Goal: Task Accomplishment & Management: Use online tool/utility

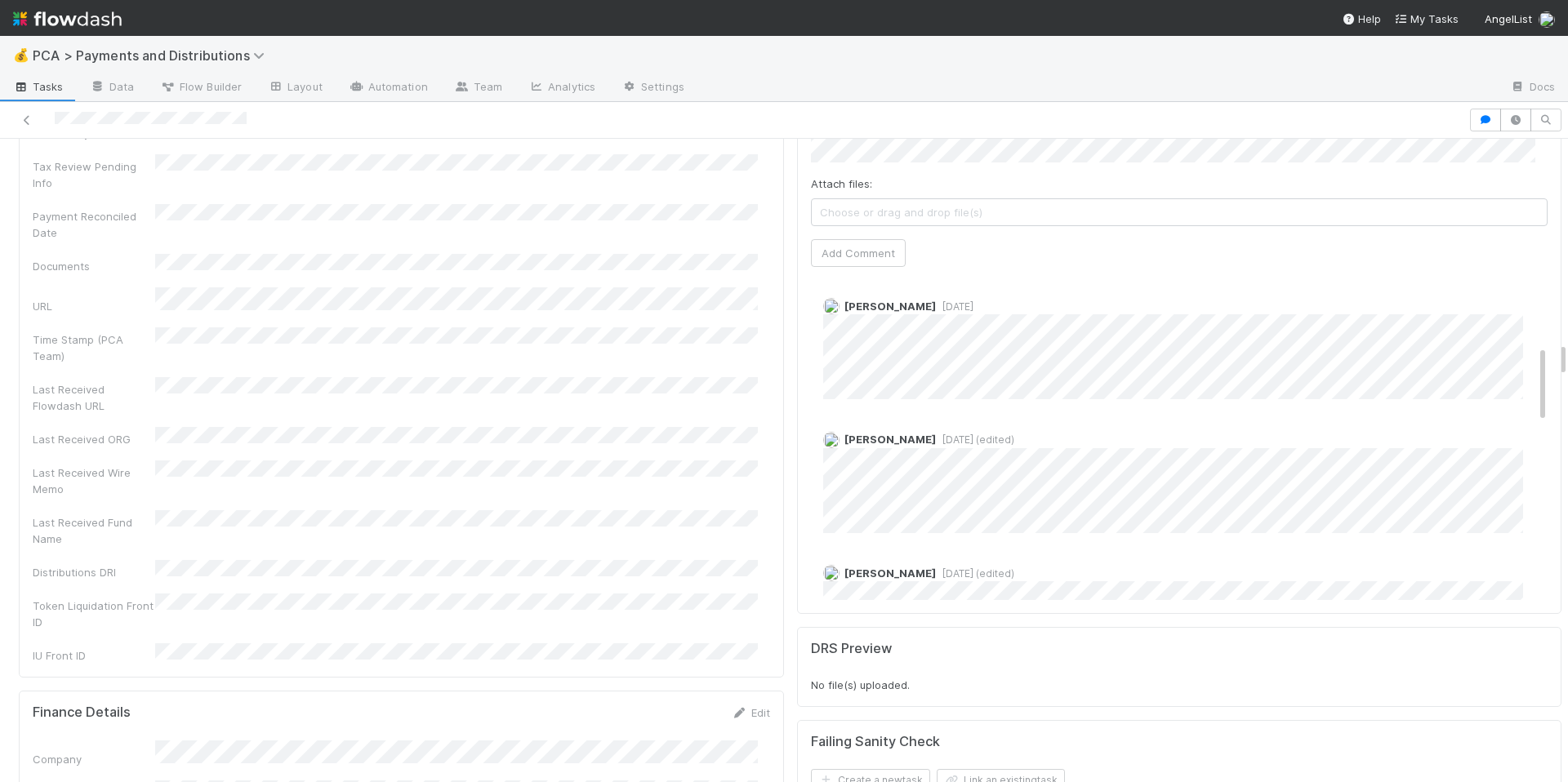
scroll to position [300, 0]
click at [656, 460] on div "Last Received Wire Memo" at bounding box center [401, 478] width 738 height 37
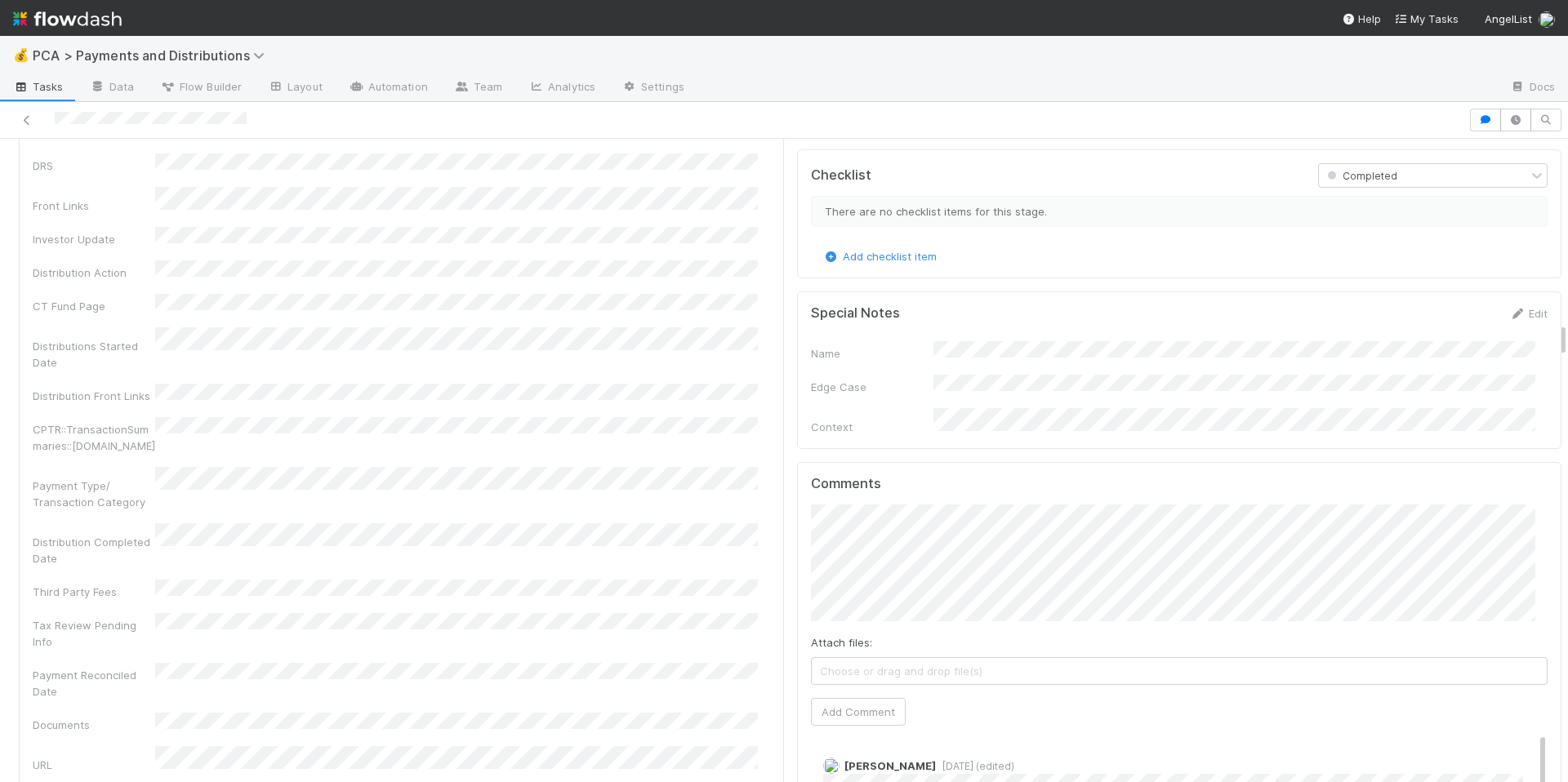
scroll to position [3289, 0]
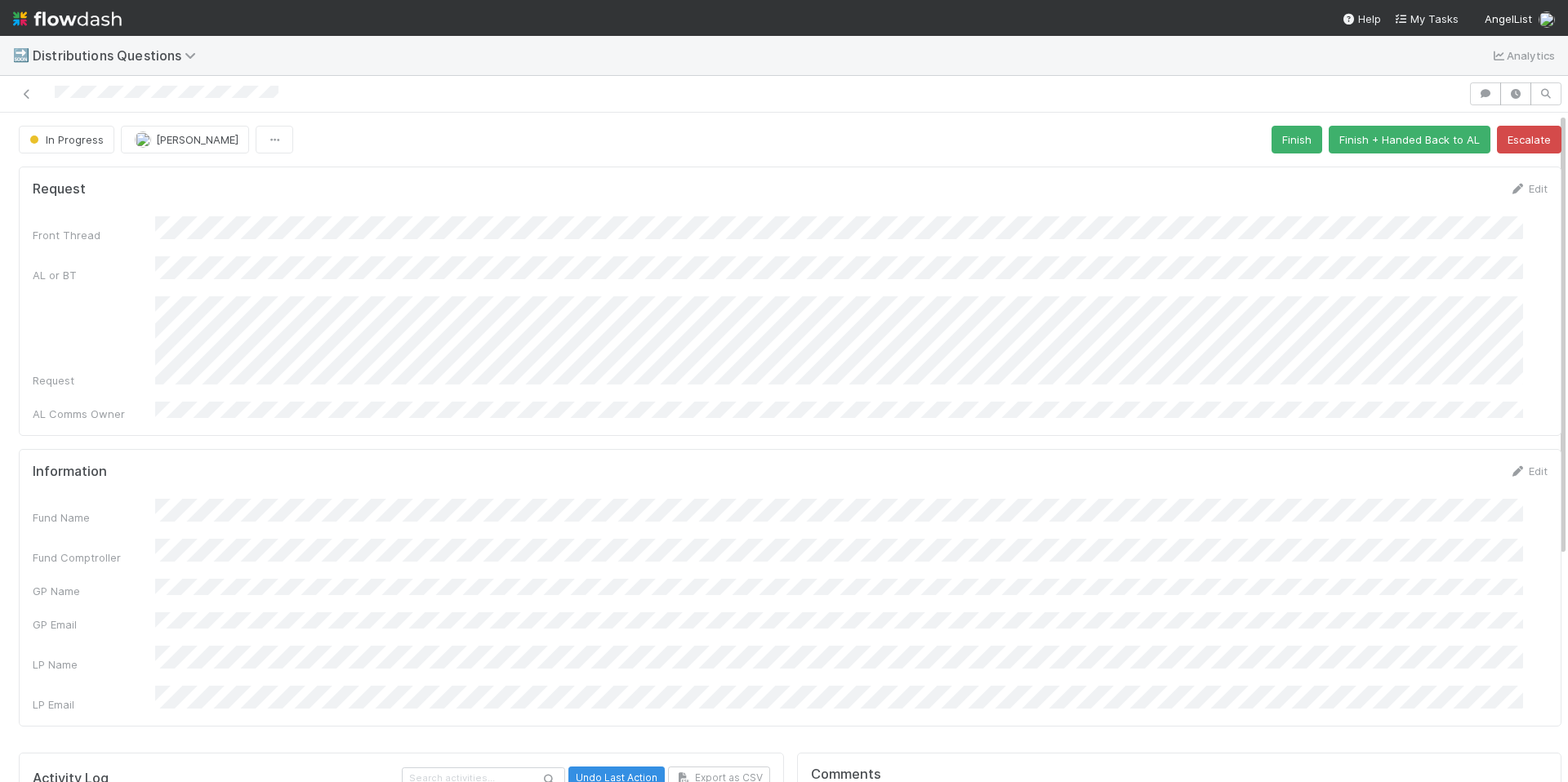
click at [1053, 412] on div "Request Edit Front Thread AL or BT Request AL Comms Owner" at bounding box center [789, 301] width 1543 height 269
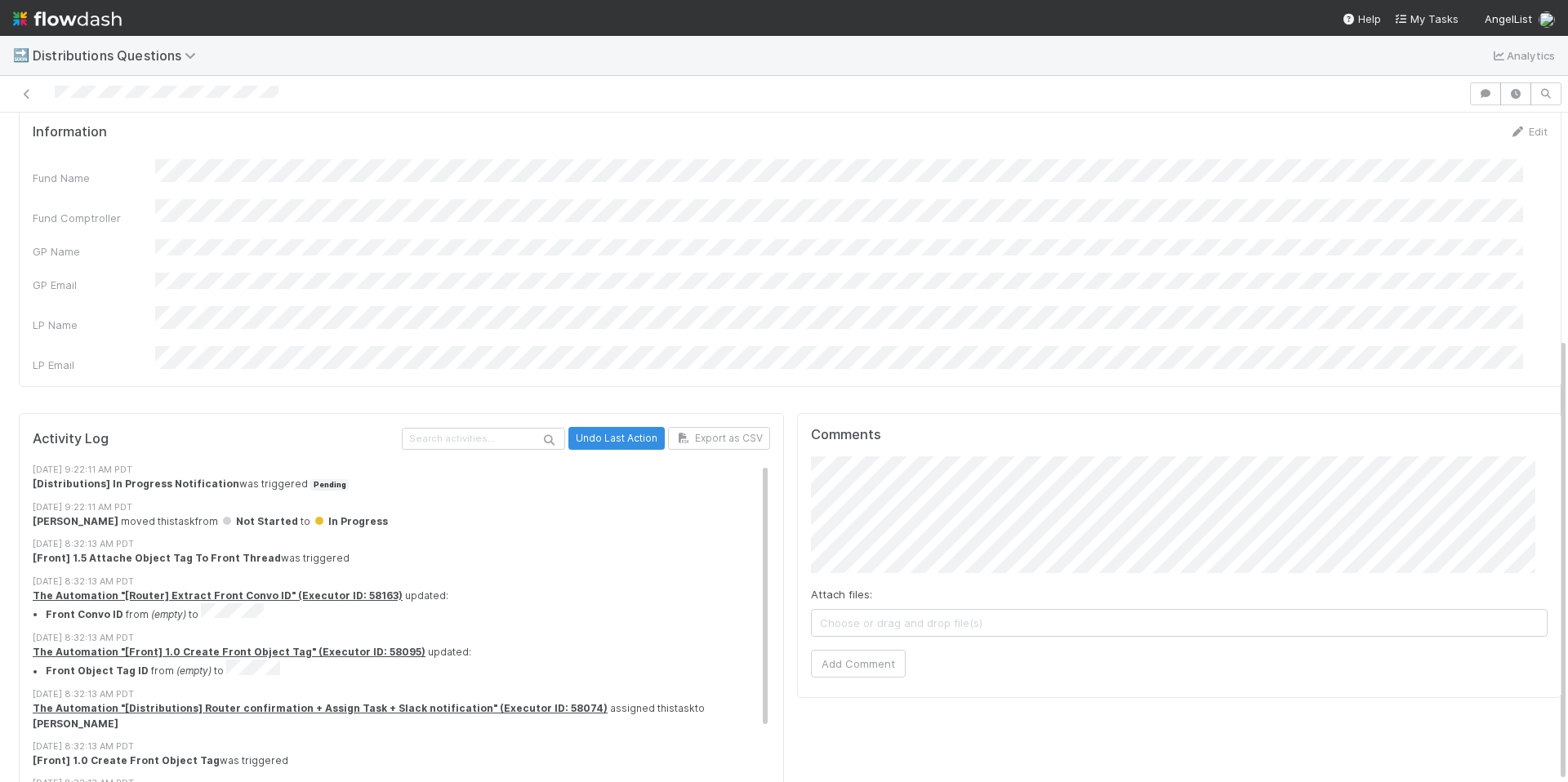
scroll to position [12, 0]
click at [860, 650] on button "Add Comment" at bounding box center [858, 664] width 94 height 28
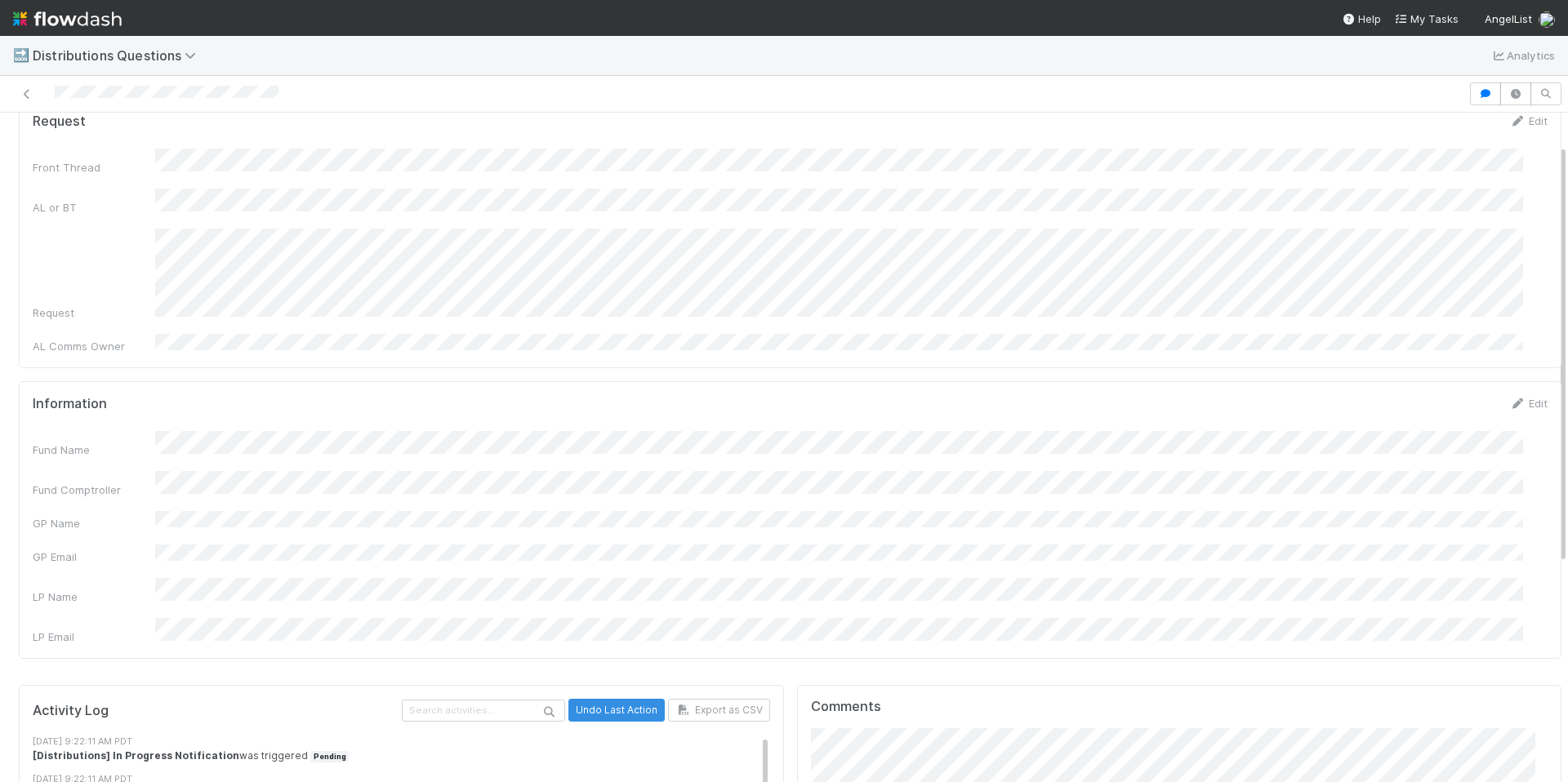
scroll to position [0, 0]
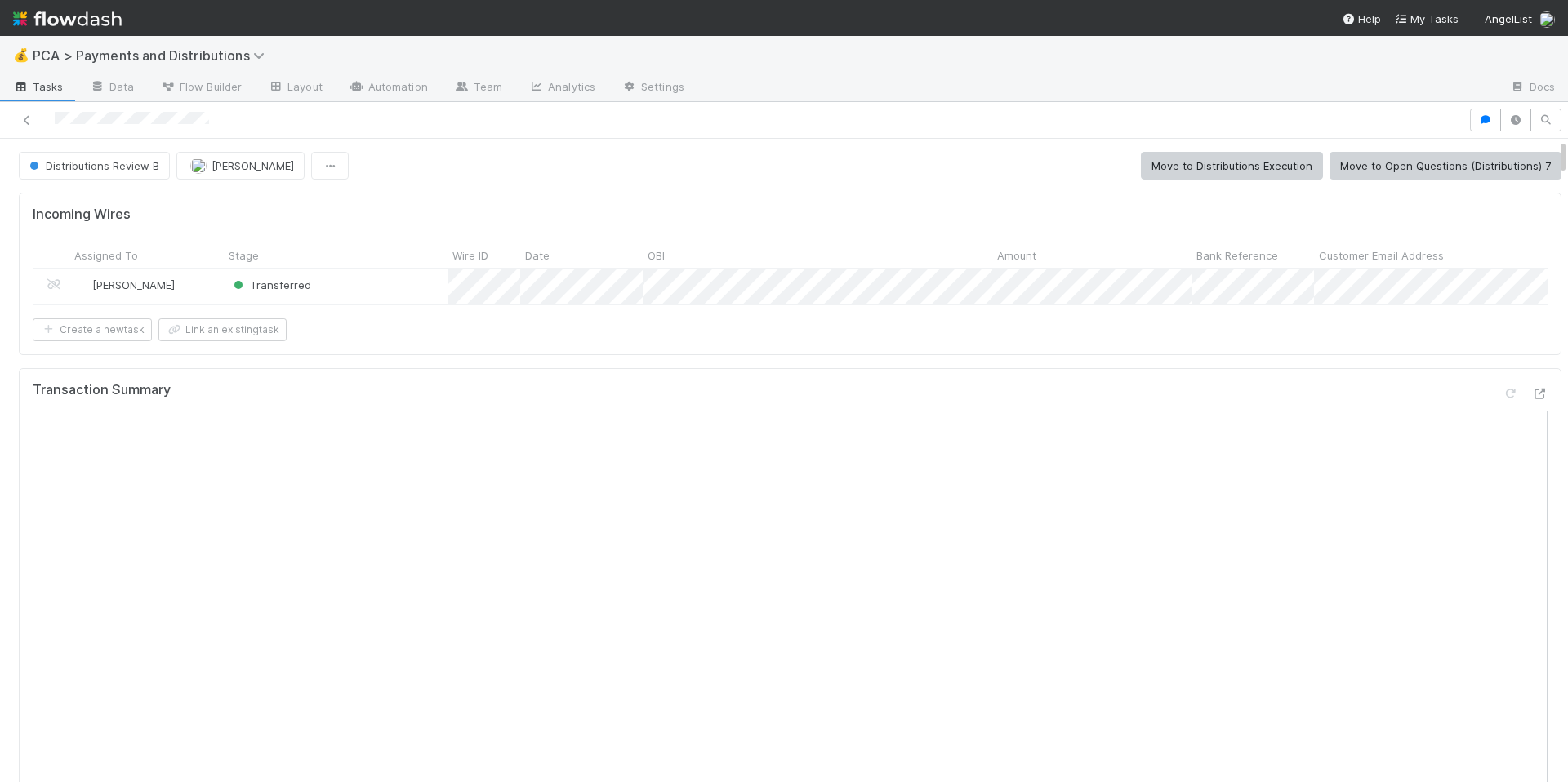
click at [1108, 354] on div "Incoming Wires Assigned To Stage Wire ID Date OBI Amount Bank Reference Custome…" at bounding box center [789, 273] width 1543 height 162
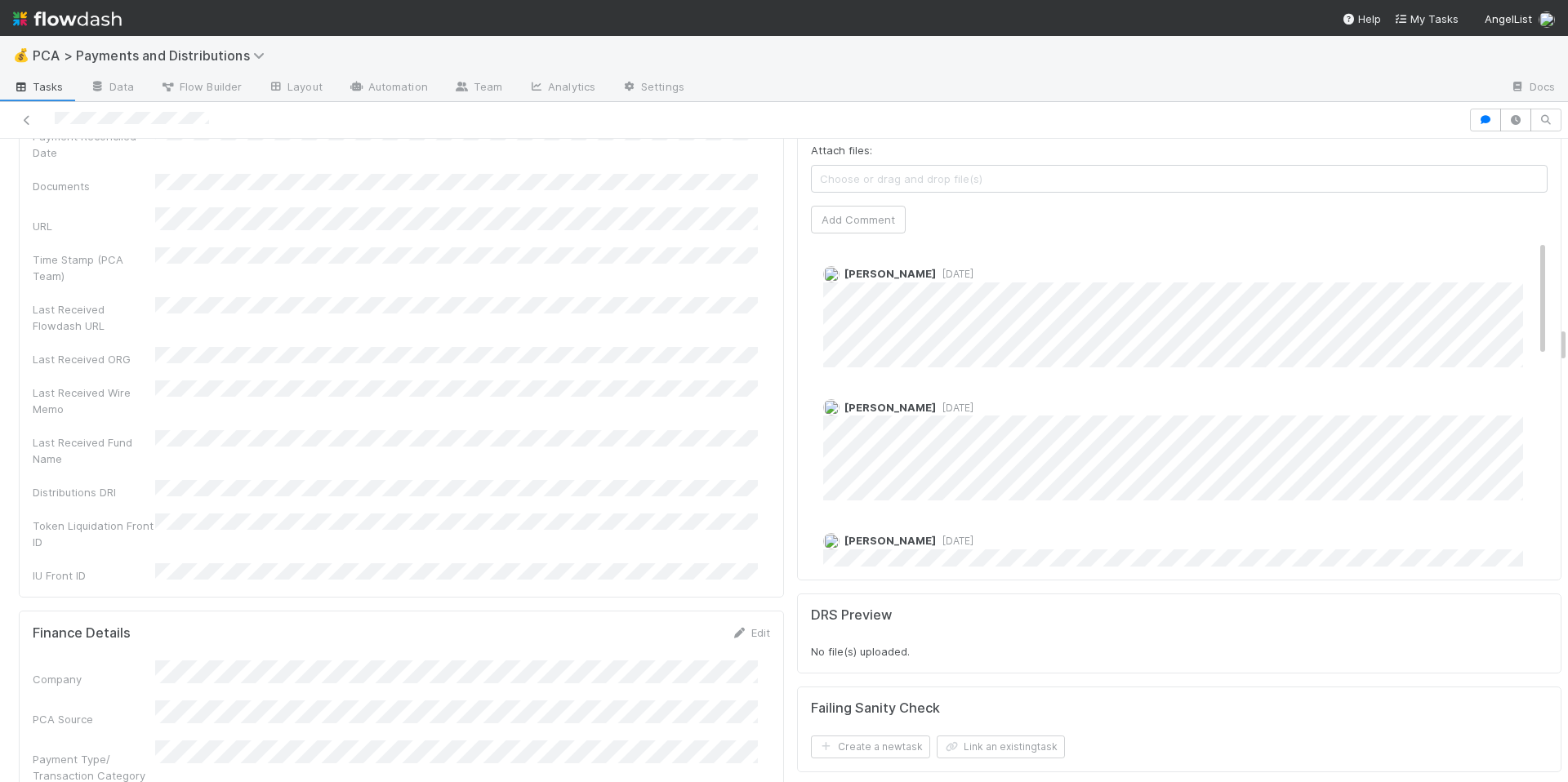
click at [473, 430] on div "Last Received Fund Name" at bounding box center [401, 449] width 738 height 37
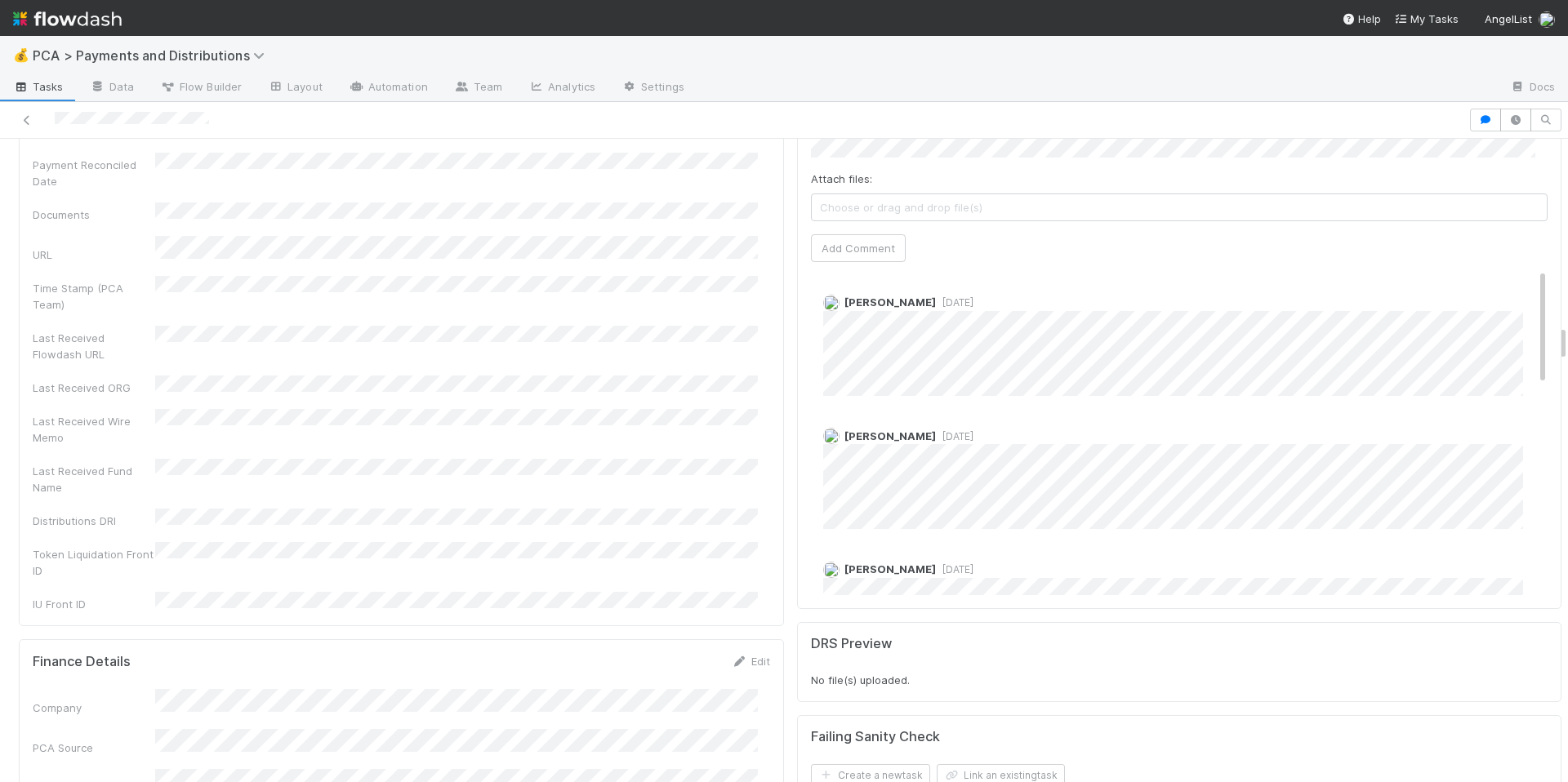
scroll to position [3145, 0]
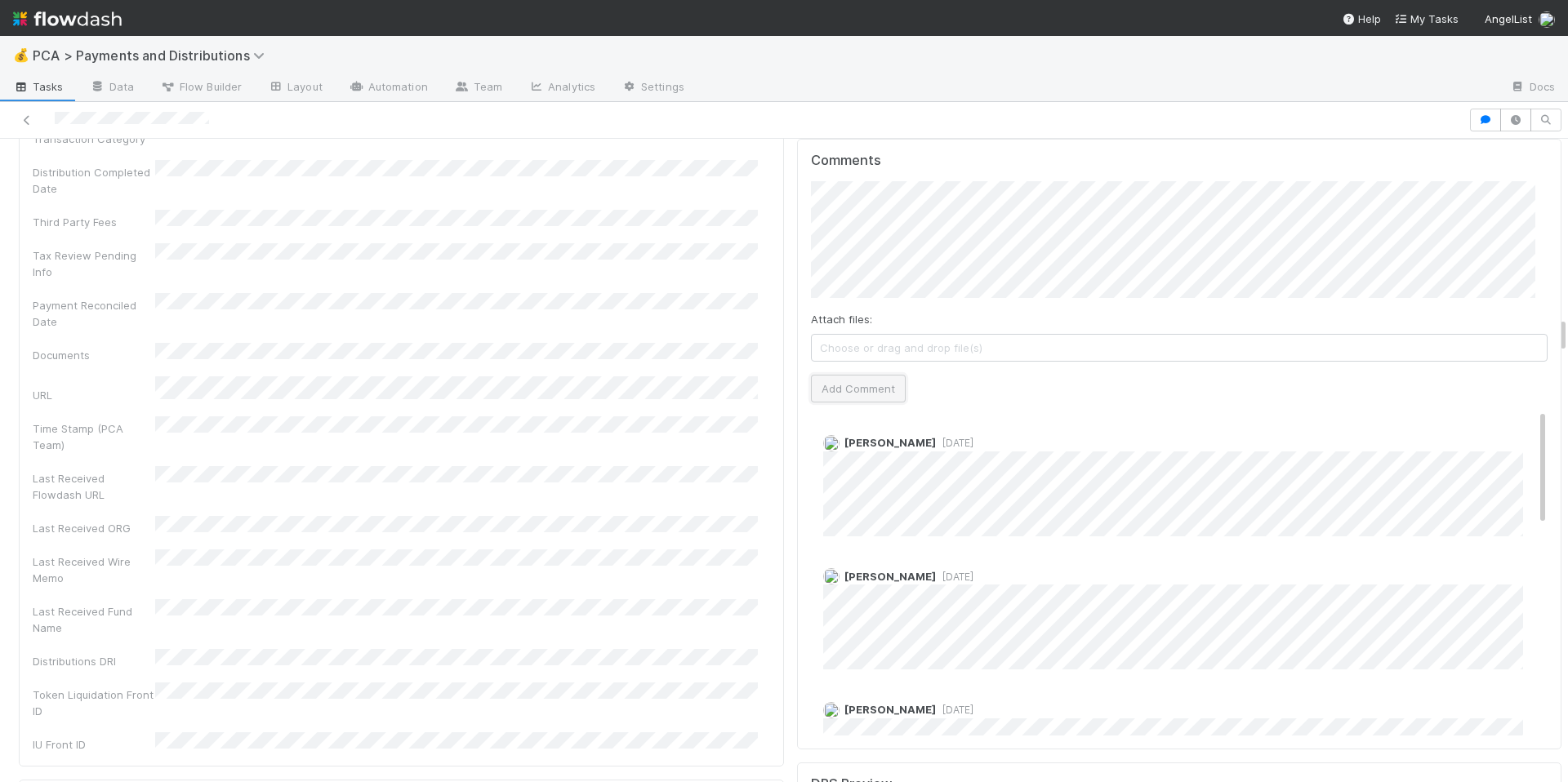
click at [865, 374] on button "Add Comment" at bounding box center [858, 388] width 94 height 28
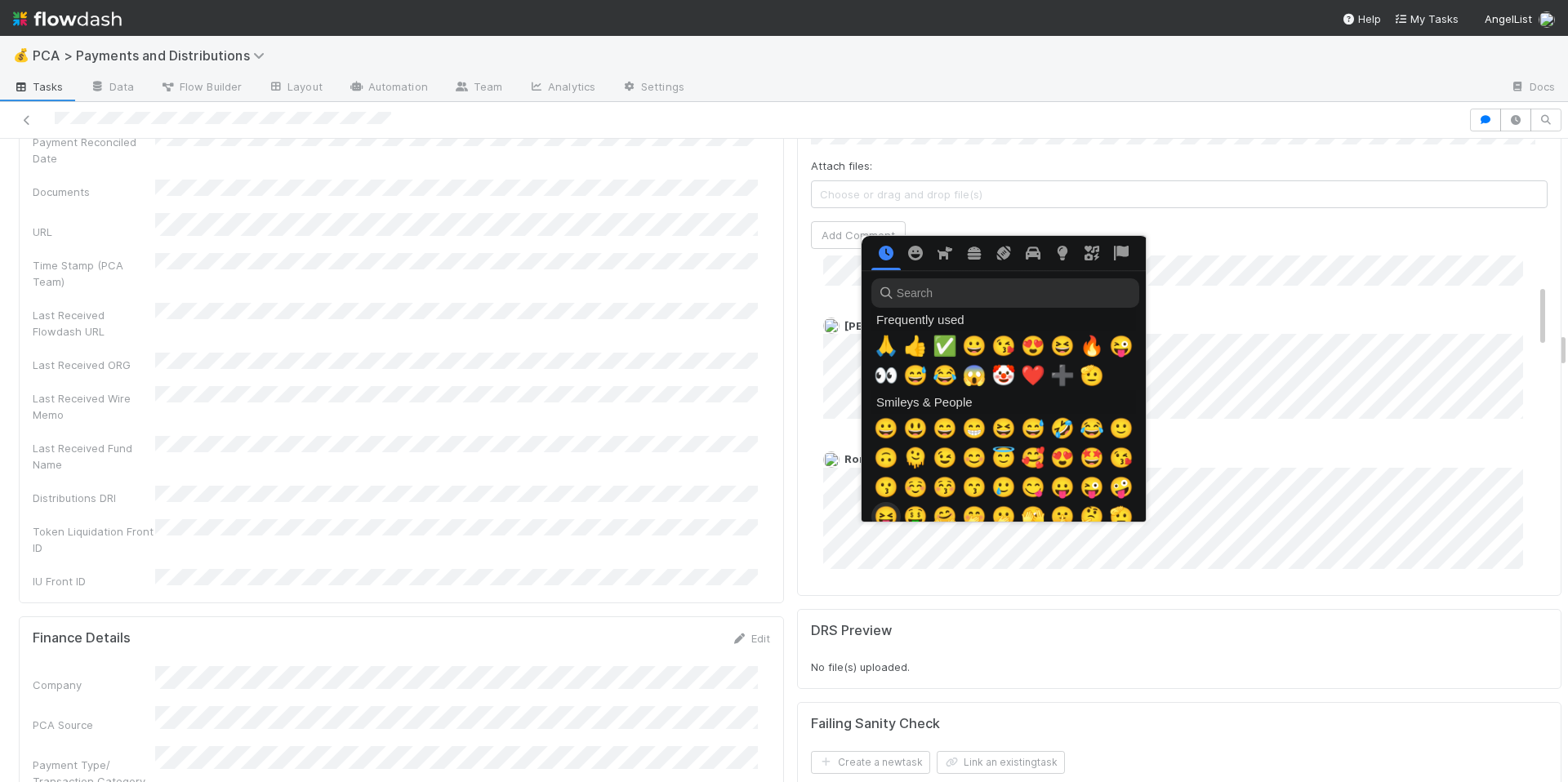
scroll to position [0, 6]
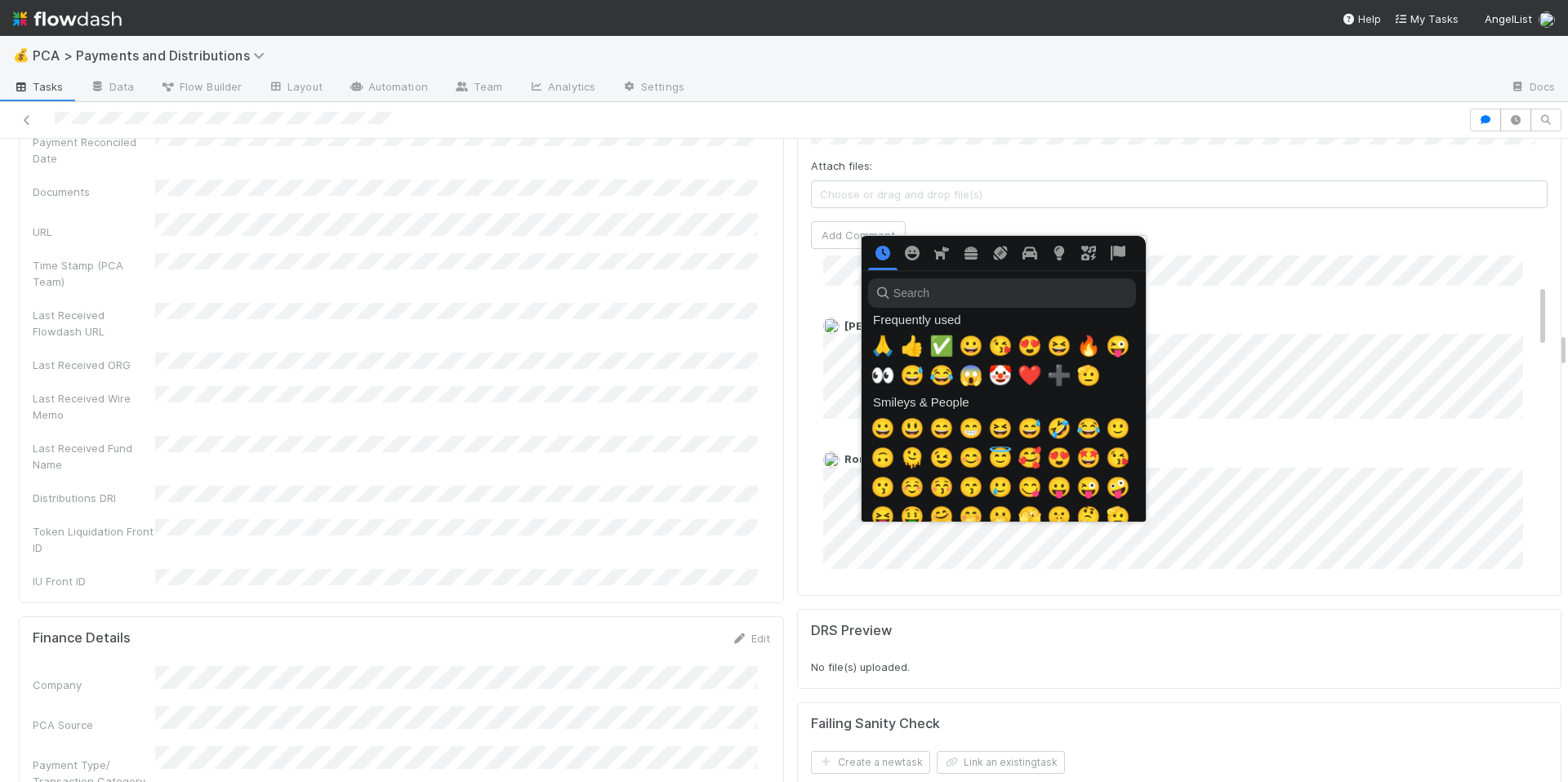
drag, startPoint x: 1084, startPoint y: 346, endPoint x: 1025, endPoint y: 428, distance: 101.0
click at [1025, 428] on div "Frequently used 🙏 👍 ✅ 😀 😘 😍 😆 🔥 😜 👀 😅 😂 😱 🤡 ❤️ ➕ 🫡 Smileys & People 😀 😃 😄 😁 😆 😅…" at bounding box center [1000, 450] width 264 height 283
click at [1033, 368] on span "❤️" at bounding box center [1030, 375] width 24 height 23
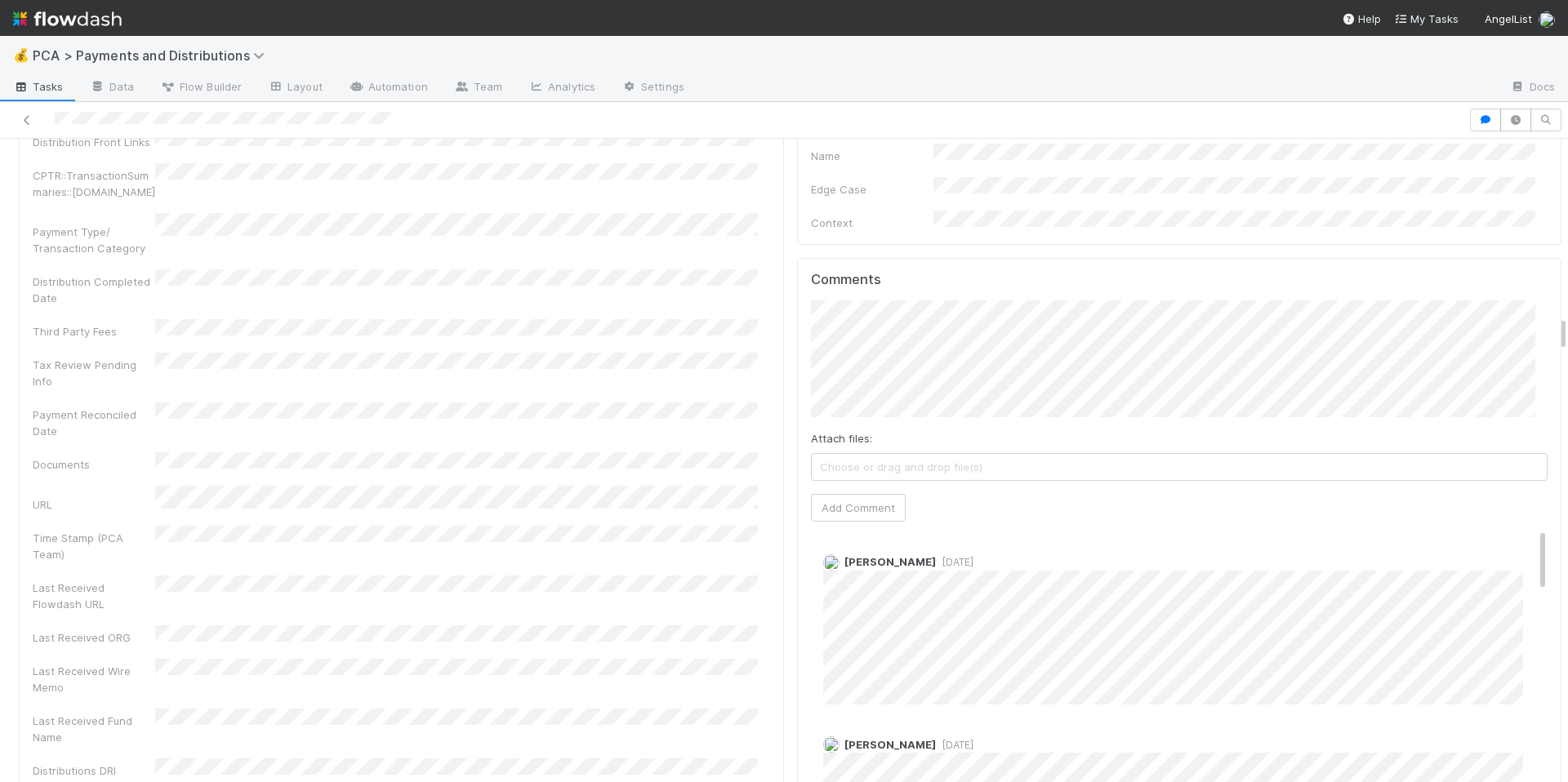
scroll to position [3170, 0]
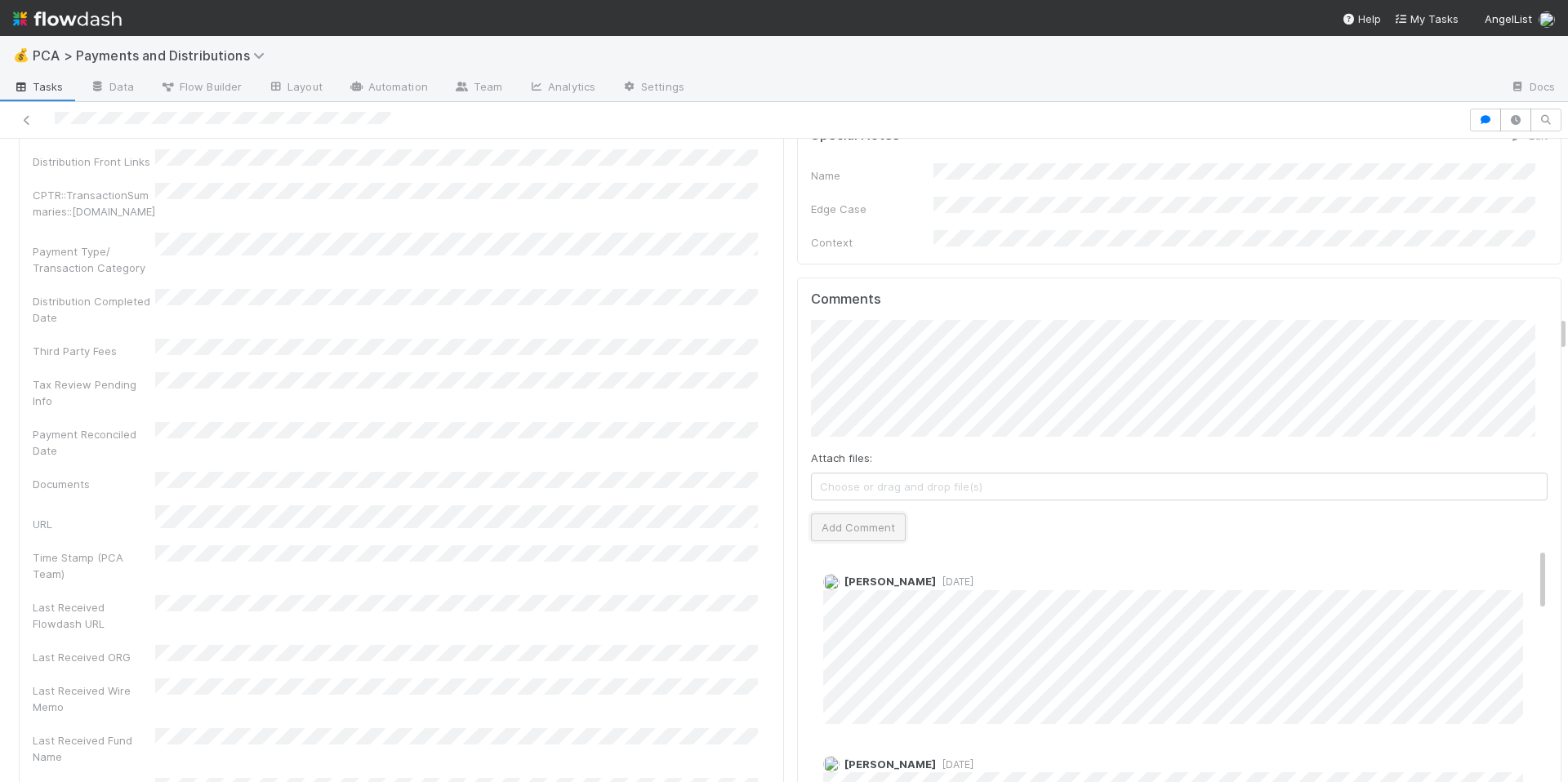
click at [863, 513] on button "Add Comment" at bounding box center [858, 527] width 94 height 28
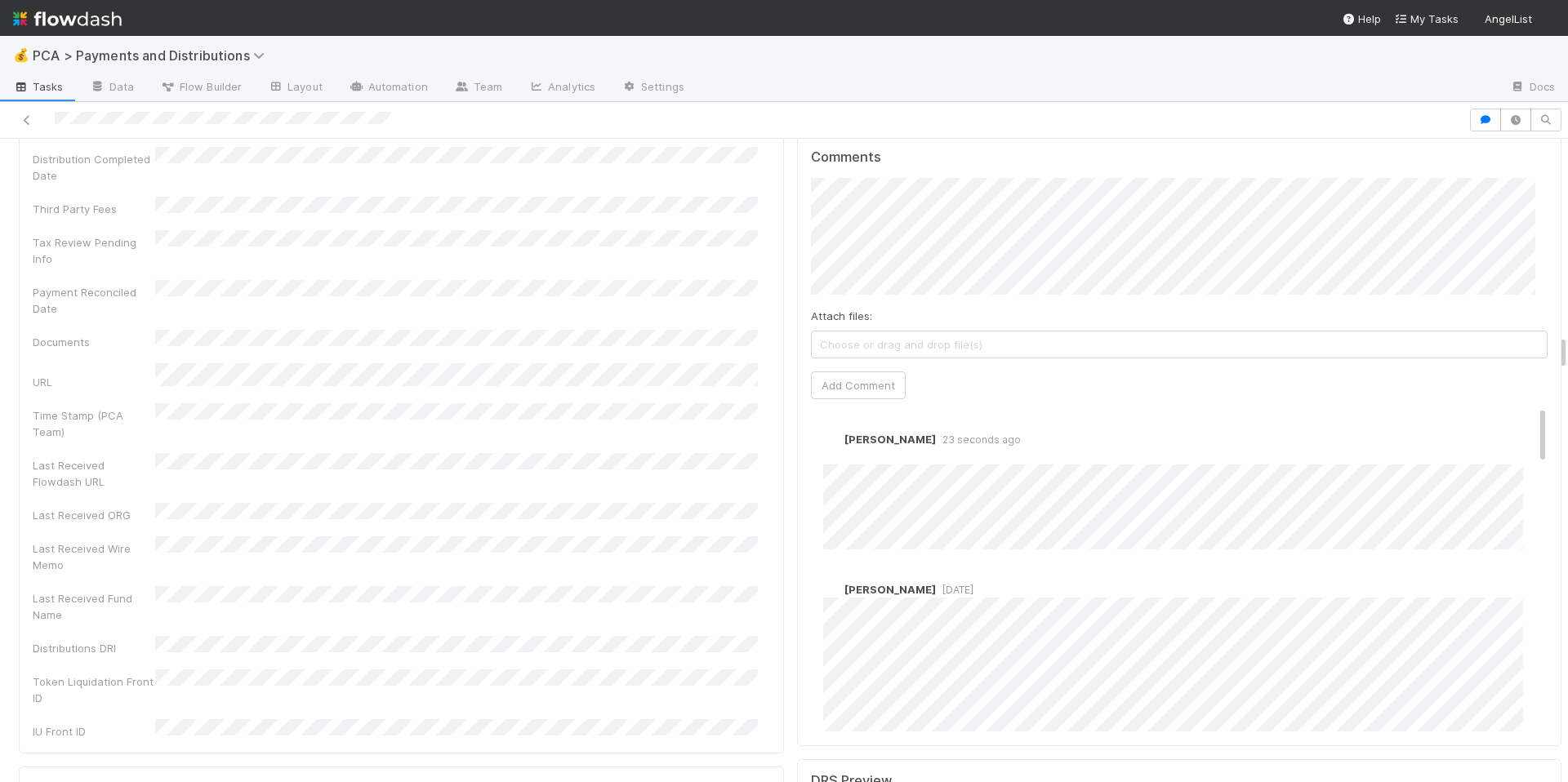
scroll to position [3515, 0]
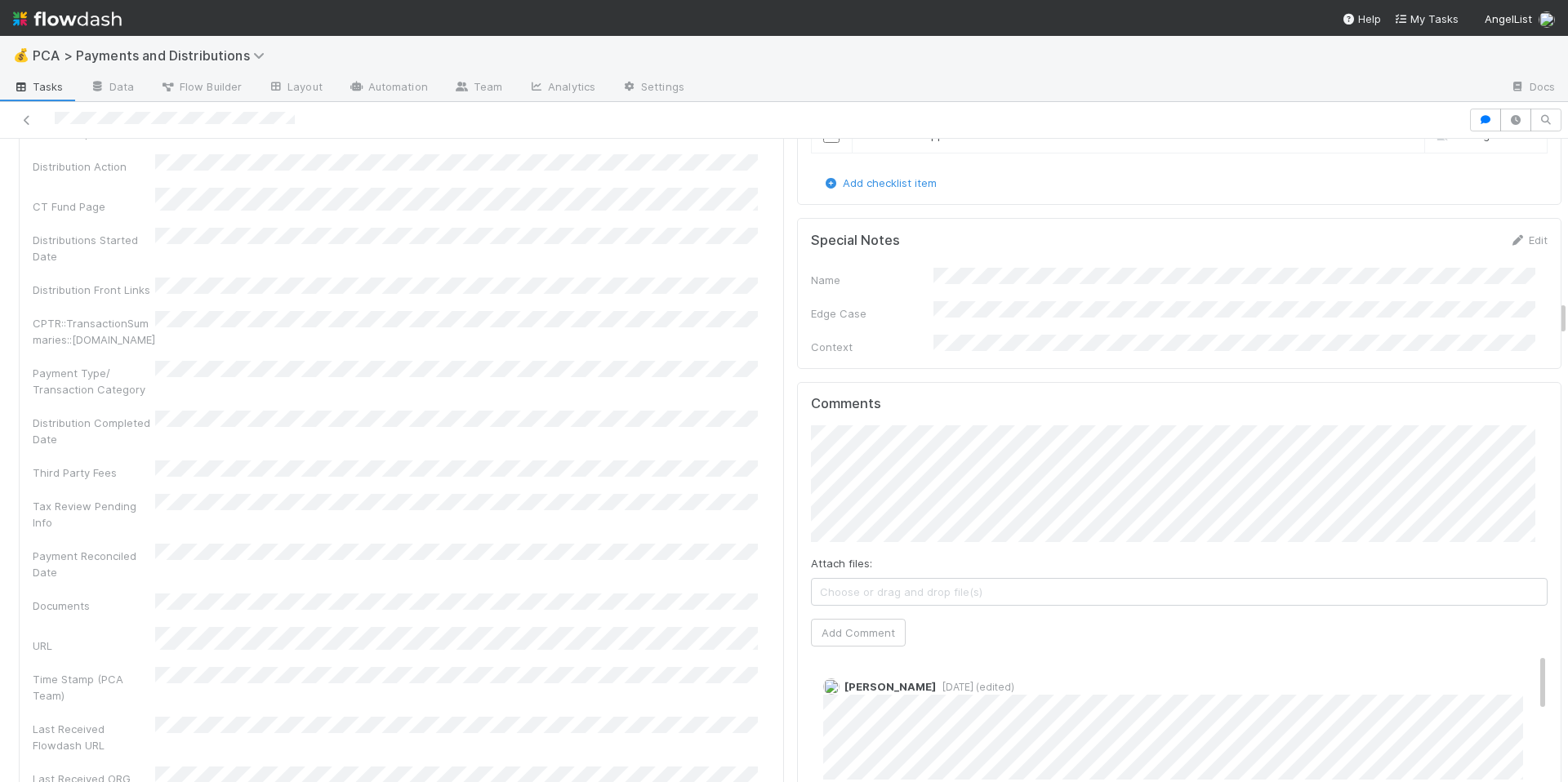
scroll to position [2881, 0]
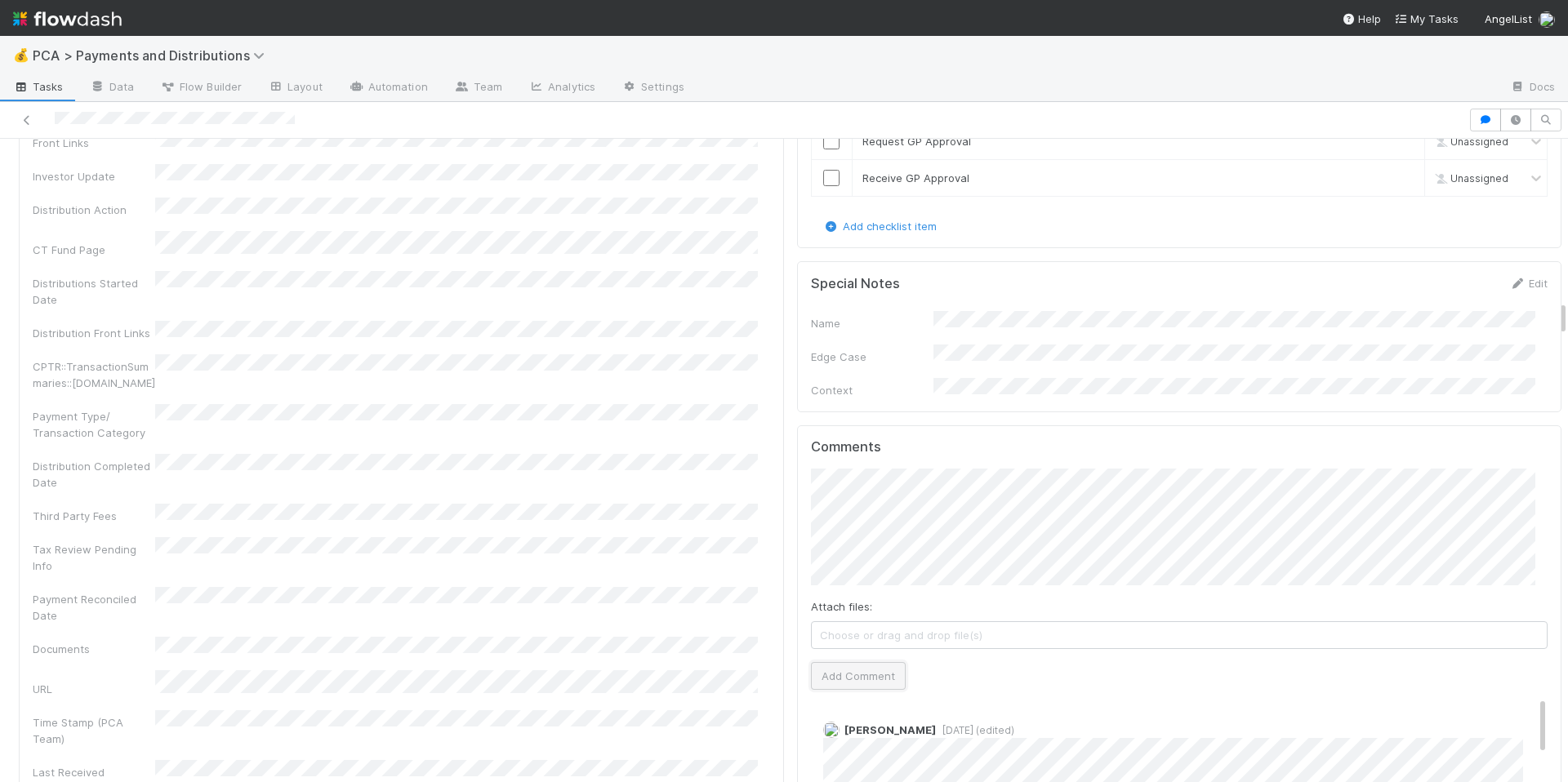
click at [868, 662] on button "Add Comment" at bounding box center [858, 676] width 94 height 28
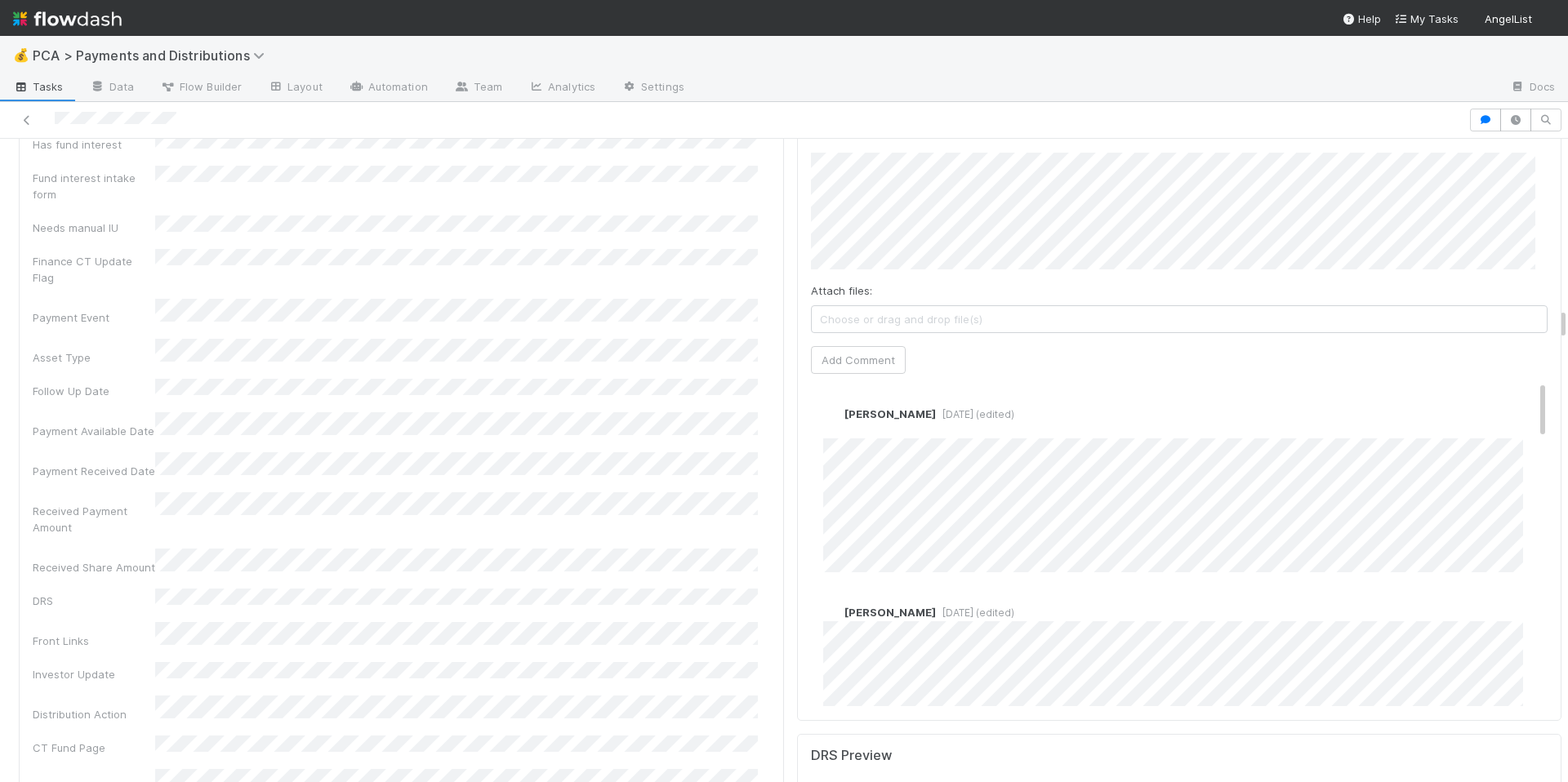
scroll to position [3377, 0]
click at [622, 488] on div "Received Payment Amount" at bounding box center [401, 509] width 738 height 43
click at [836, 420] on link "Edit" at bounding box center [845, 426] width 18 height 13
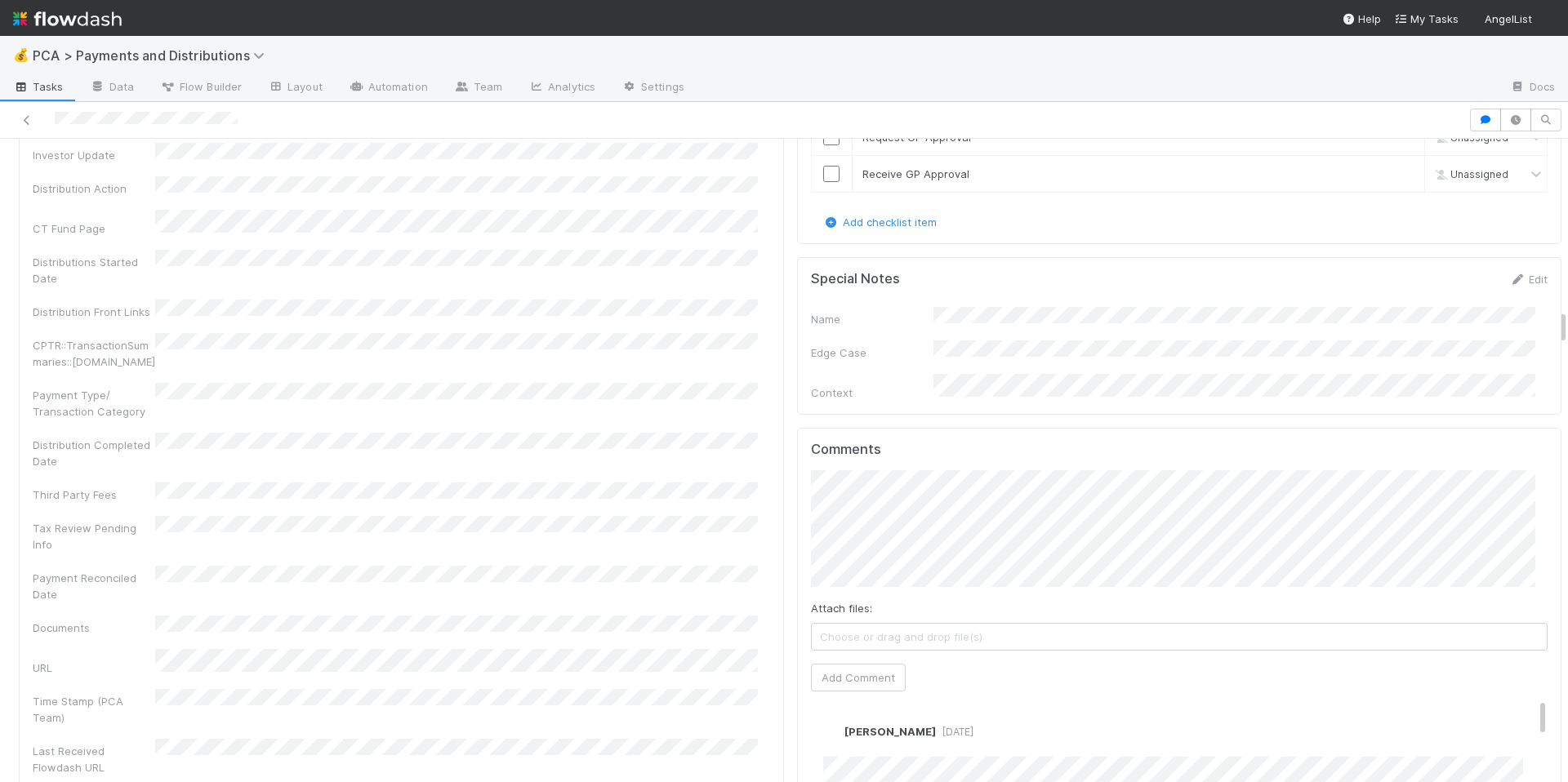
scroll to position [3071, 0]
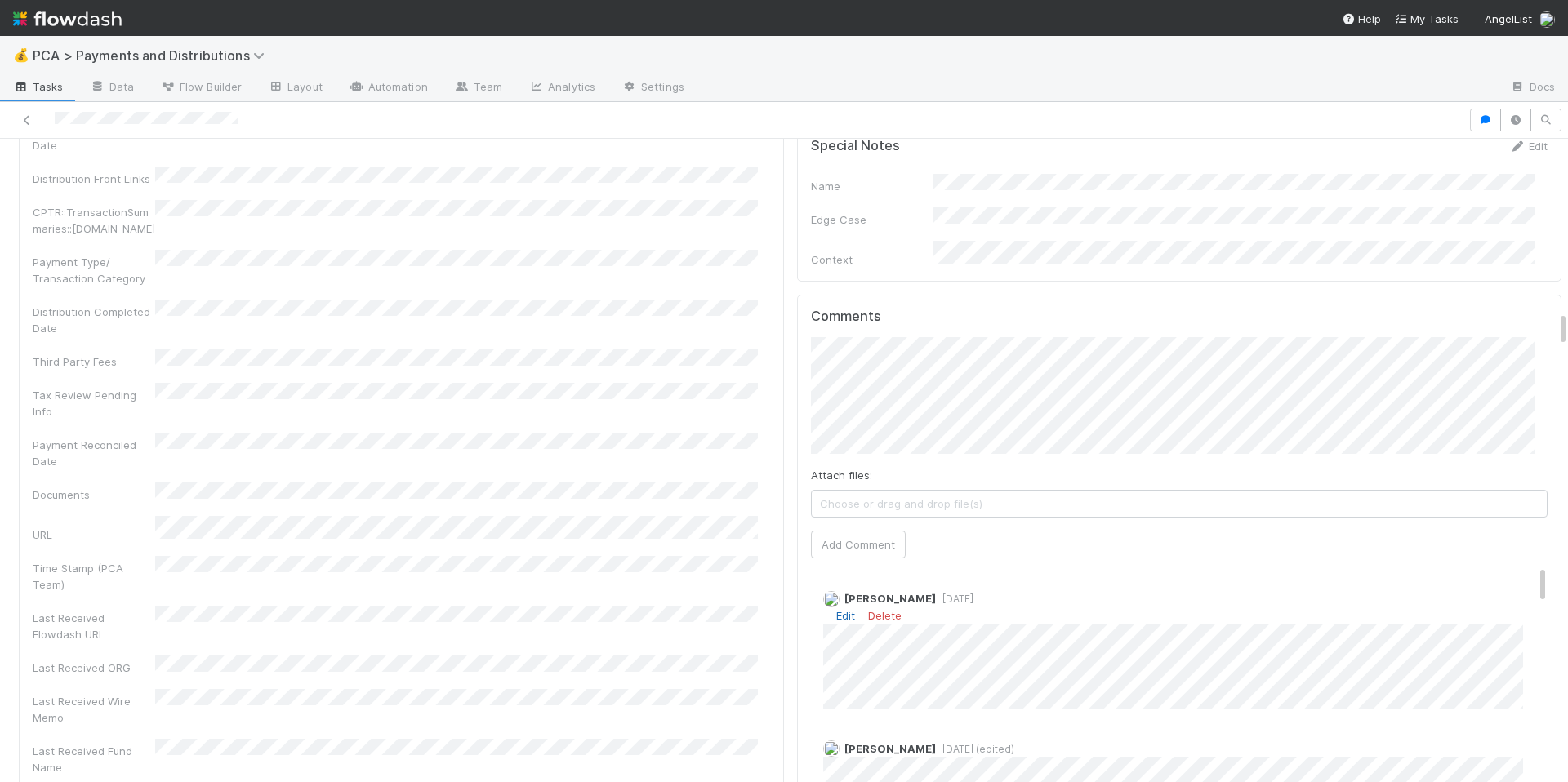
click at [836, 609] on link "Edit" at bounding box center [845, 615] width 18 height 13
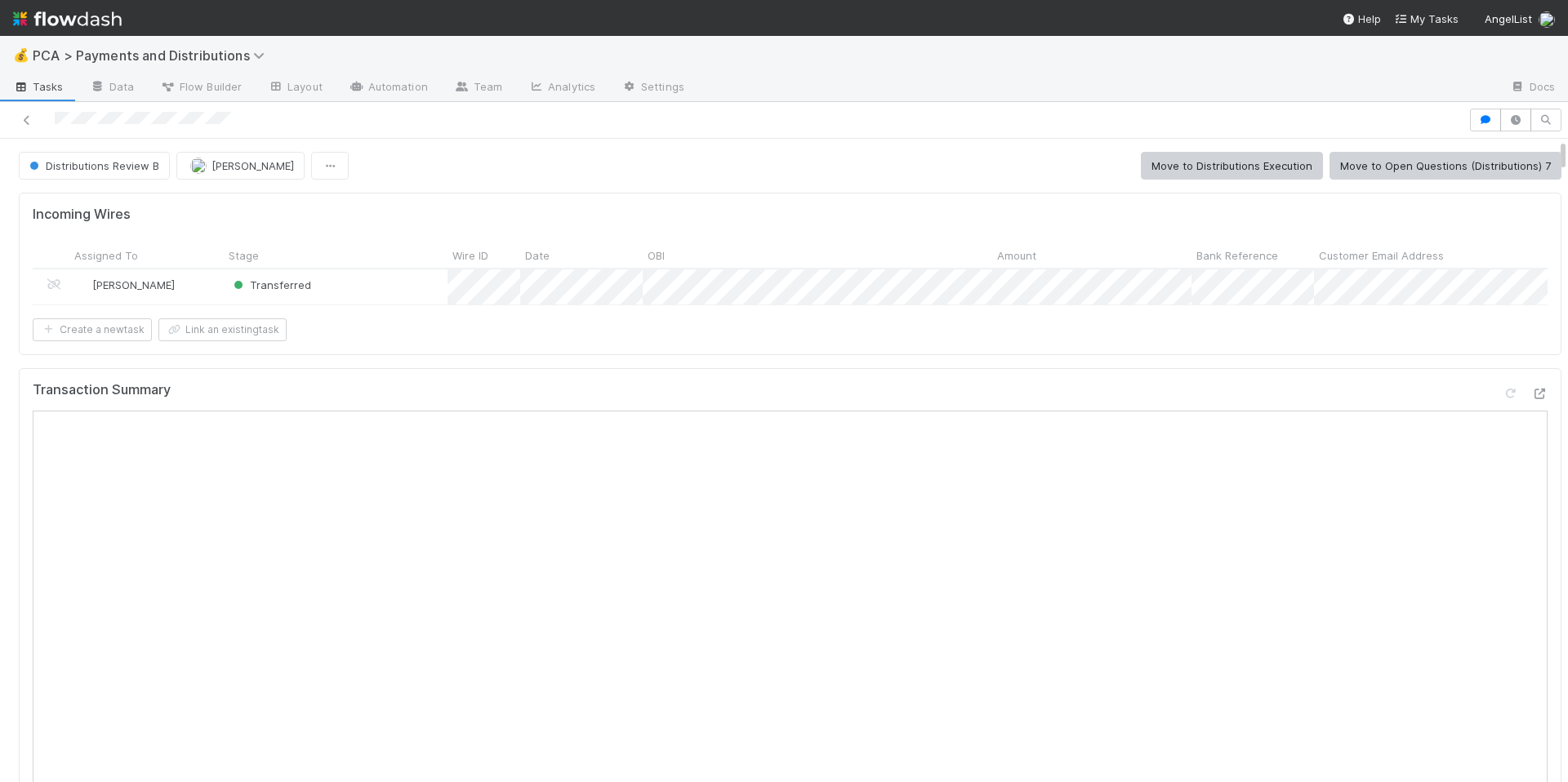
click at [790, 341] on div "Create a new task Link an existing task" at bounding box center [789, 330] width 1515 height 23
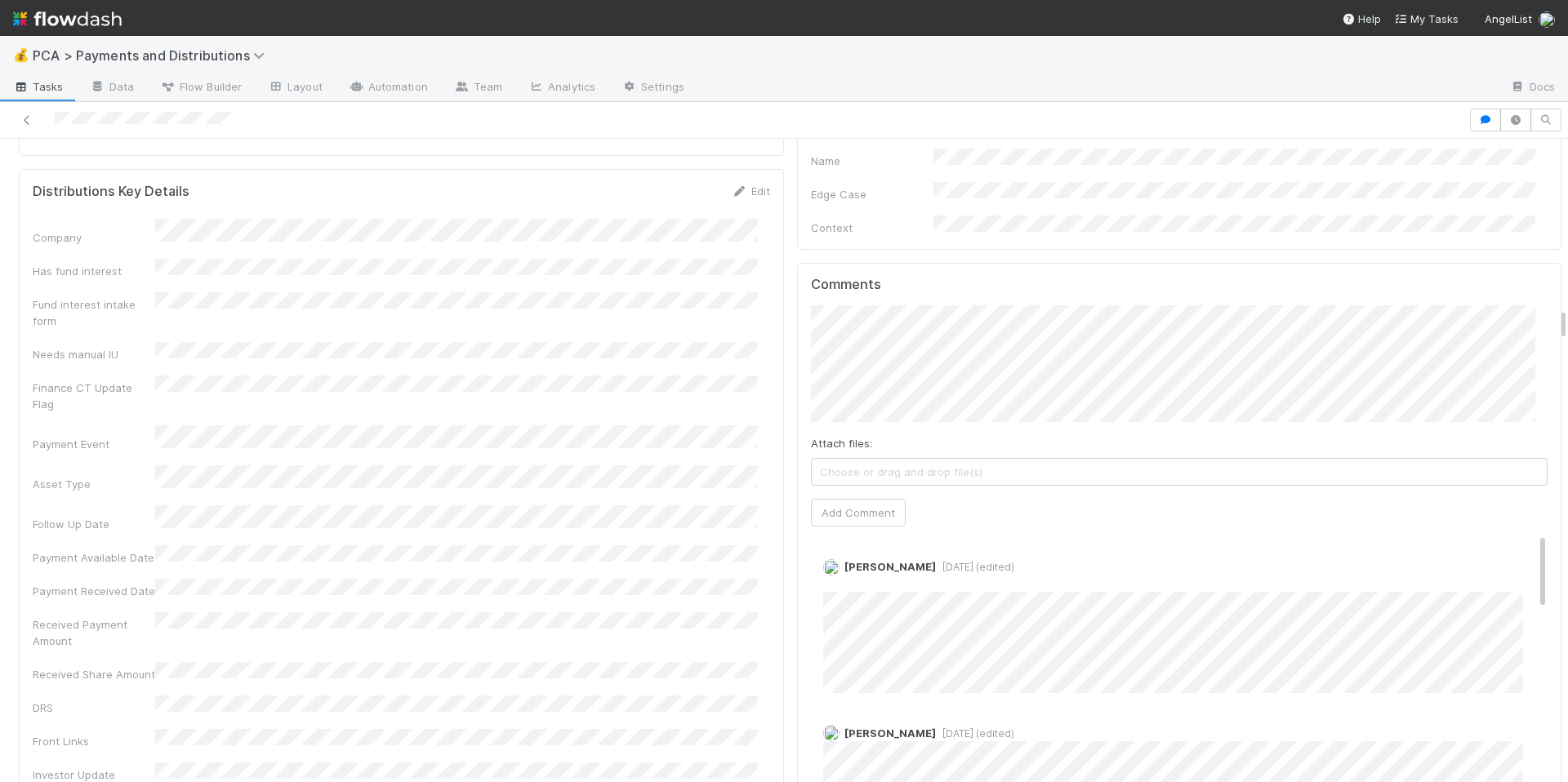
scroll to position [3277, 0]
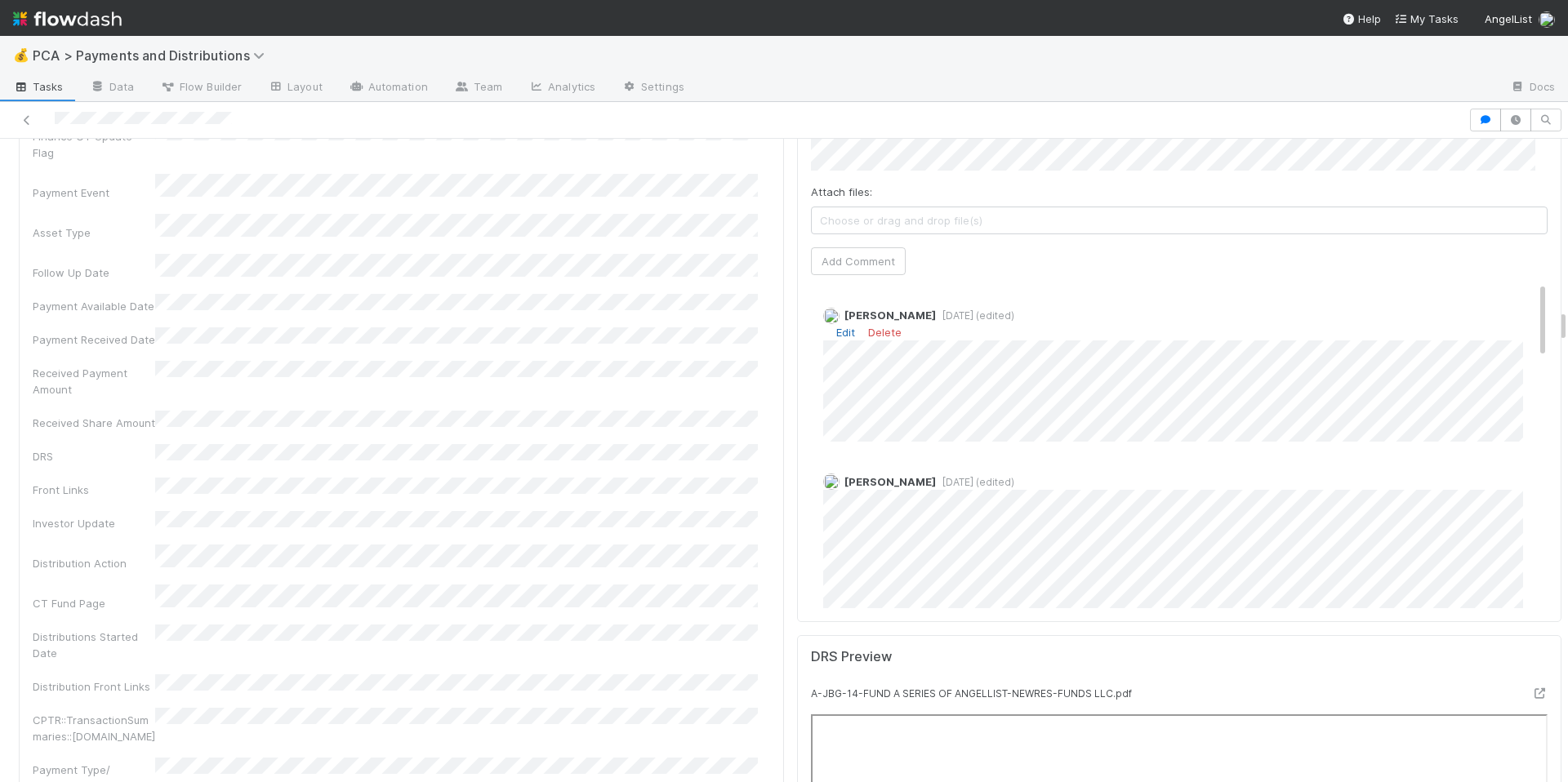
click at [836, 325] on link "Edit" at bounding box center [845, 332] width 18 height 13
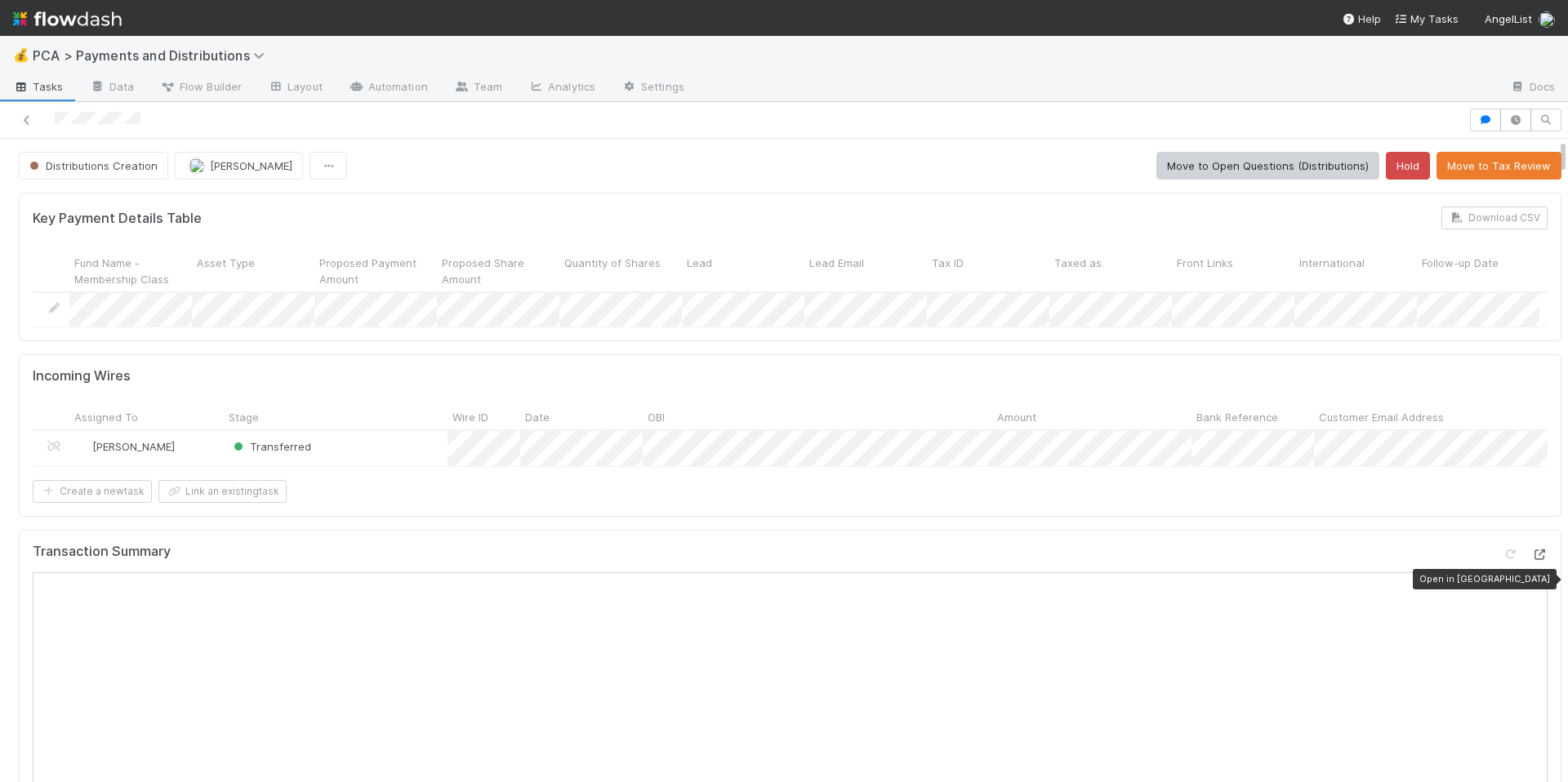
click at [1531, 560] on icon at bounding box center [1539, 555] width 17 height 10
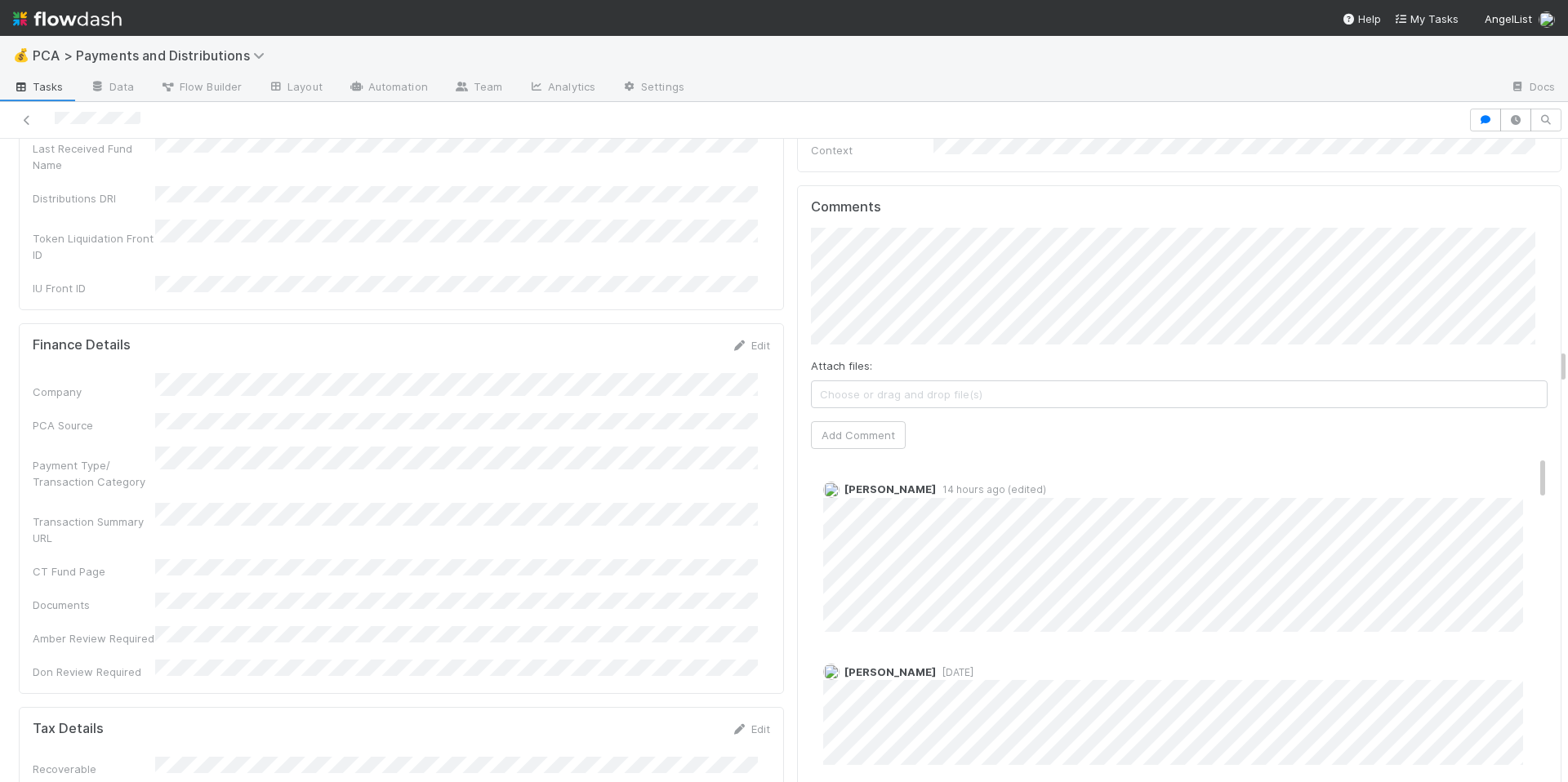
scroll to position [3782, 0]
click at [666, 427] on div "Company PCA Source Payment Type/ Transaction Category Transaction Summary URL C…" at bounding box center [401, 527] width 738 height 307
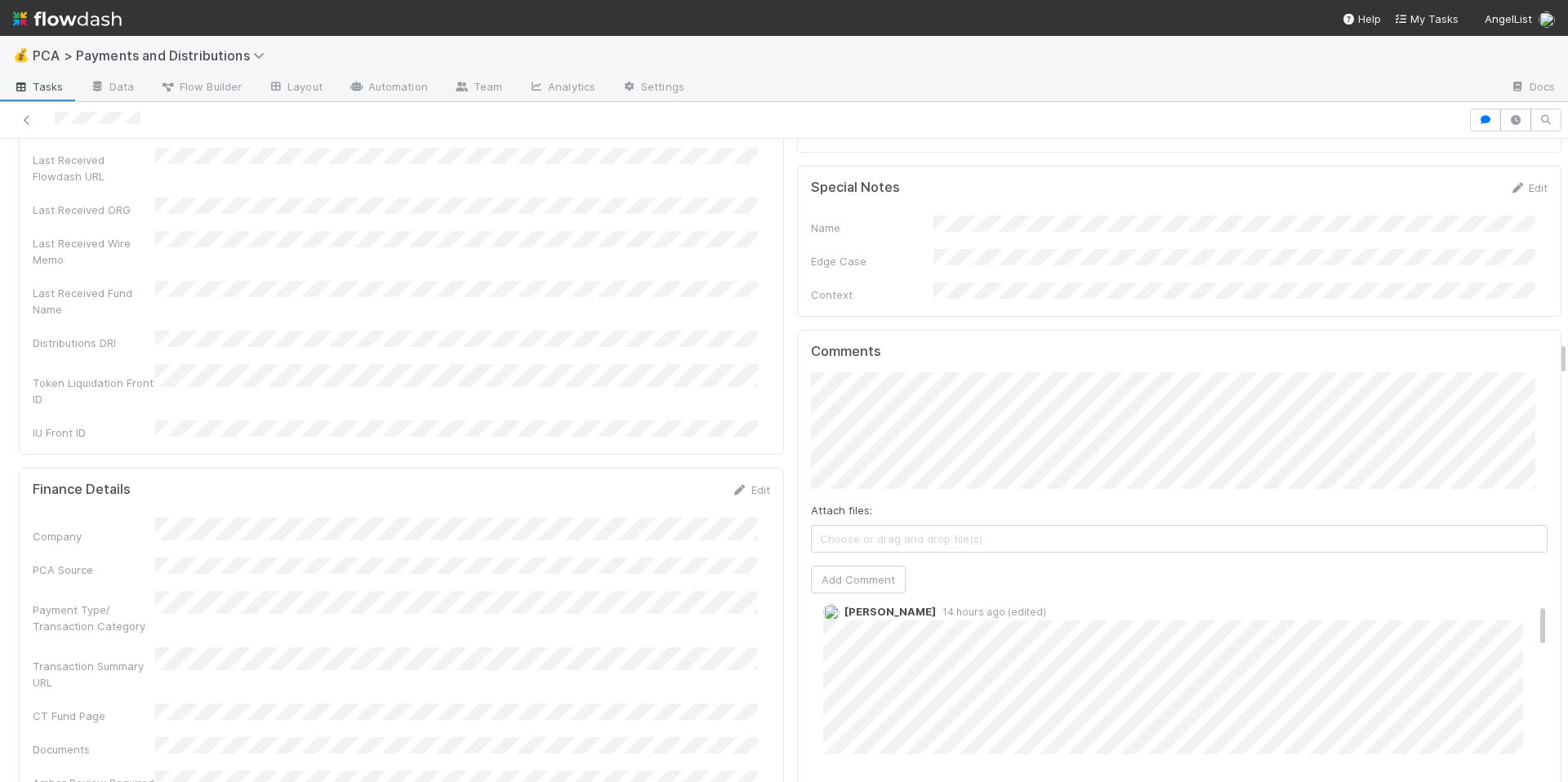
scroll to position [46, 0]
click at [650, 364] on div "Token Liquidation Front ID" at bounding box center [401, 385] width 738 height 43
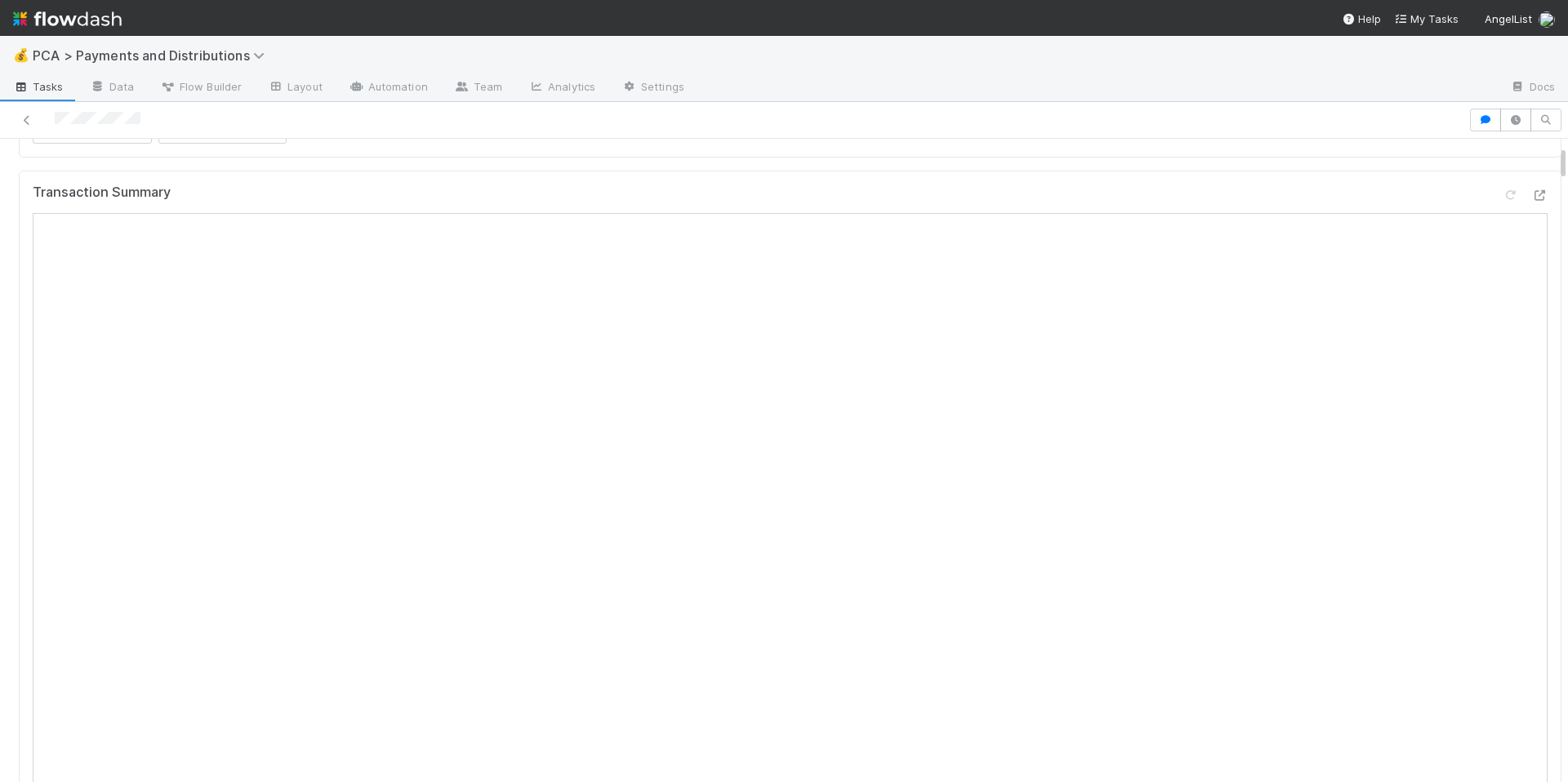
scroll to position [115, 0]
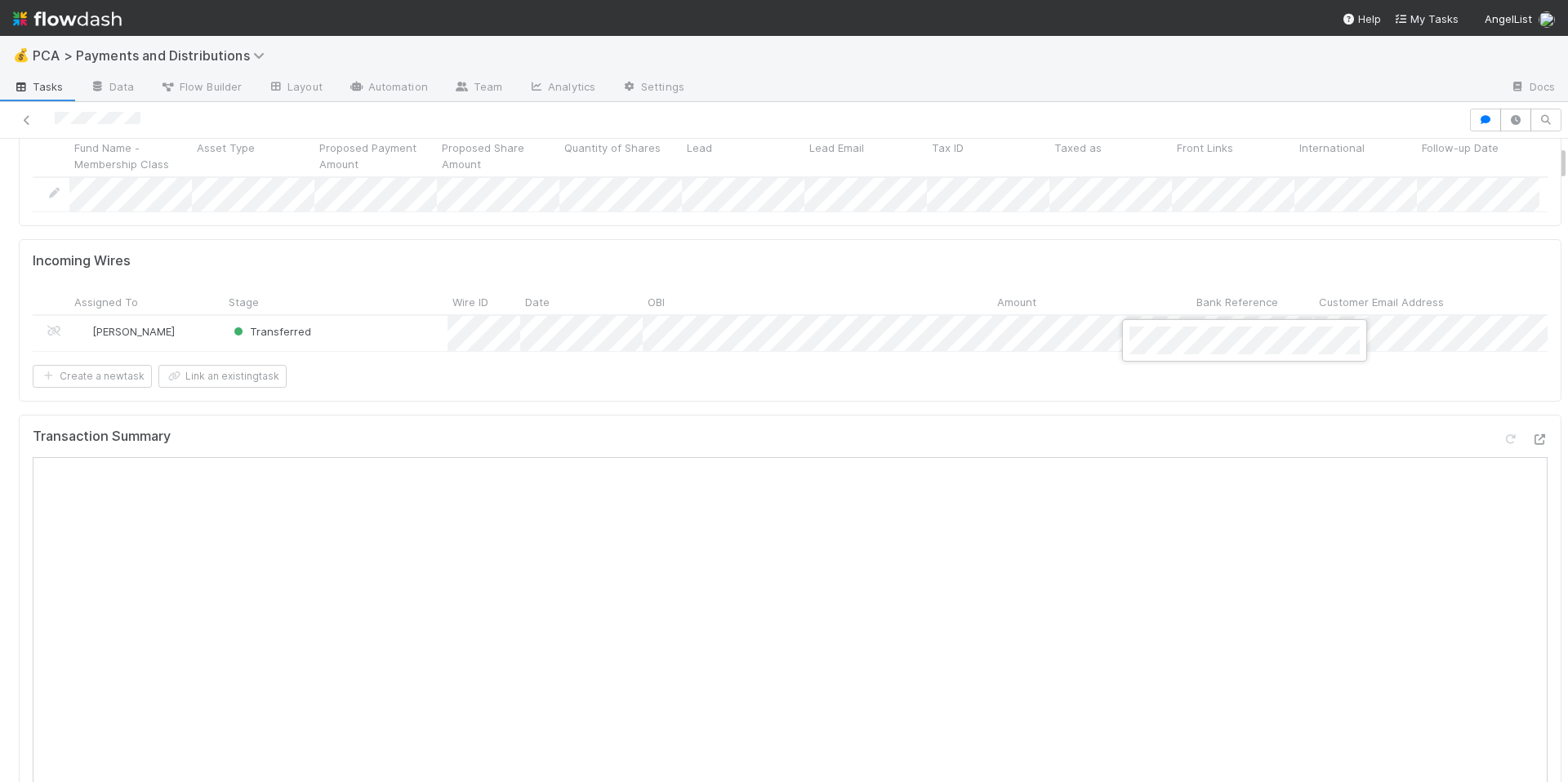
click at [955, 444] on div at bounding box center [784, 391] width 1568 height 782
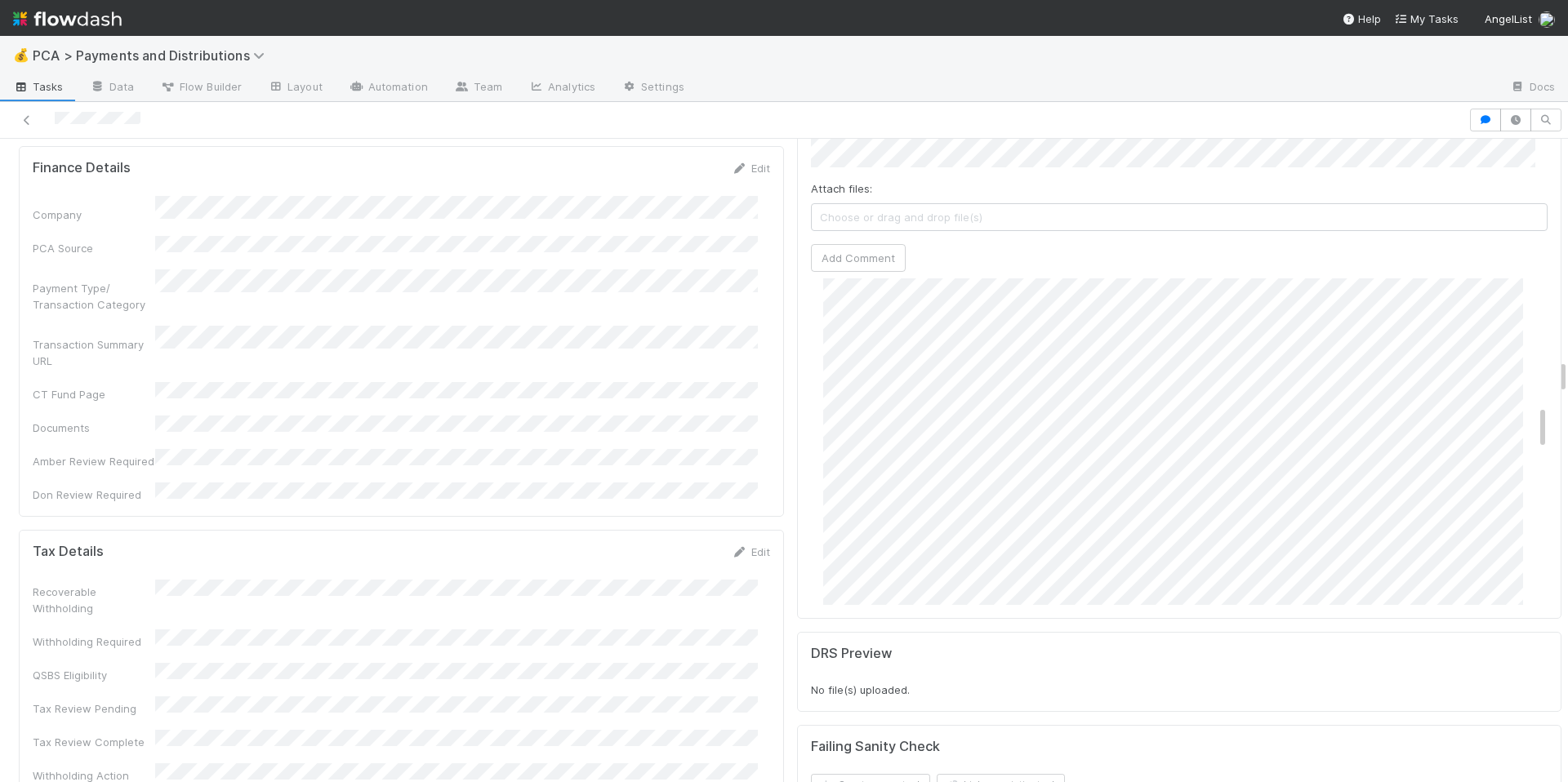
scroll to position [1071, 0]
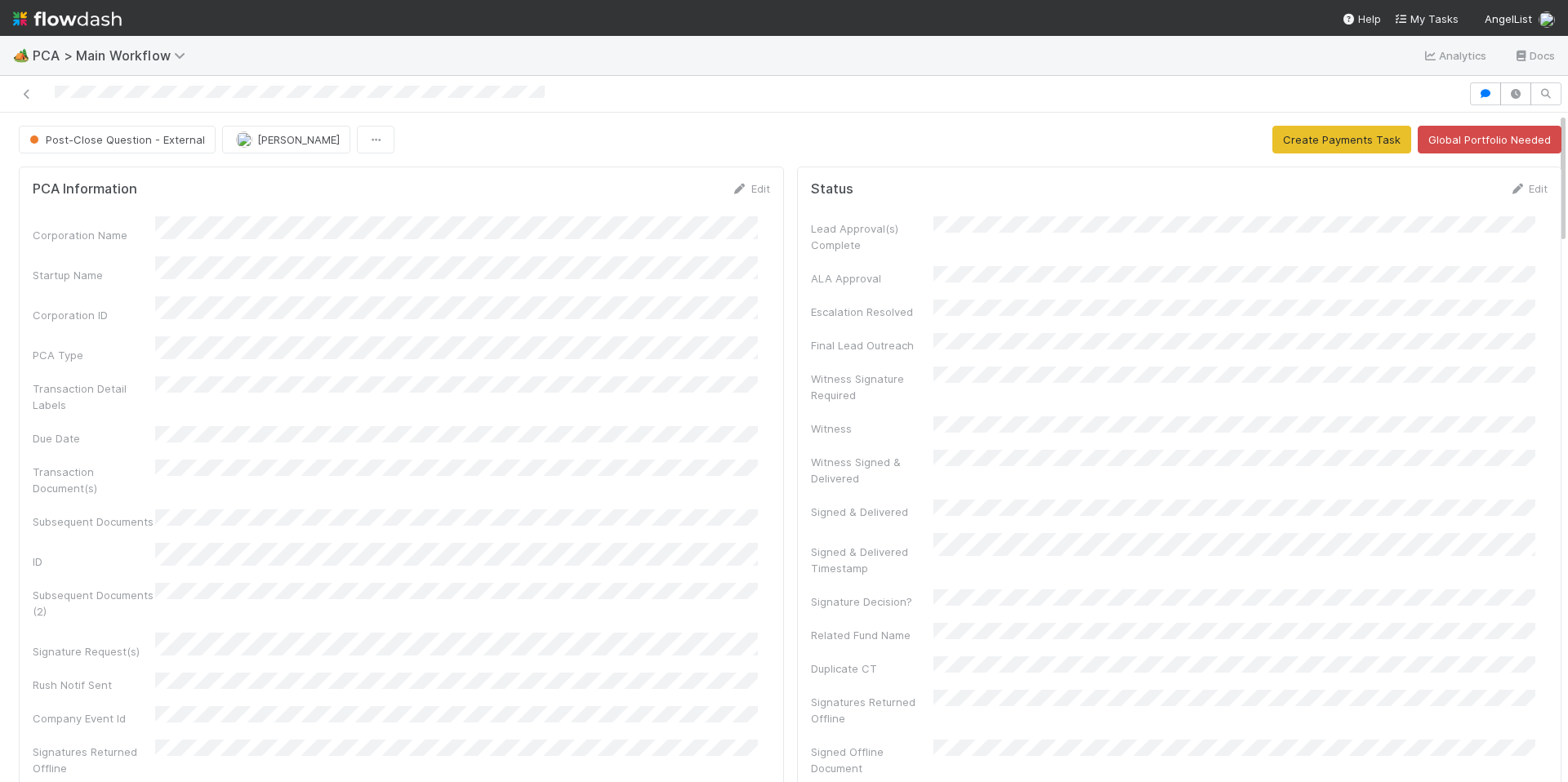
click at [633, 581] on div "Corporation Name Startup Name Corporation ID PCA Type Transaction Detail Labels…" at bounding box center [401, 562] width 738 height 693
click at [626, 583] on div "Subsequent Documents (2)" at bounding box center [401, 601] width 738 height 37
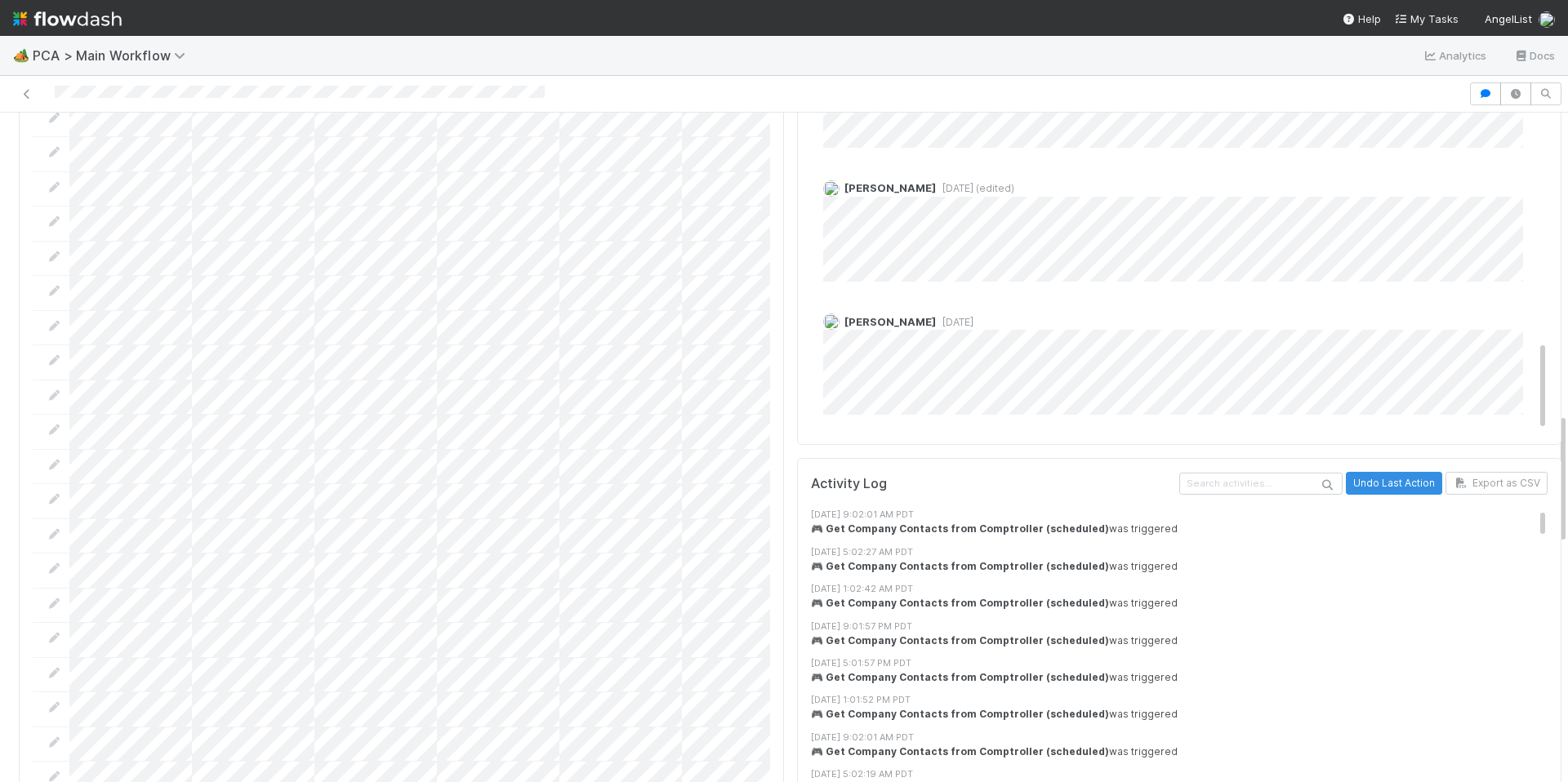
scroll to position [1819, 0]
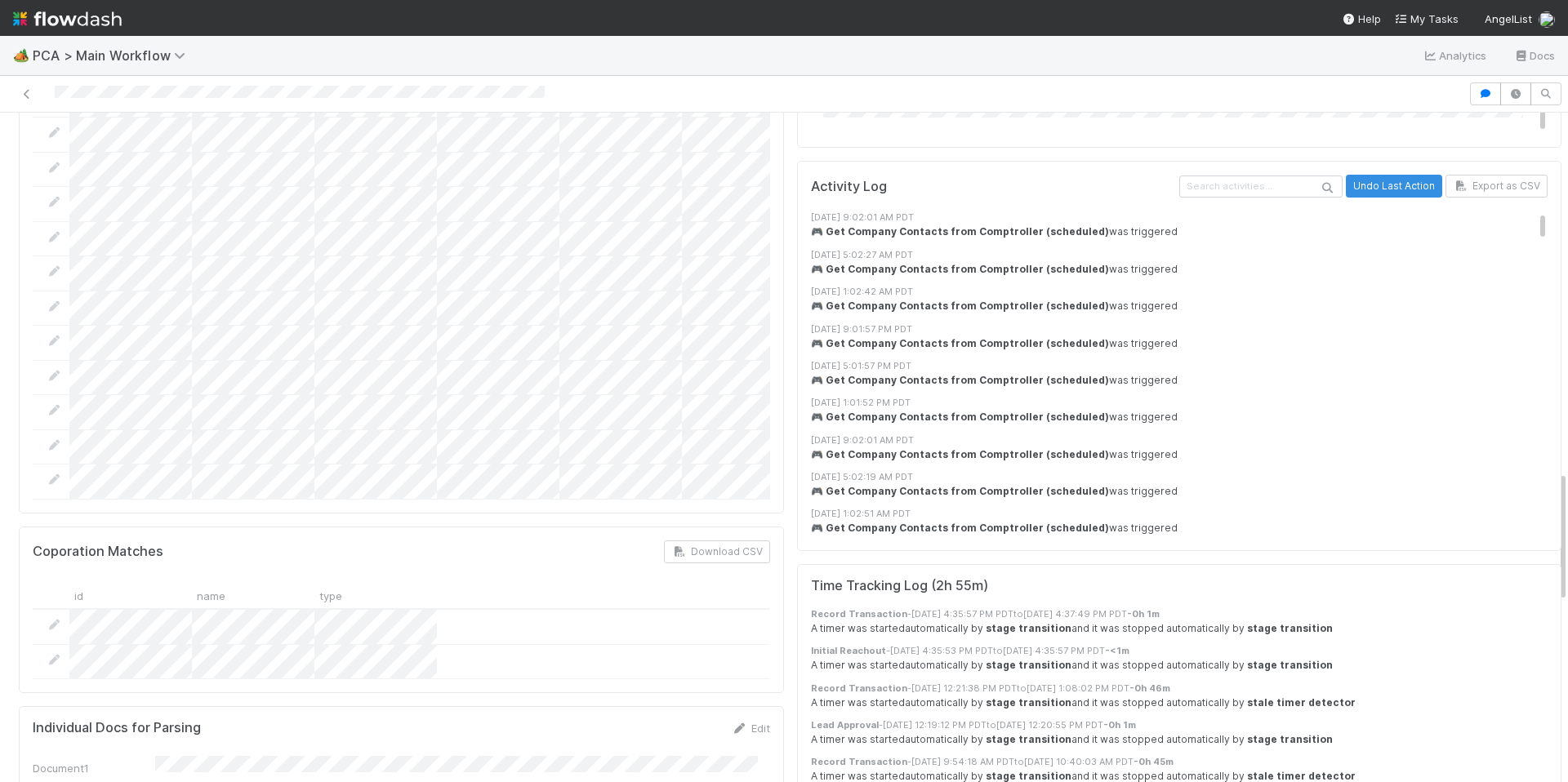
click at [543, 541] on div "Coporation Matches Download CSV" at bounding box center [401, 552] width 738 height 23
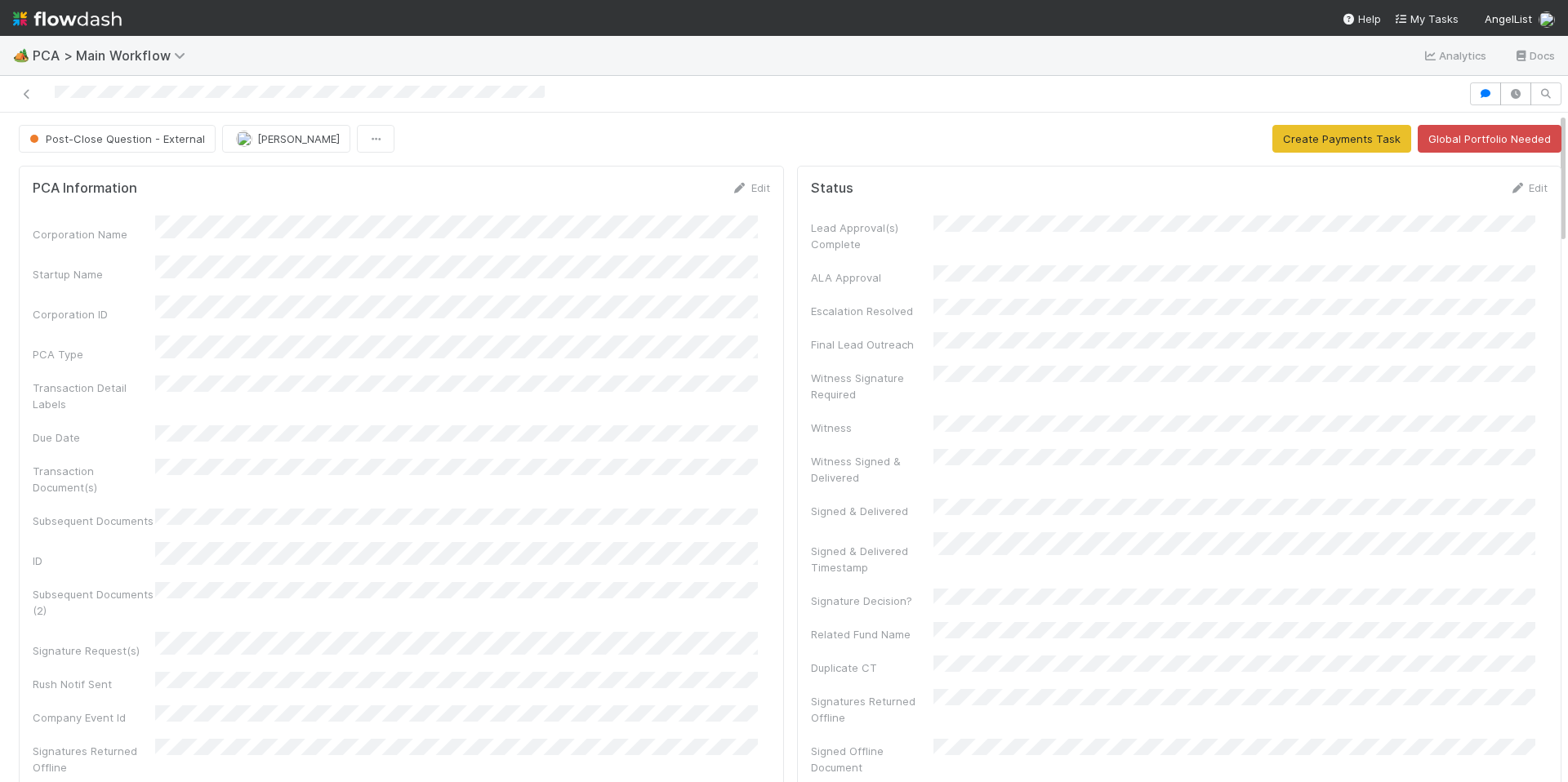
scroll to position [0, 0]
click at [121, 93] on div at bounding box center [733, 94] width 1455 height 23
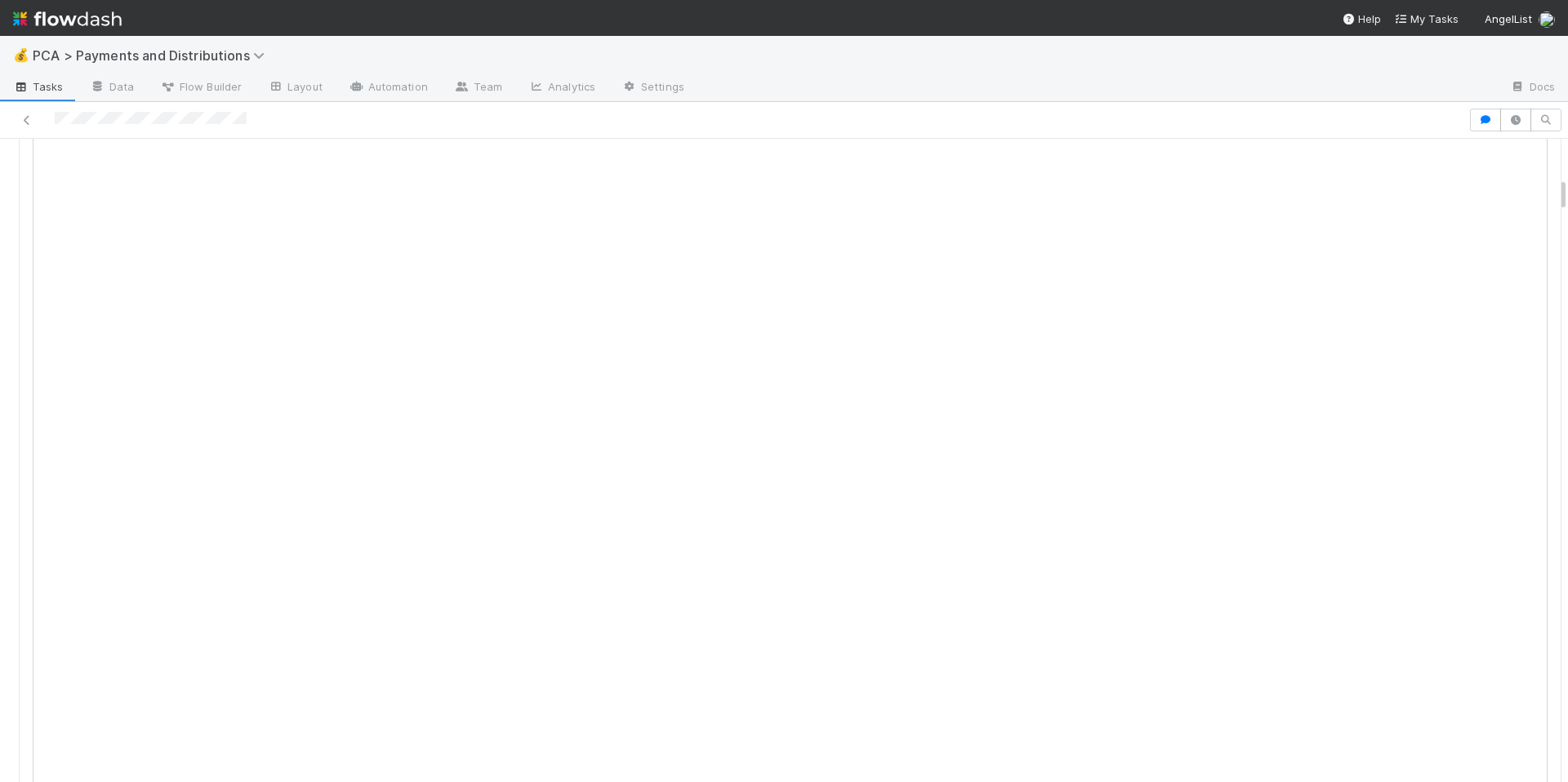
scroll to position [718, 0]
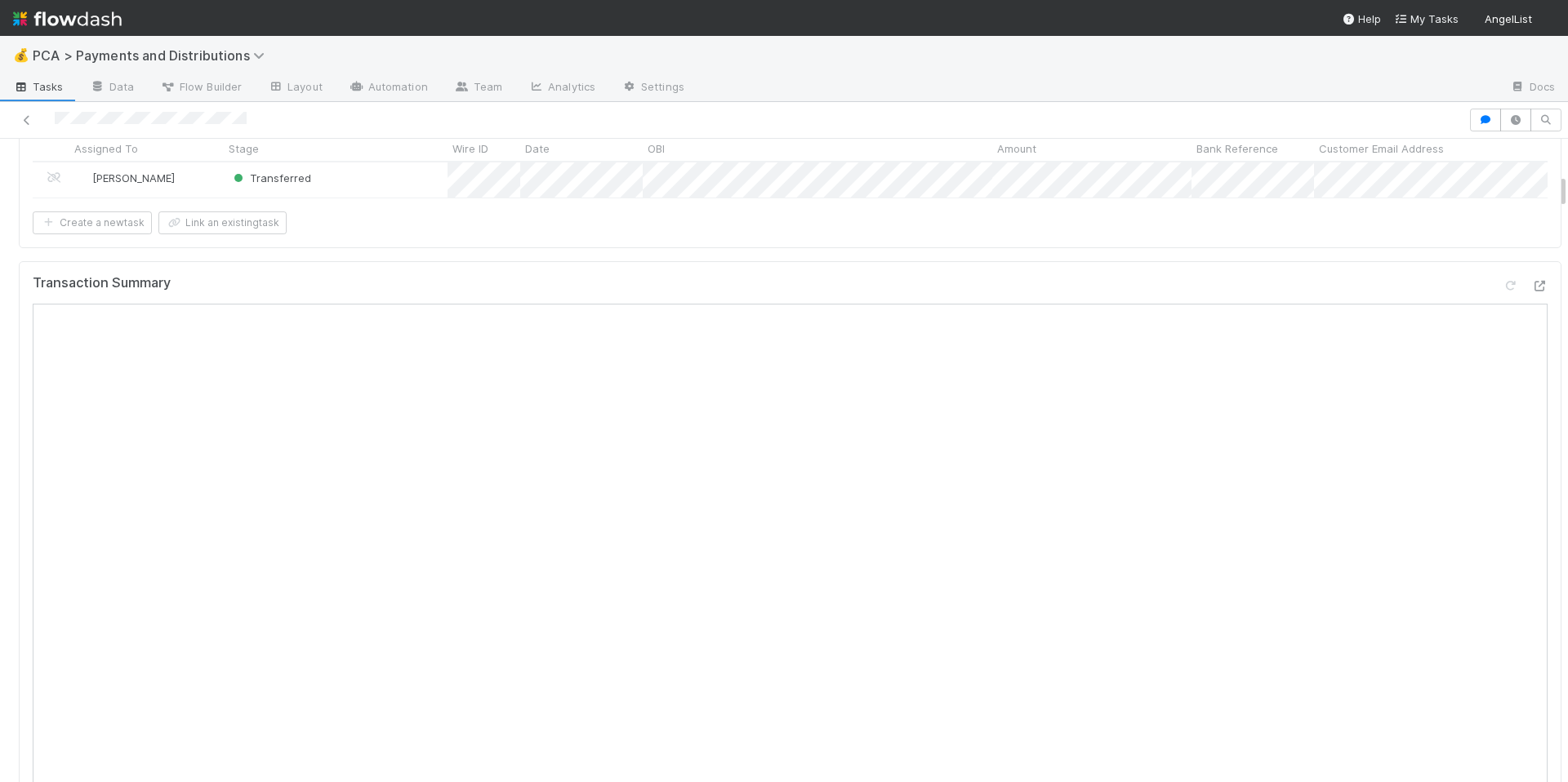
scroll to position [656, 0]
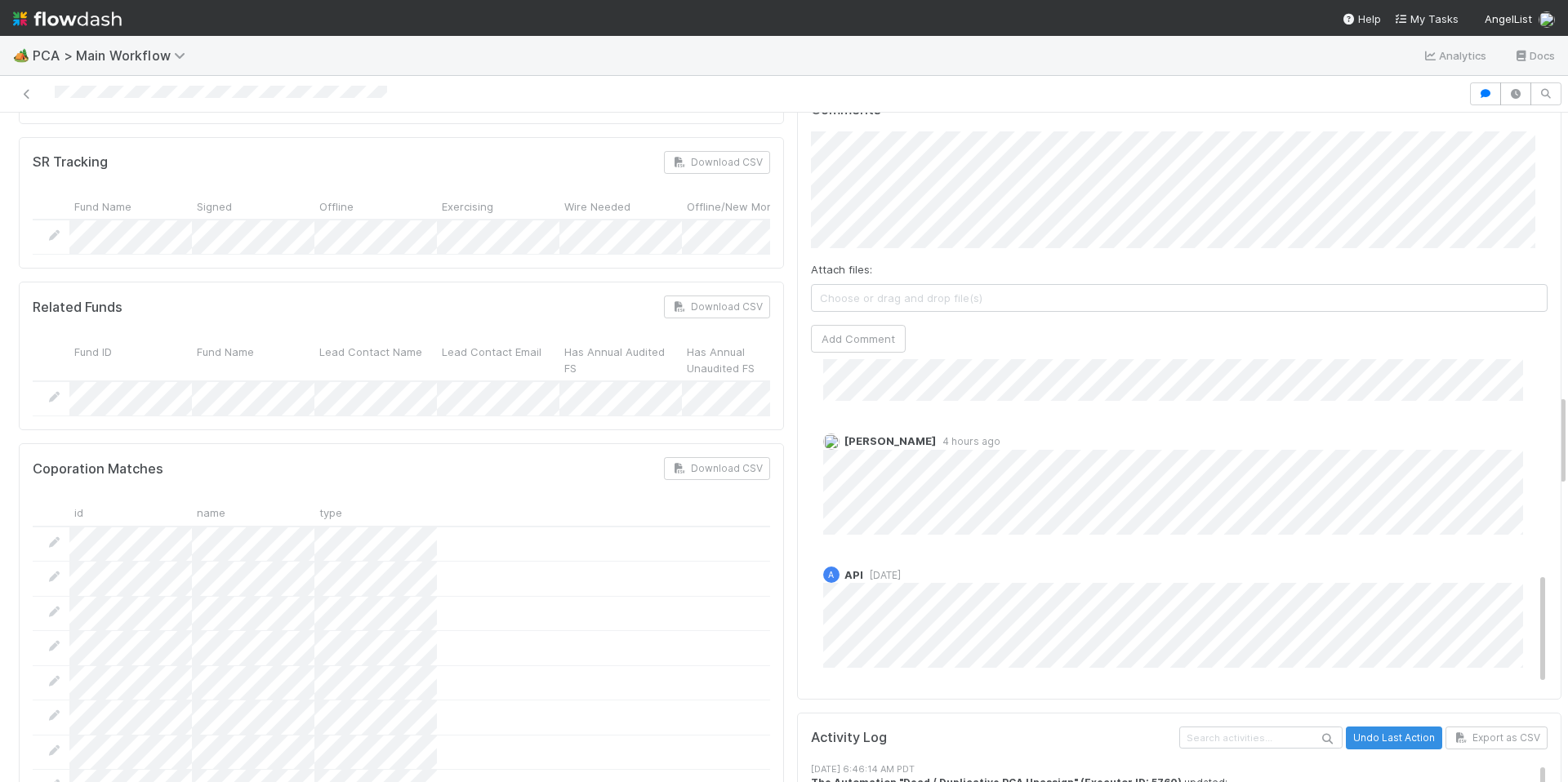
scroll to position [1957, 0]
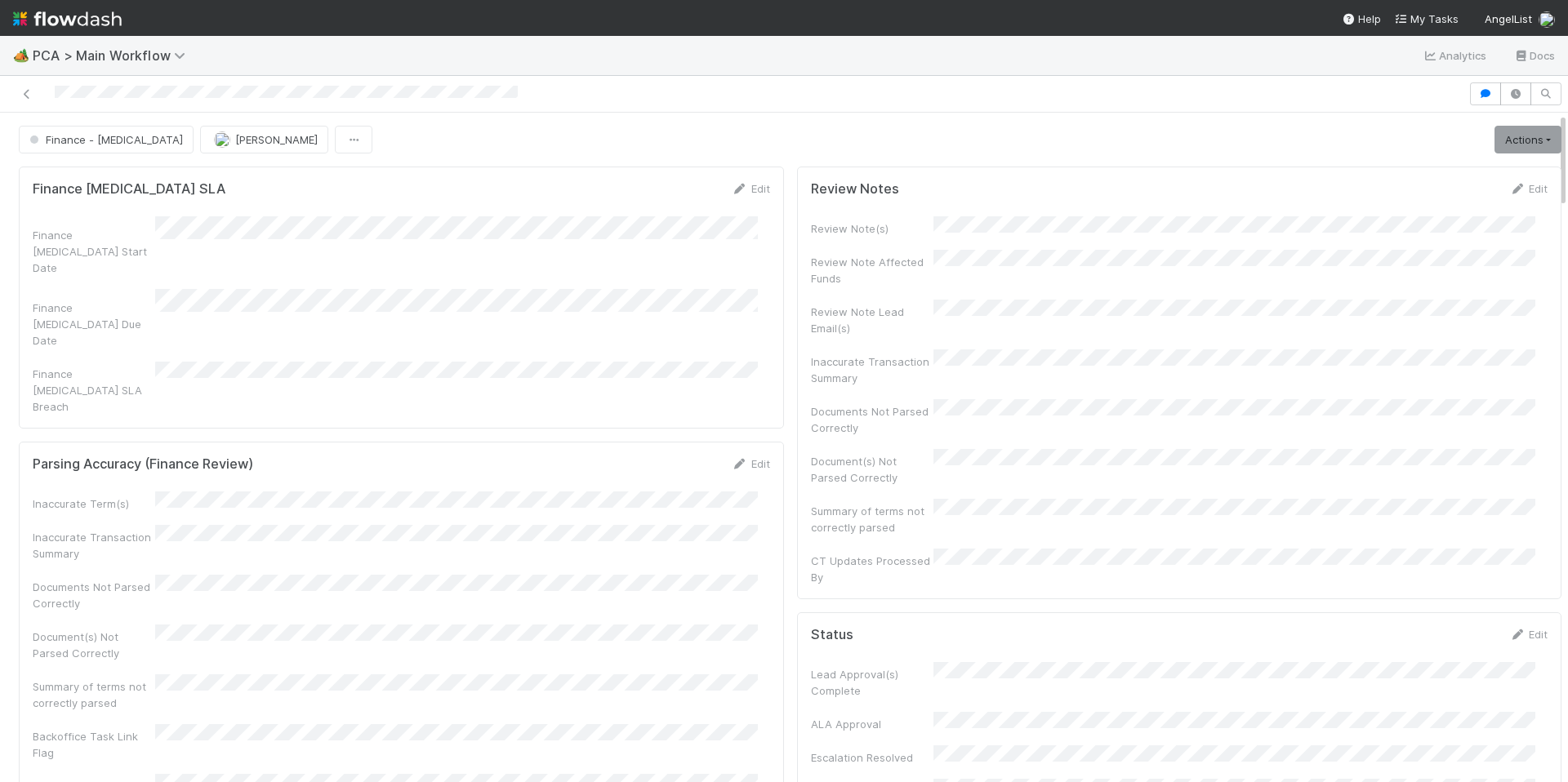
click at [652, 625] on div "Document(s) Not Parsed Correctly" at bounding box center [401, 643] width 738 height 37
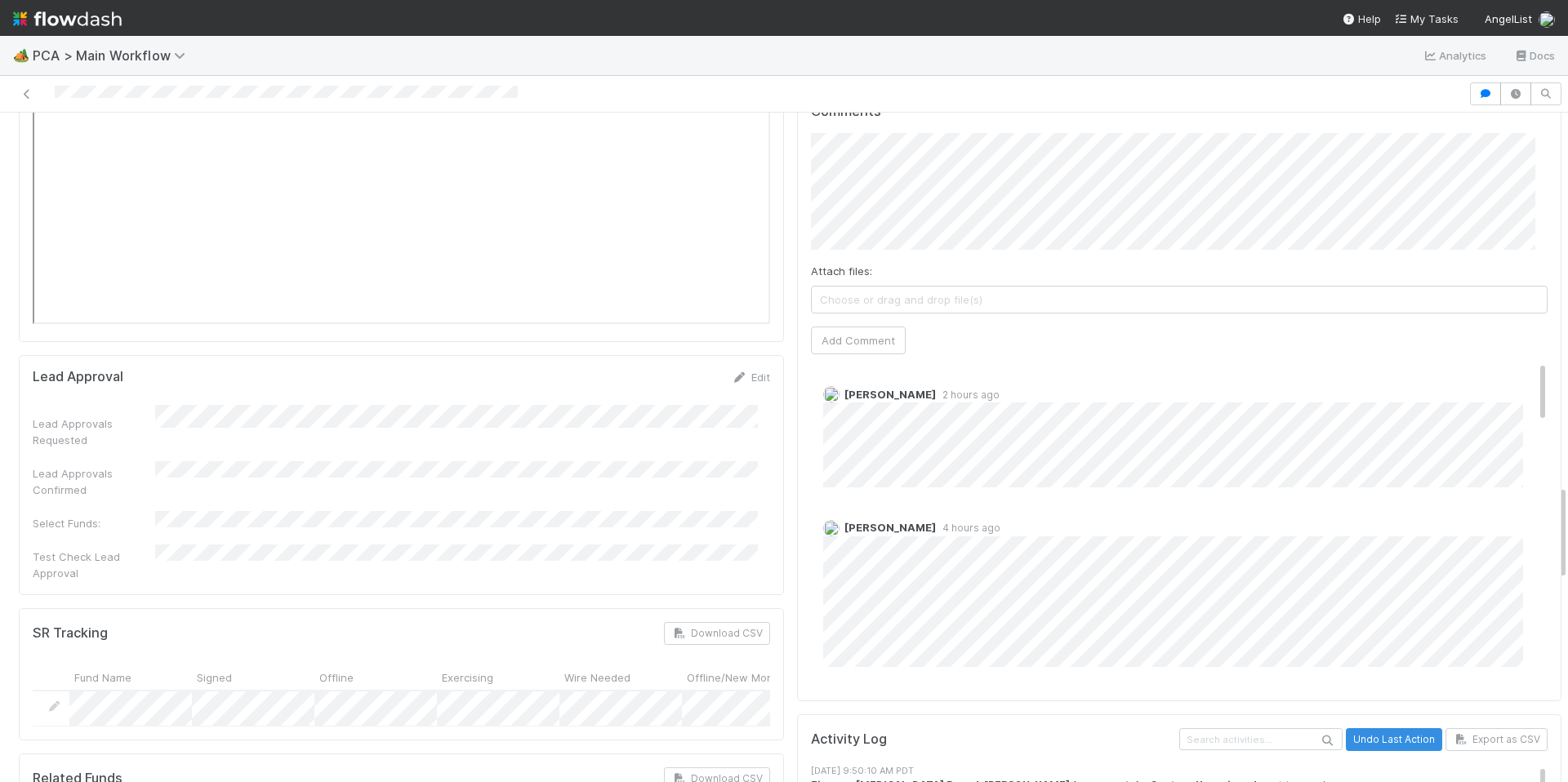
scroll to position [2663, 0]
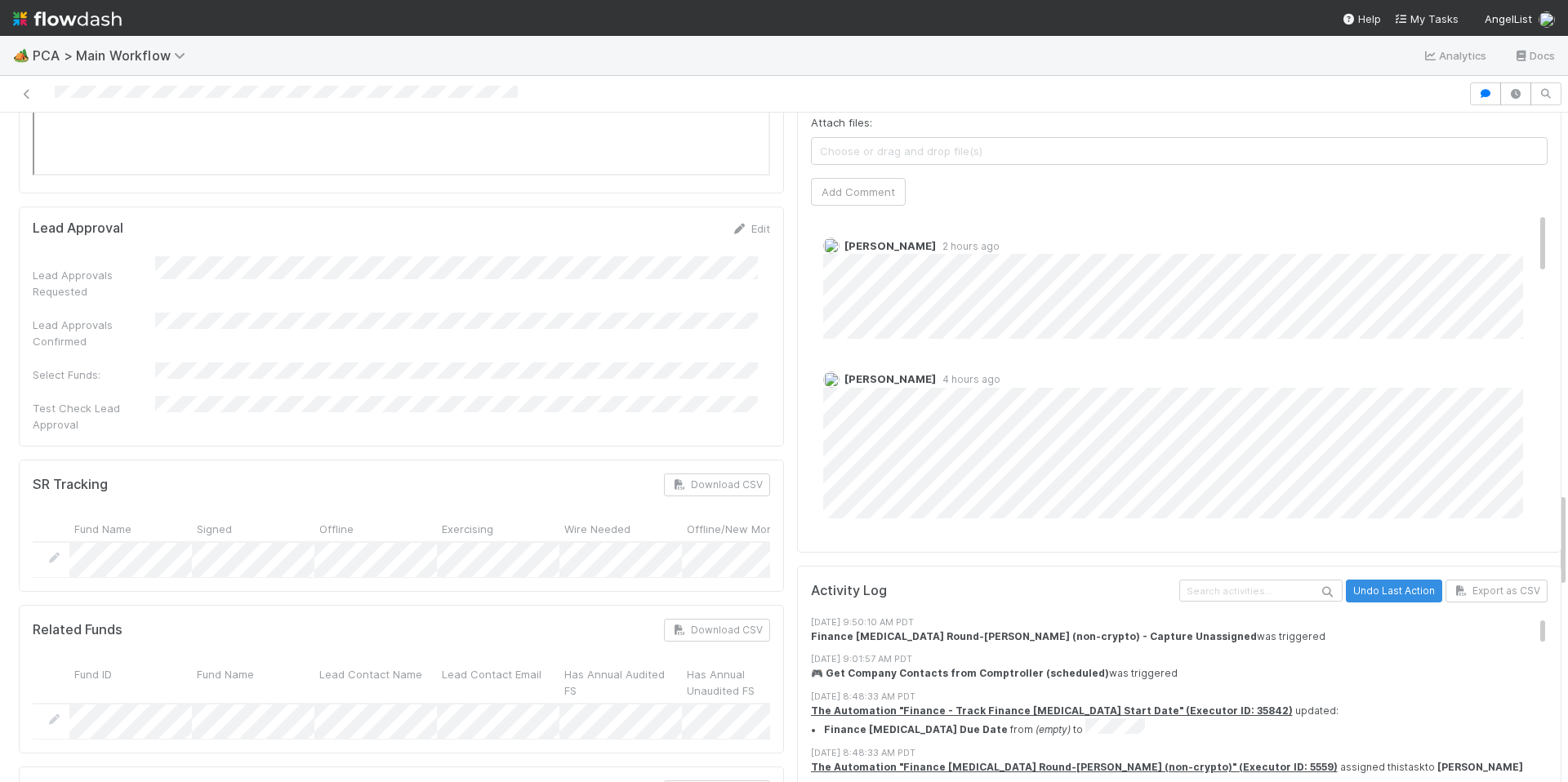
click at [590, 780] on div "Coporation Matches Download CSV" at bounding box center [401, 792] width 738 height 23
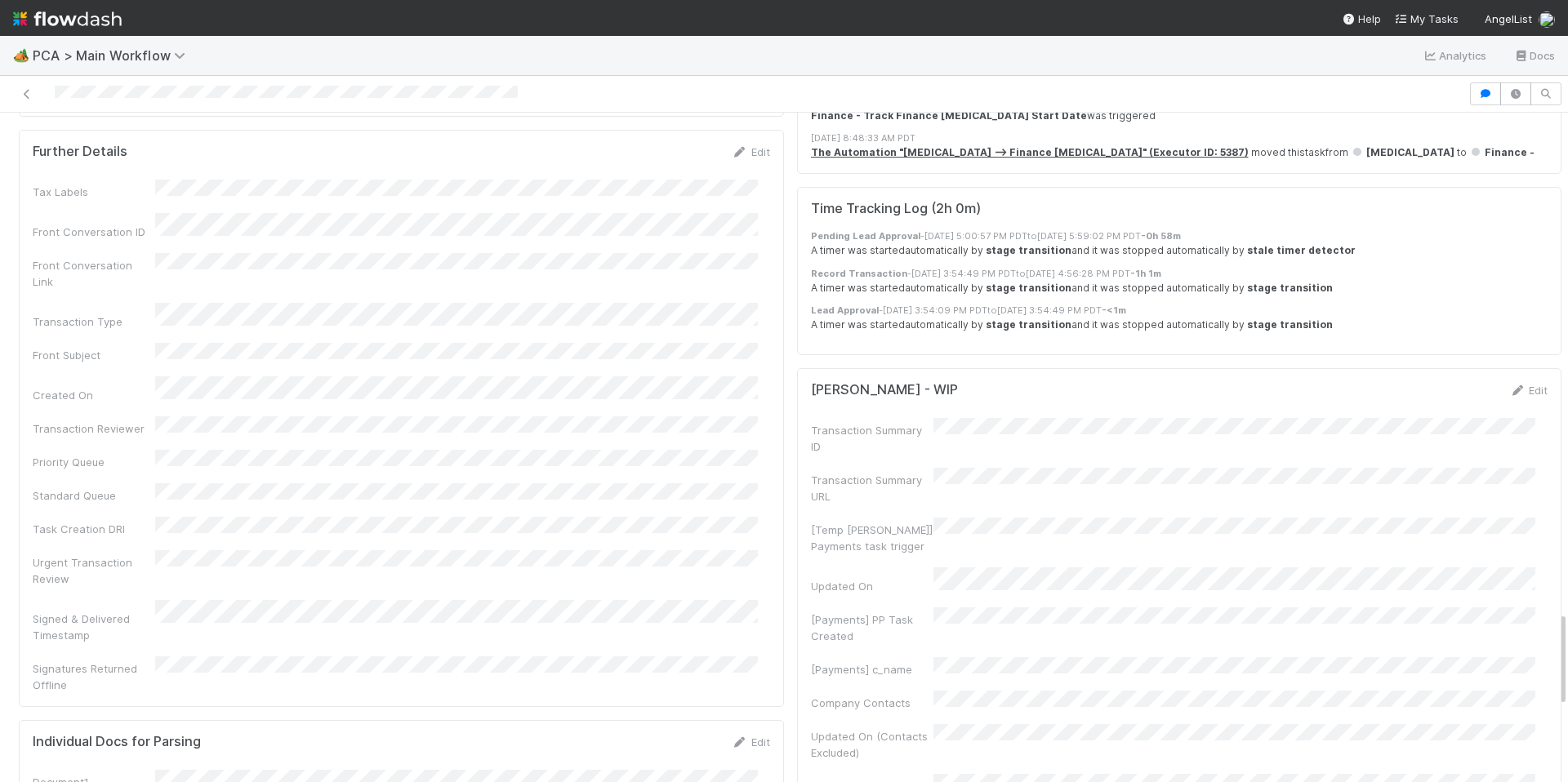
scroll to position [3499, 0]
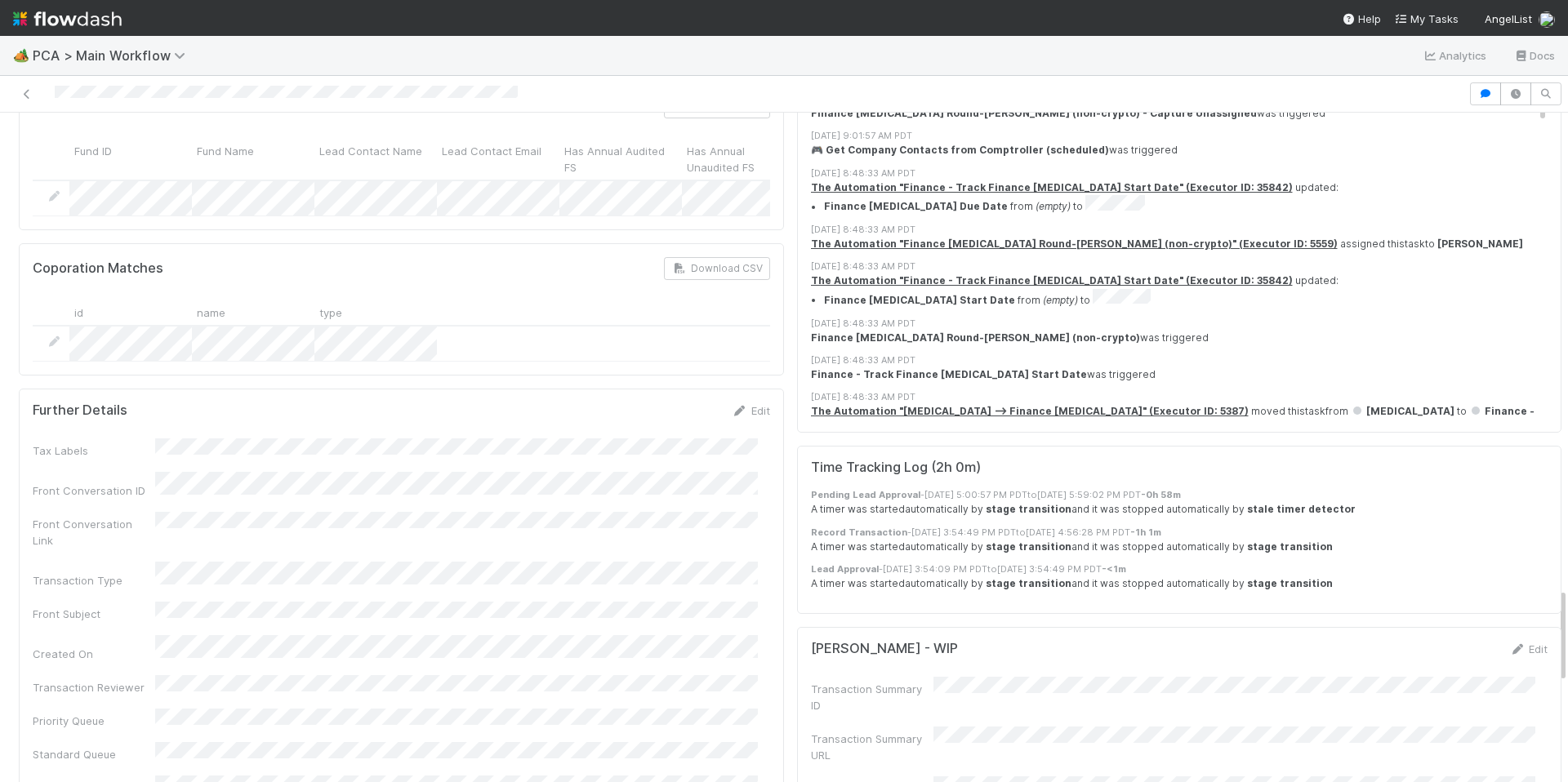
scroll to position [3013, 0]
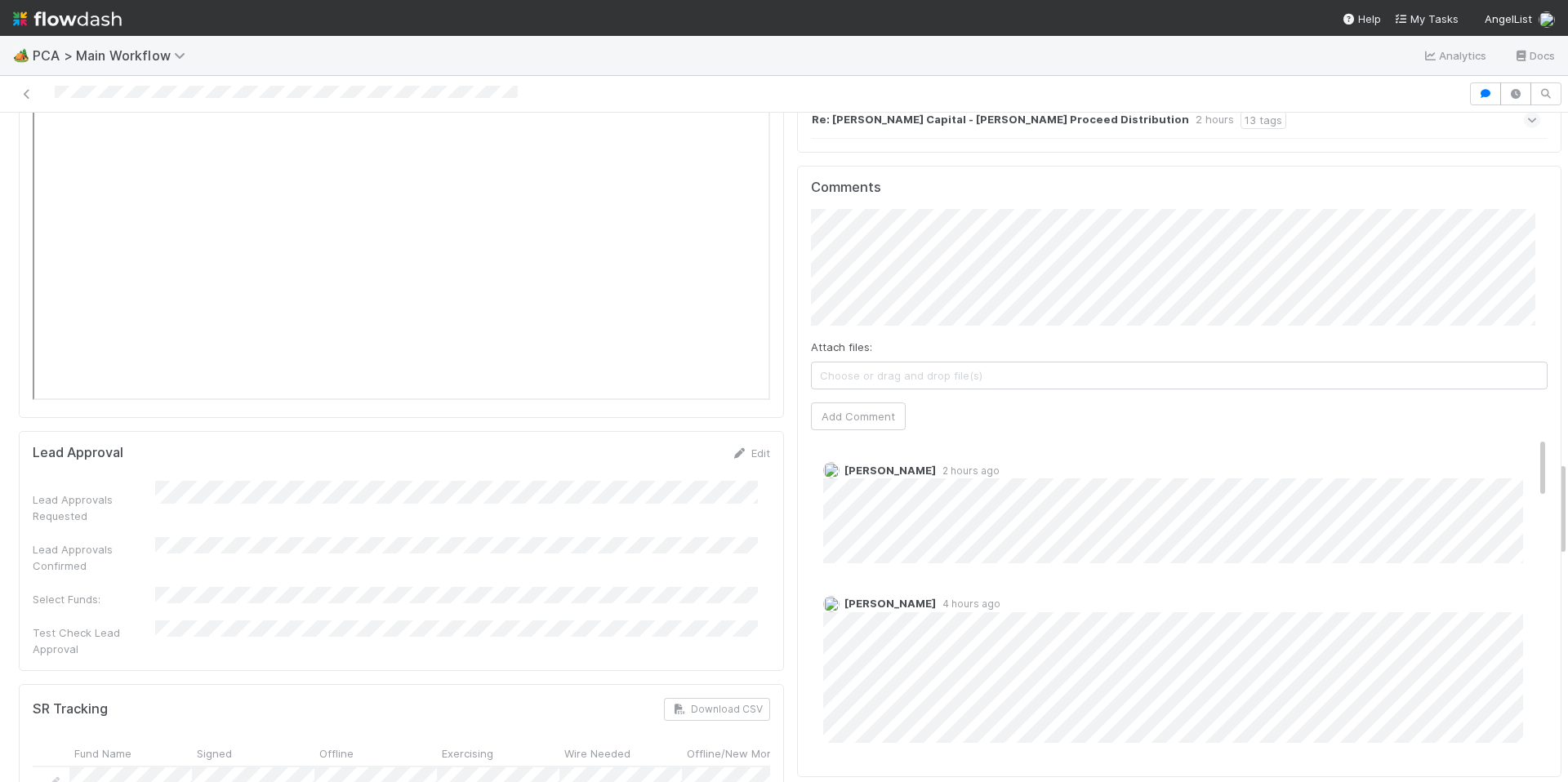
scroll to position [2422, 0]
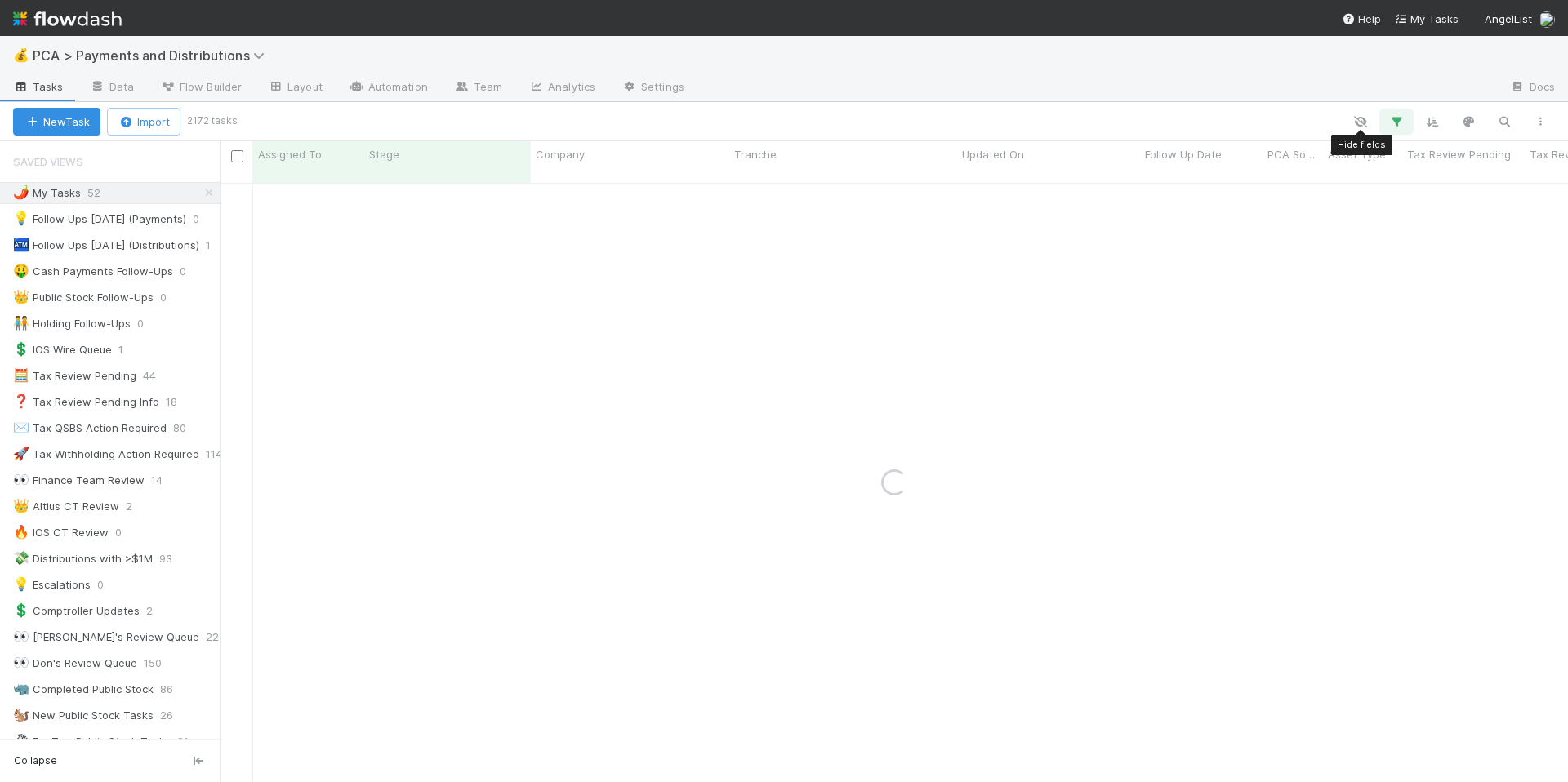
click at [1391, 118] on icon "button" at bounding box center [1396, 122] width 17 height 15
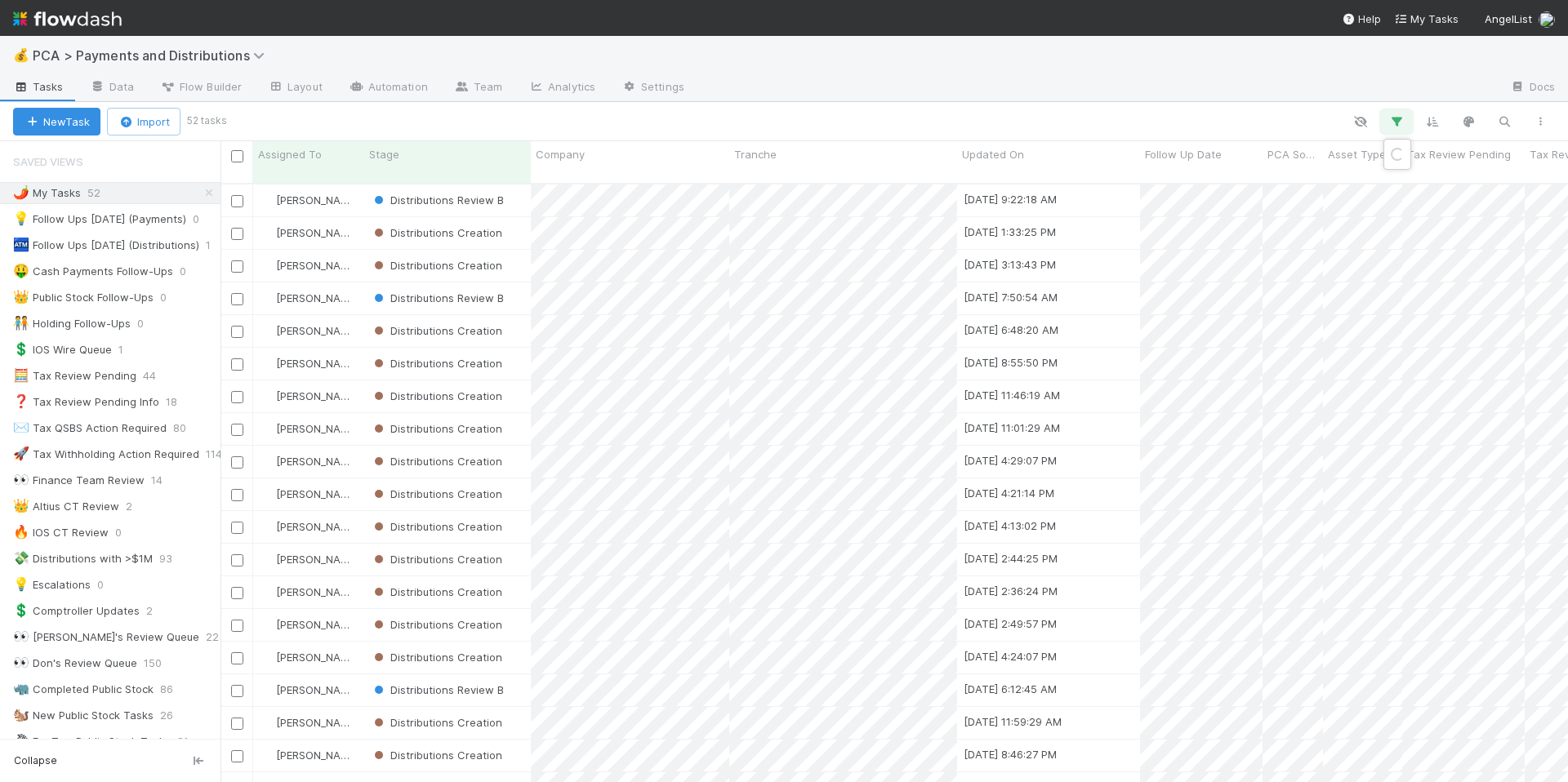
scroll to position [599, 1335]
click at [350, 127] on div "2 filters Reset Filters If Assigned To is current user and Stage is active And.…" at bounding box center [784, 391] width 1568 height 782
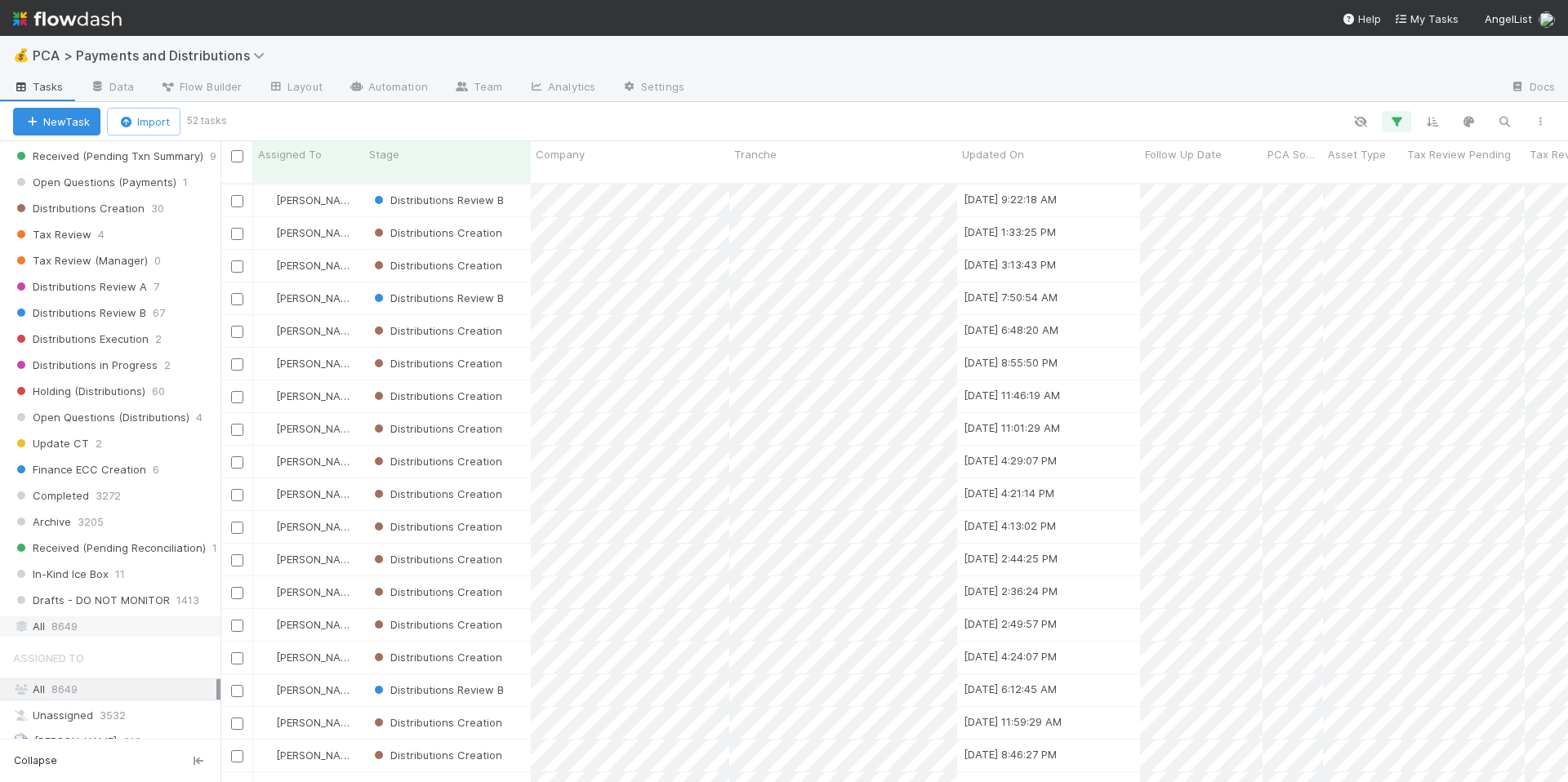
scroll to position [910, 0]
click at [104, 629] on div "All 8649" at bounding box center [115, 625] width 203 height 20
click at [1403, 120] on icon "button" at bounding box center [1396, 122] width 17 height 15
click at [1374, 209] on icon at bounding box center [1374, 206] width 17 height 10
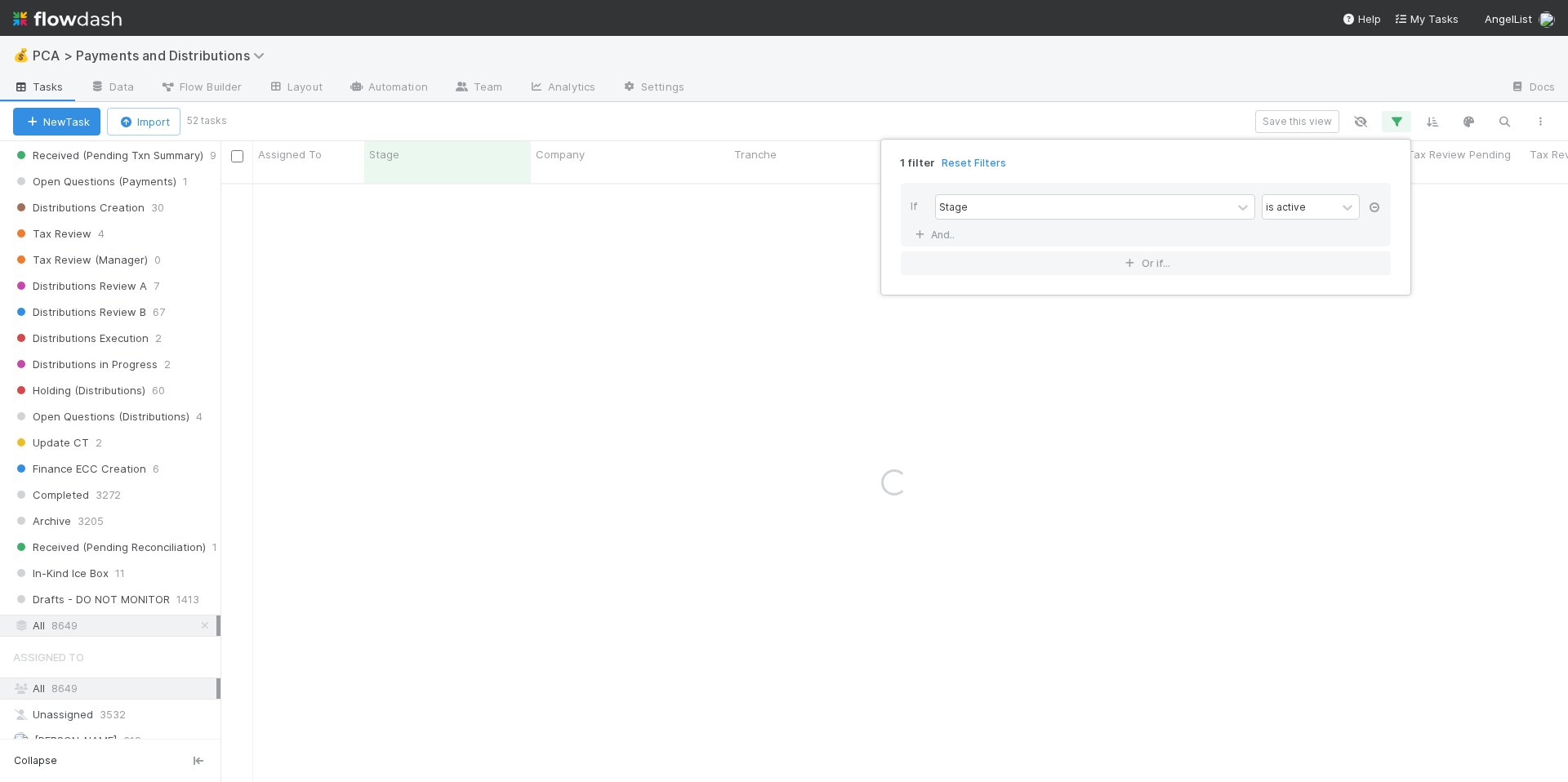
click at [1374, 209] on icon at bounding box center [1374, 206] width 17 height 10
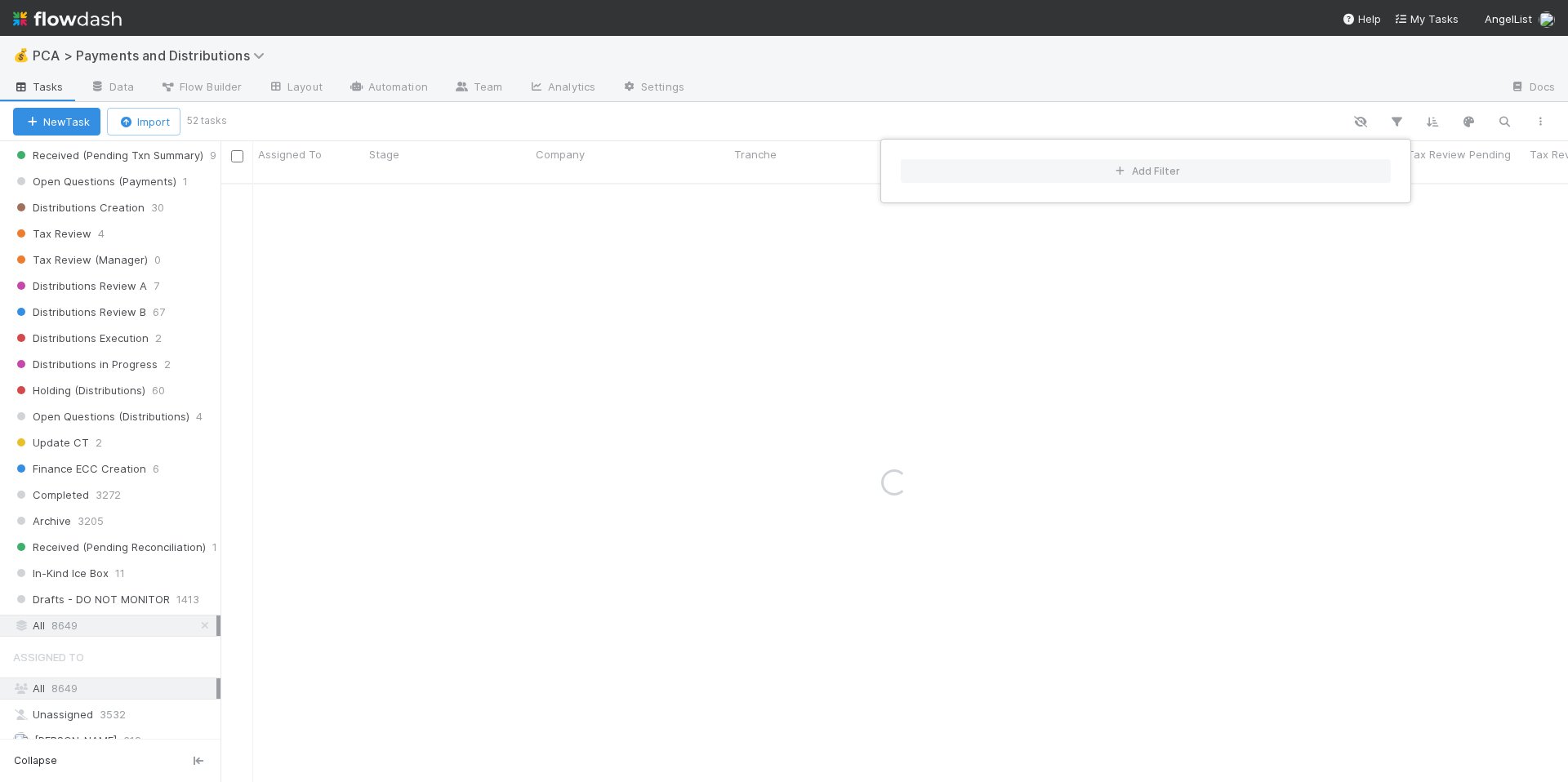
click at [1505, 121] on div "Add Filter" at bounding box center [784, 391] width 1568 height 782
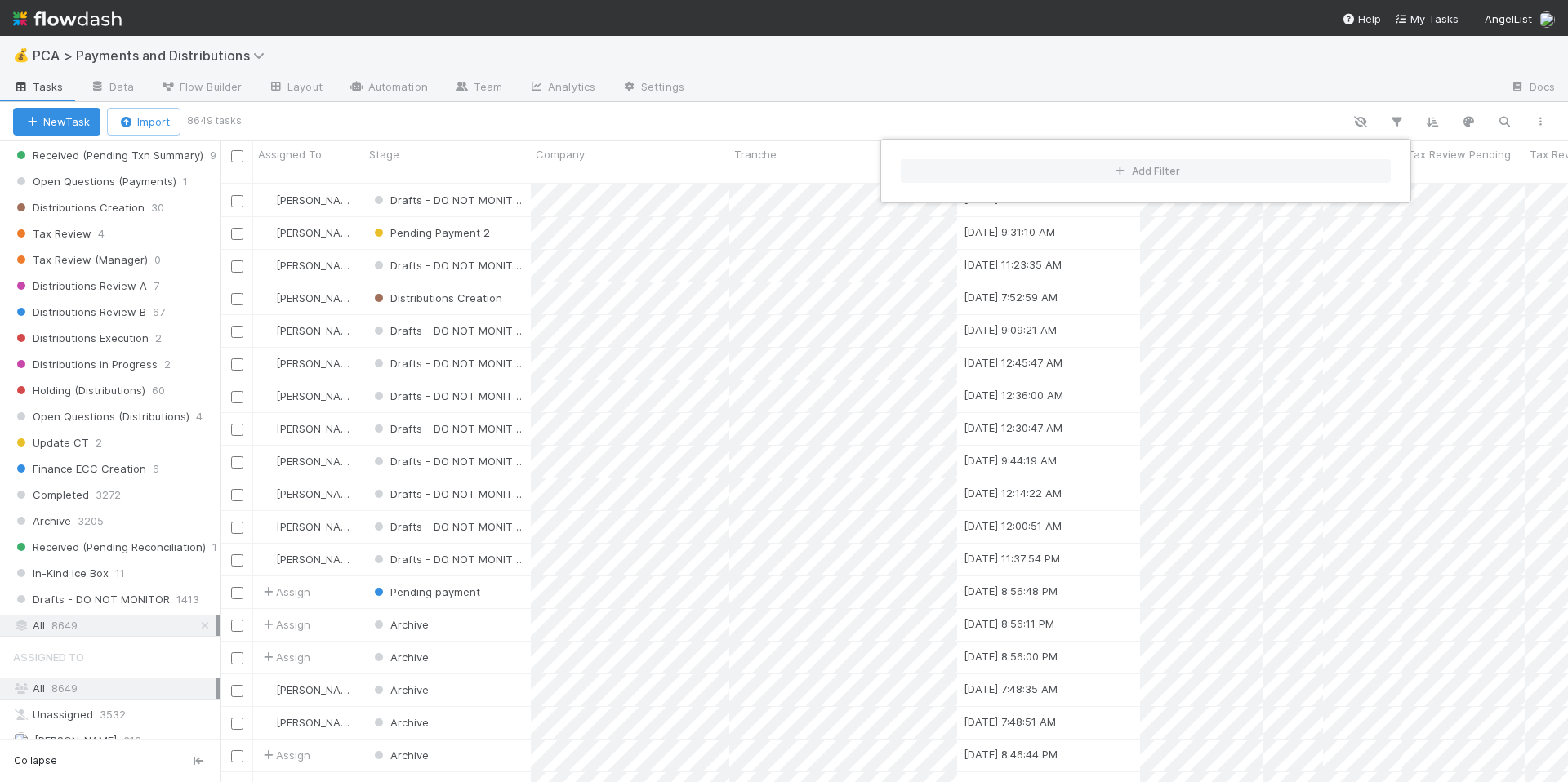
scroll to position [599, 1335]
click at [1504, 125] on div "Add Filter" at bounding box center [784, 391] width 1568 height 782
click at [1504, 125] on icon "button" at bounding box center [1504, 122] width 17 height 15
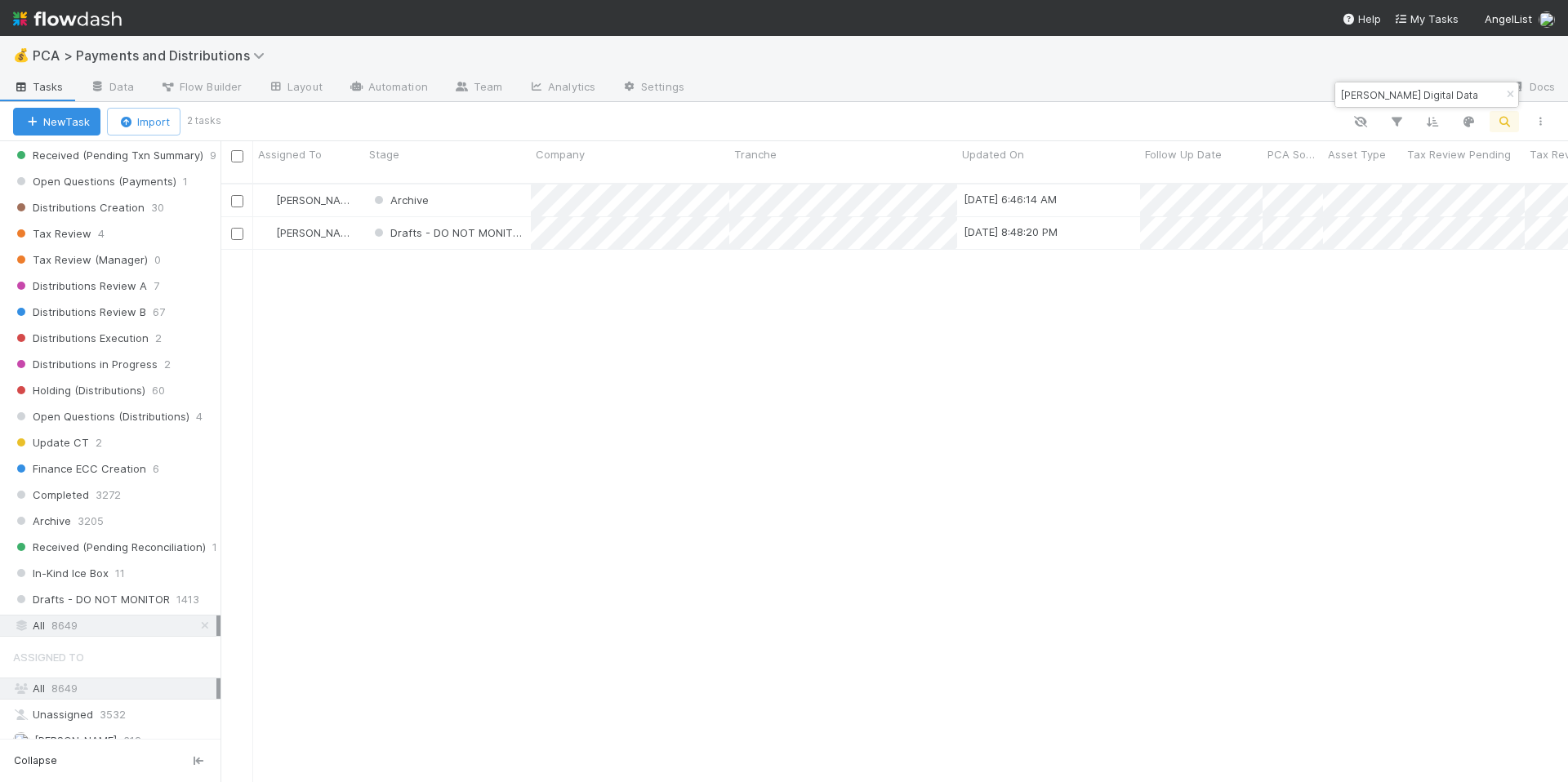
type input "Avery Digital Data"
click at [451, 304] on div "Thomas Ambrosia Archive 8/21/25, 6:46:14 AM 8/20/25, 9:12:37 AM 1 0 0 0 0 0 0 T…" at bounding box center [894, 490] width 1348 height 611
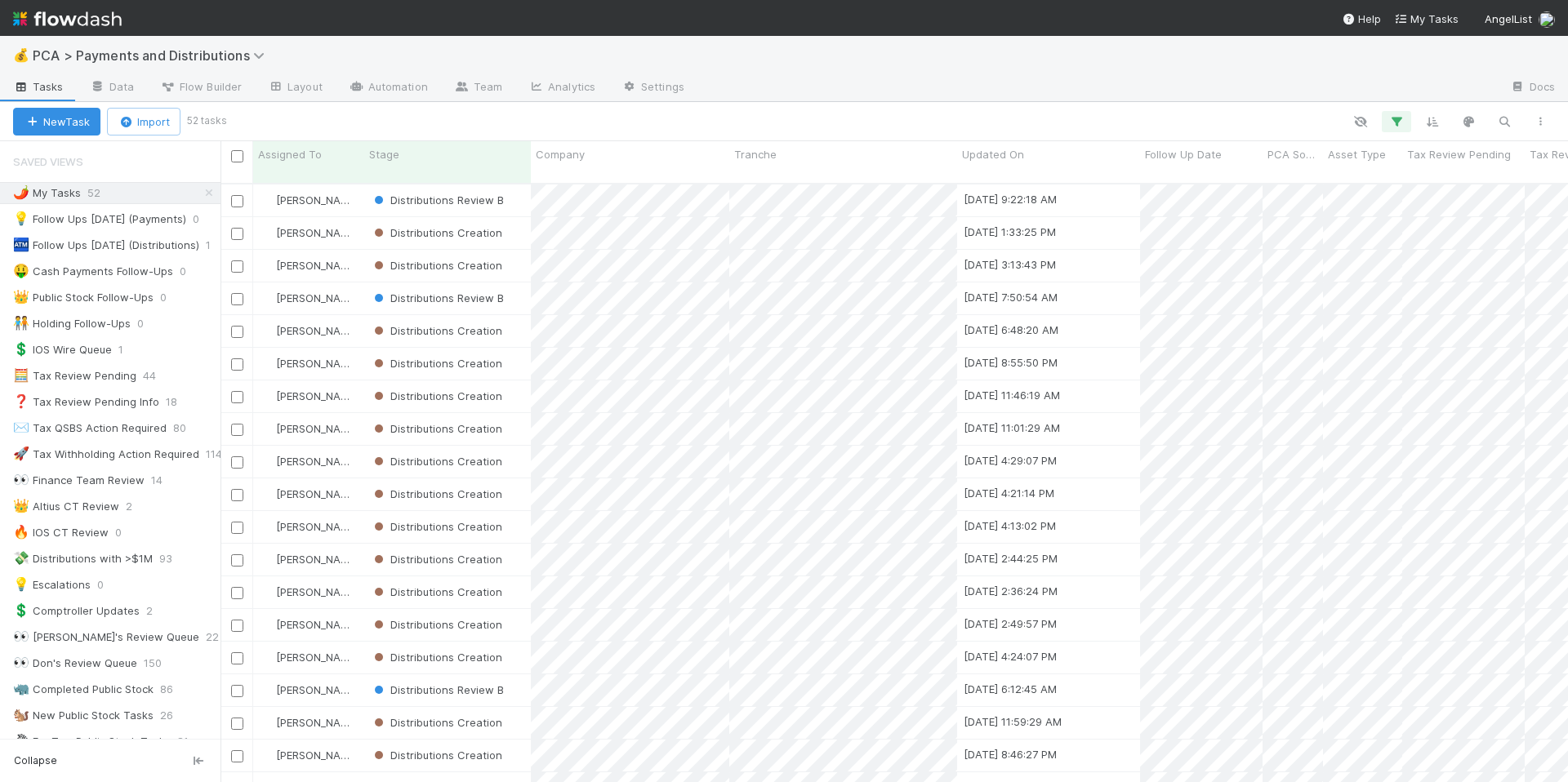
scroll to position [599, 1335]
click at [1389, 119] on icon "button" at bounding box center [1396, 122] width 17 height 15
click at [1372, 210] on icon at bounding box center [1374, 206] width 17 height 10
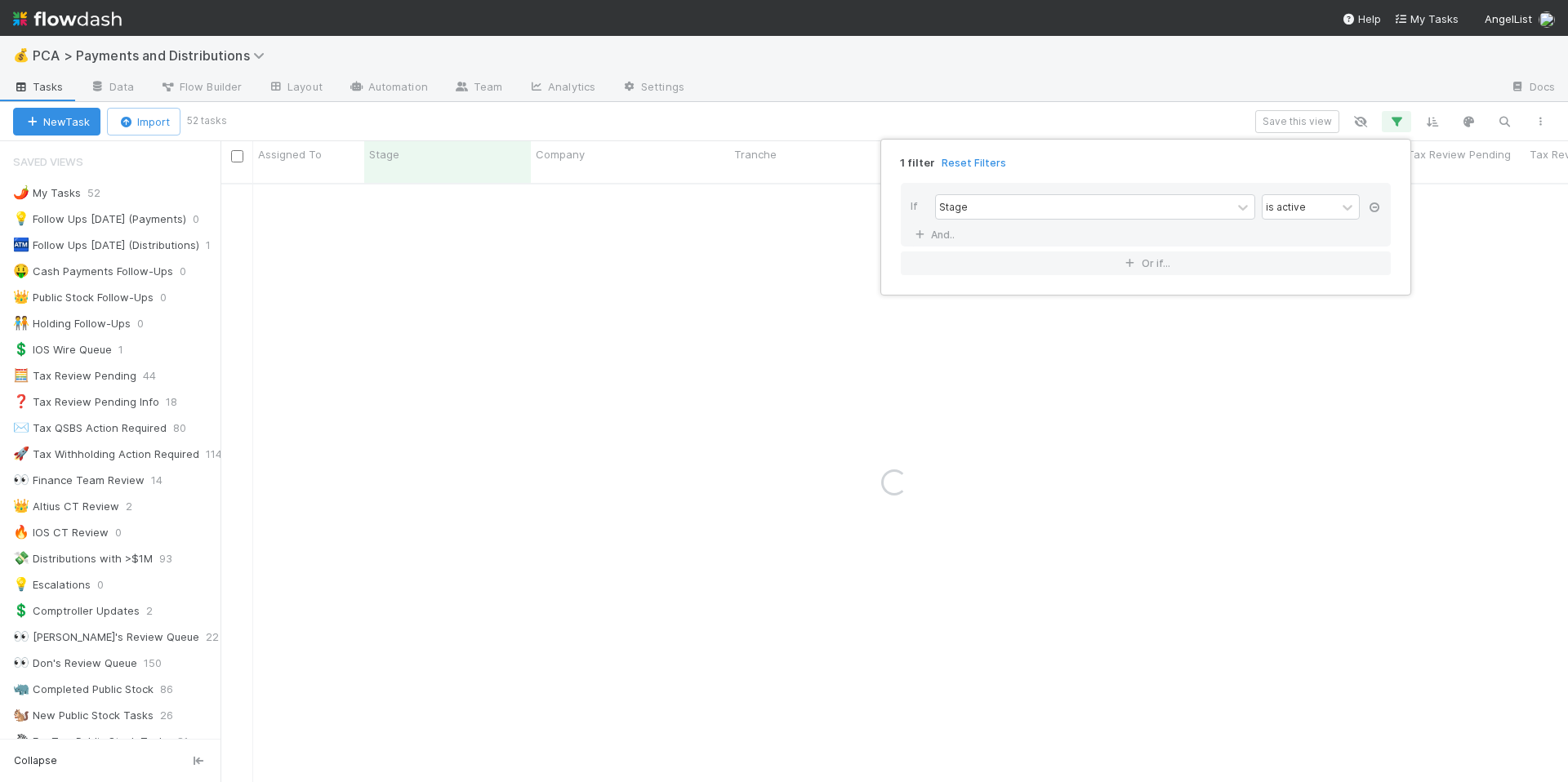
click at [1372, 210] on icon at bounding box center [1374, 206] width 17 height 10
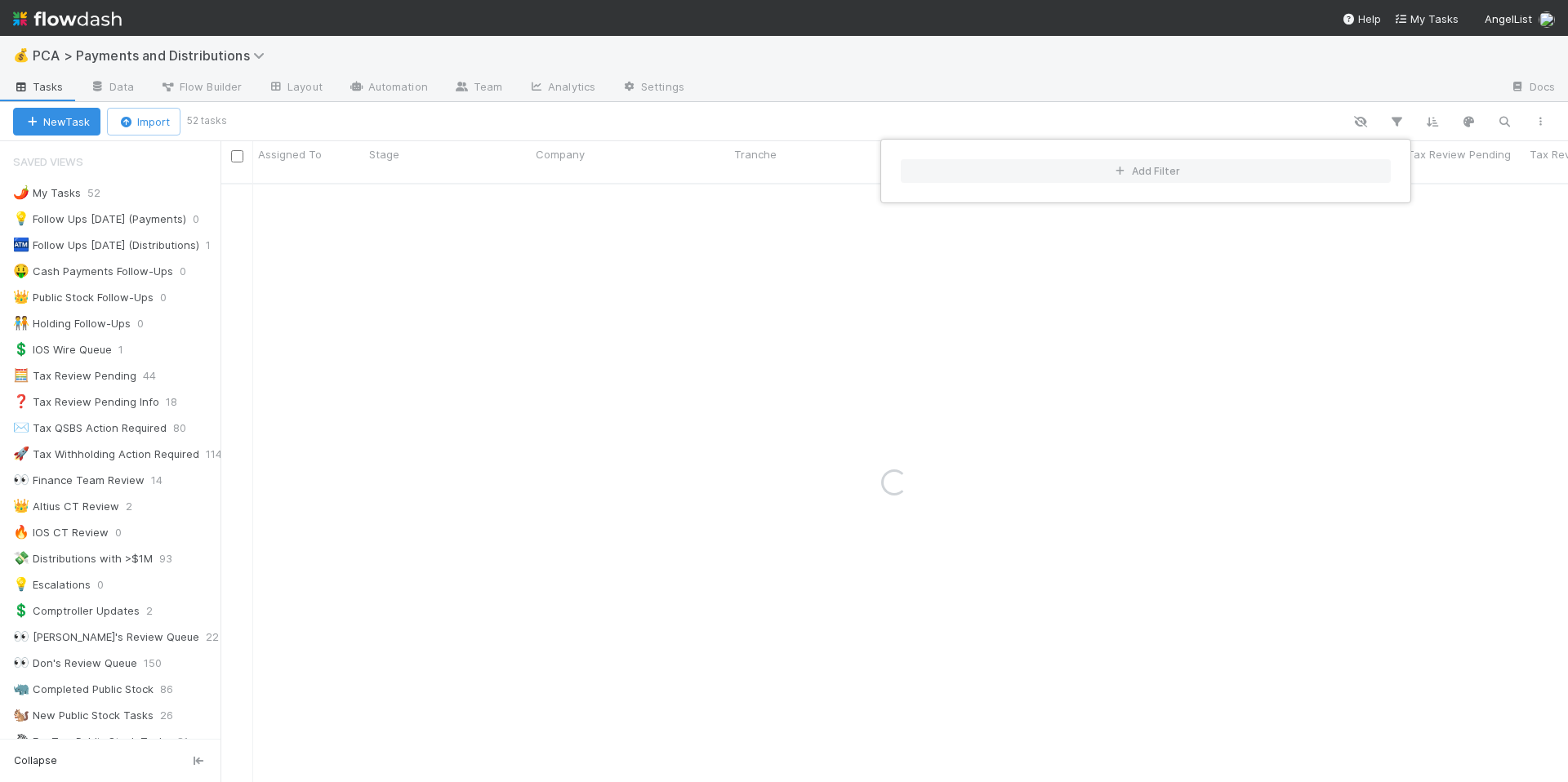
click at [1195, 101] on div "Add Filter" at bounding box center [784, 391] width 1568 height 782
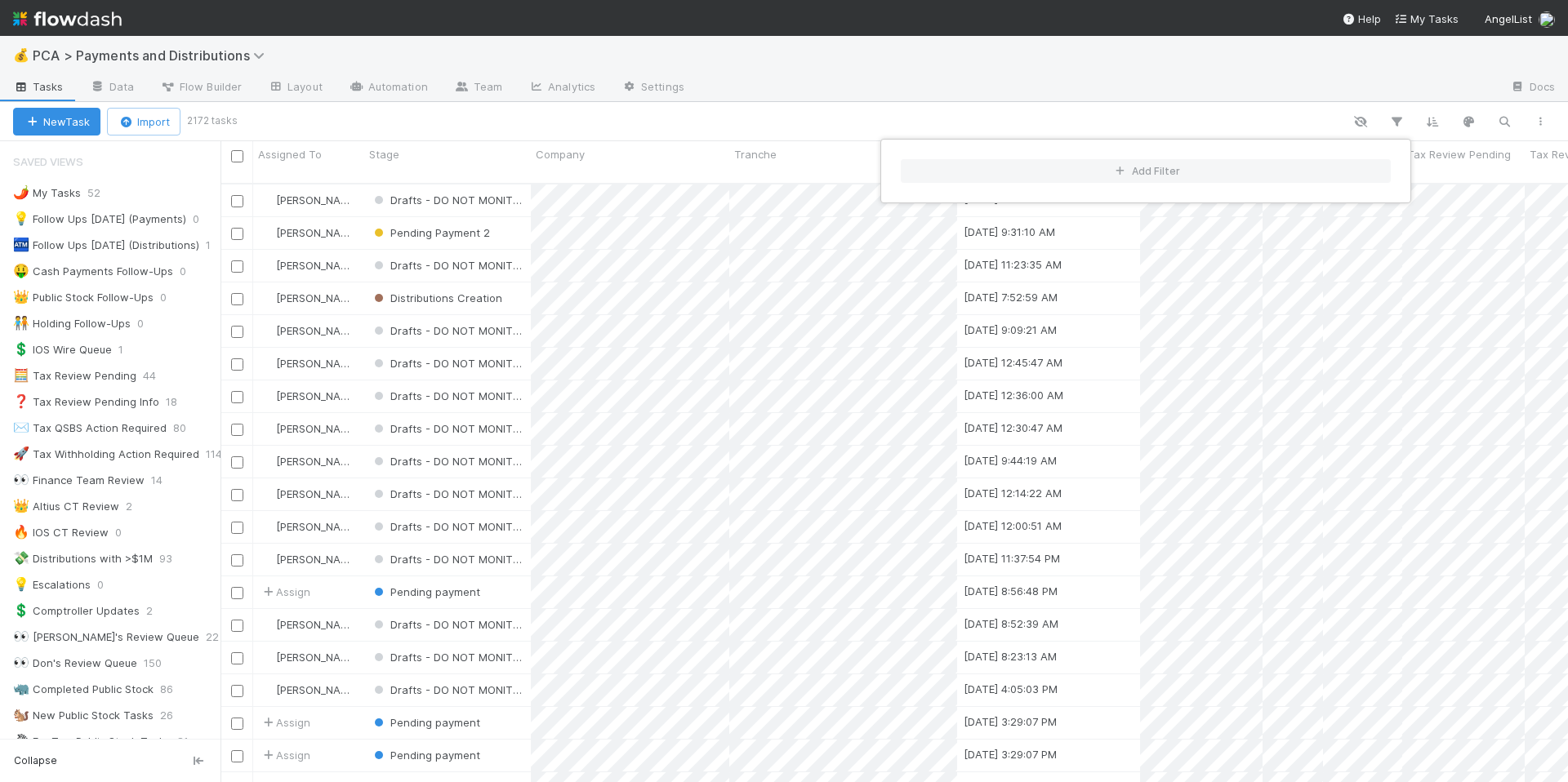
scroll to position [599, 1335]
click at [1508, 122] on div "Add Filter" at bounding box center [784, 391] width 1568 height 782
click at [1503, 122] on icon "button" at bounding box center [1504, 122] width 17 height 15
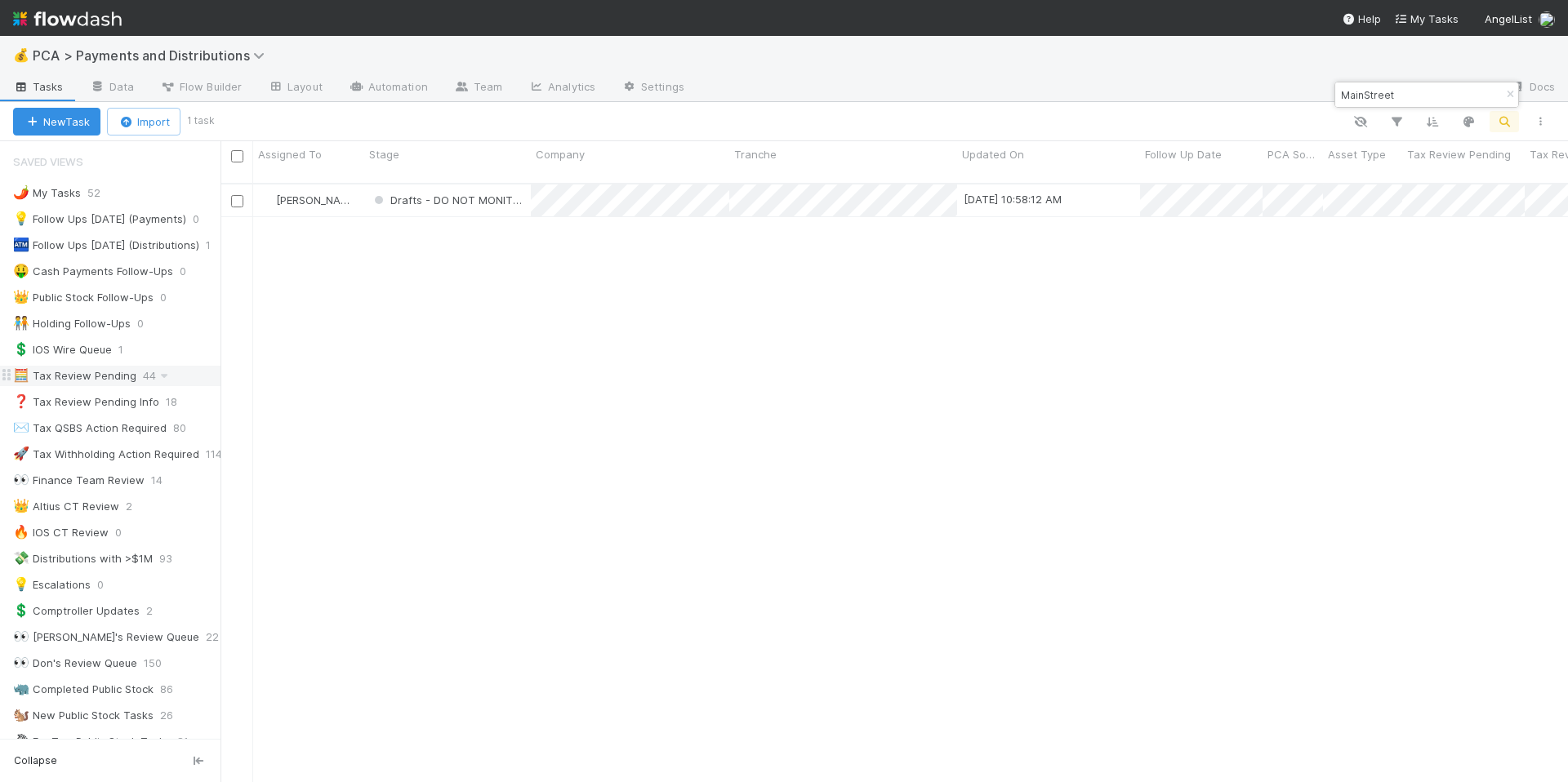
type input "MainStreet"
click at [80, 25] on img at bounding box center [67, 19] width 108 height 28
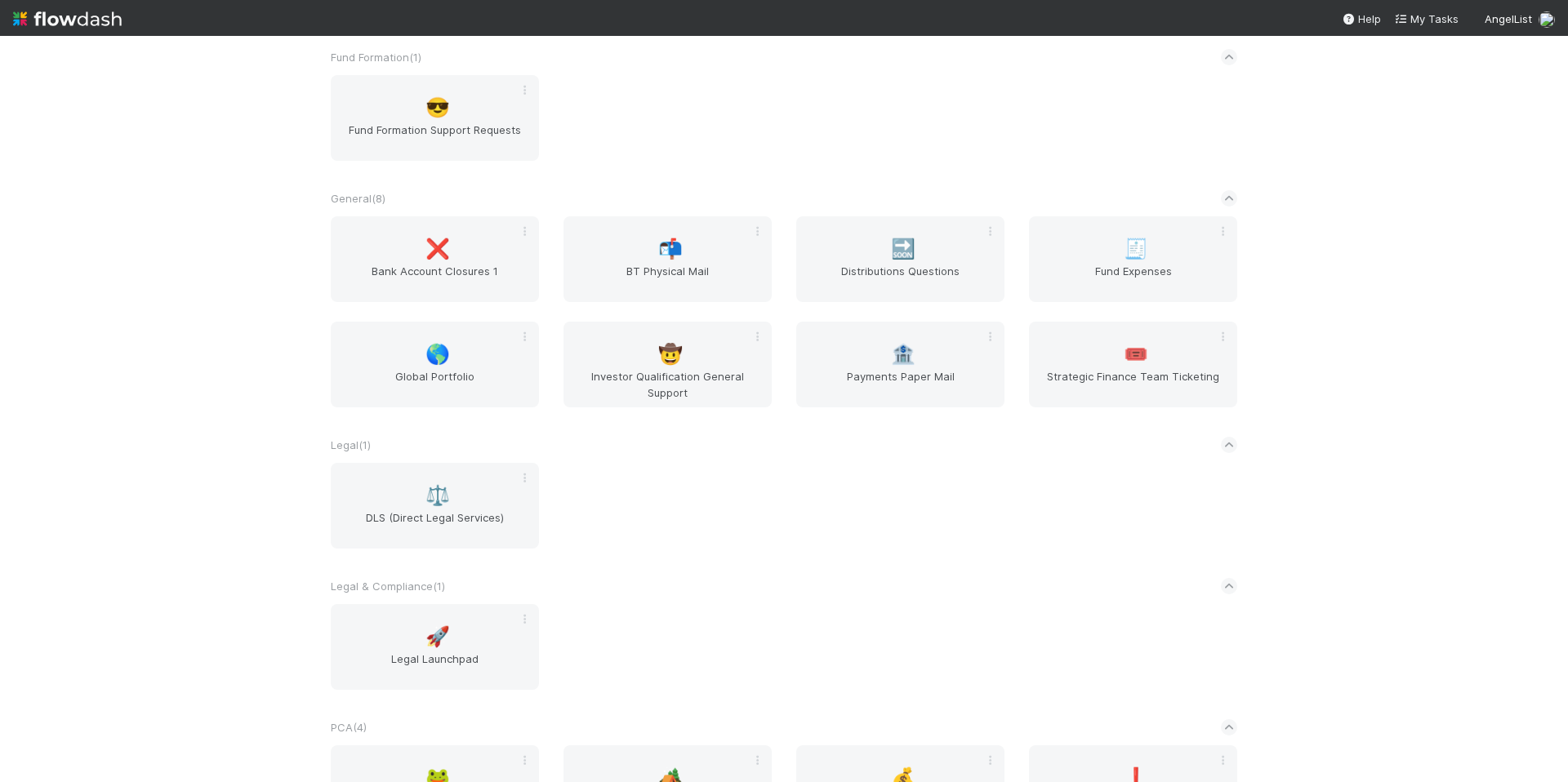
scroll to position [1828, 0]
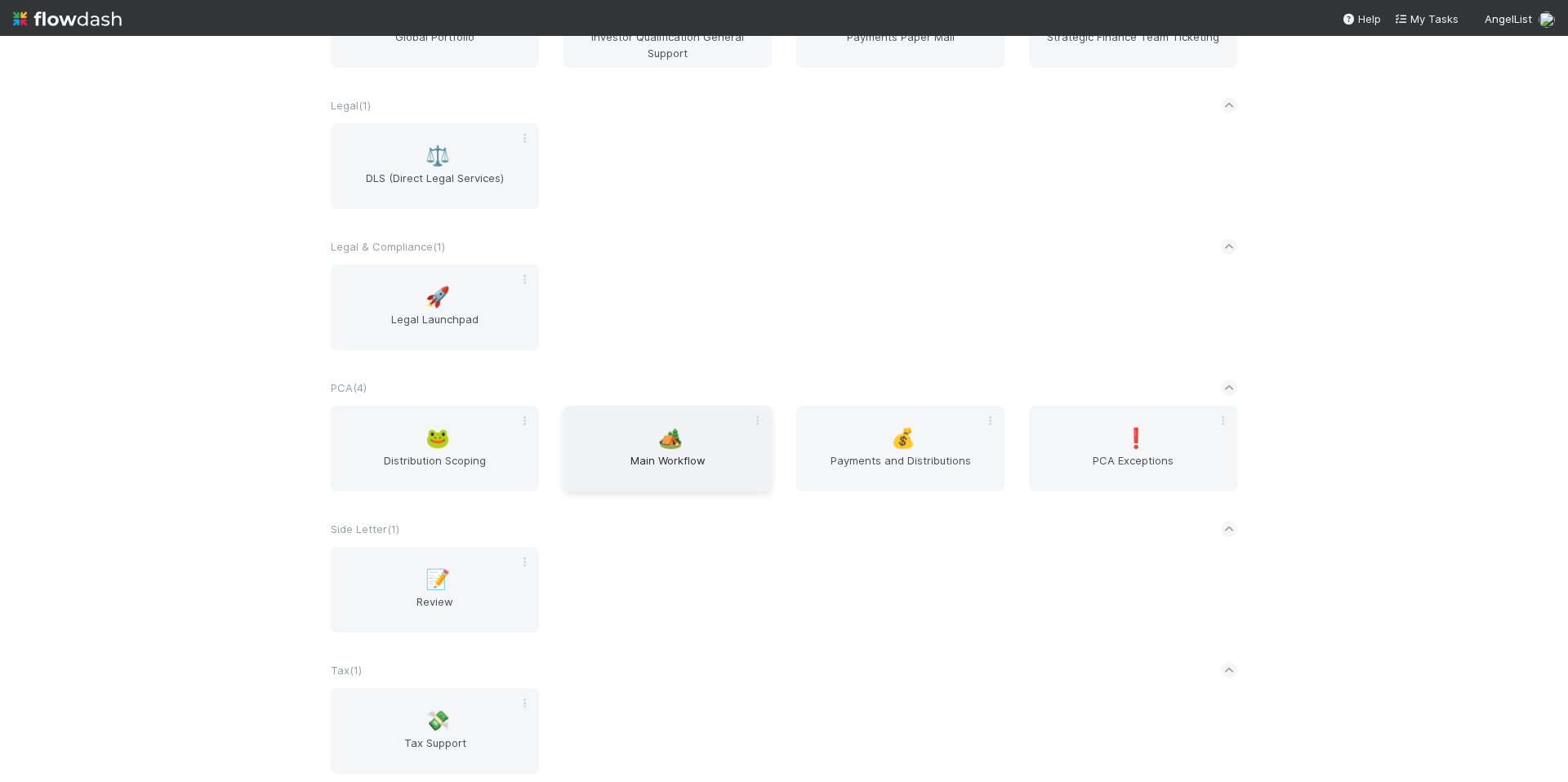
click at [684, 470] on span "Main Workflow" at bounding box center [667, 468] width 195 height 32
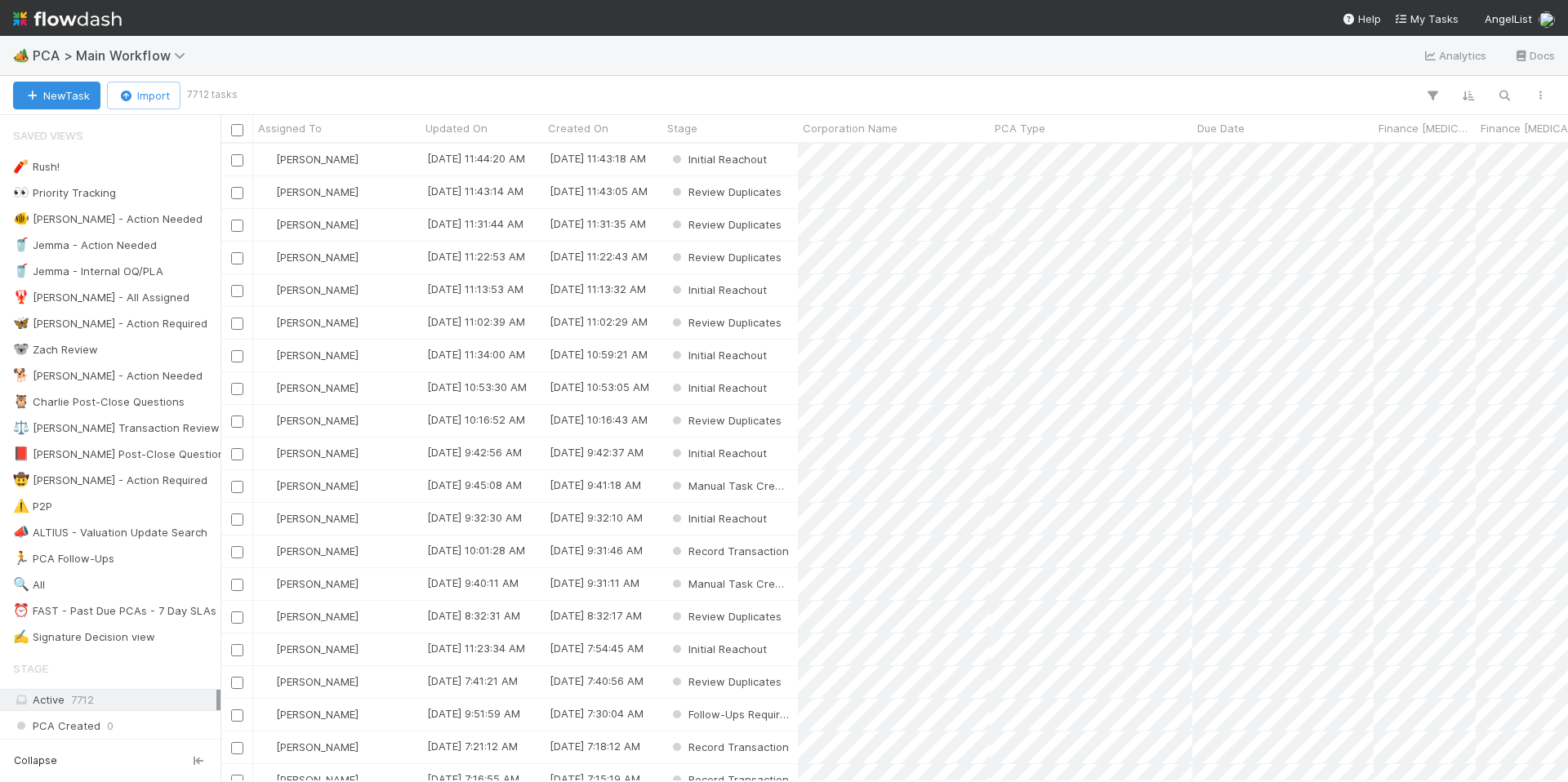
scroll to position [625, 1335]
click at [1496, 101] on icon "button" at bounding box center [1504, 95] width 17 height 15
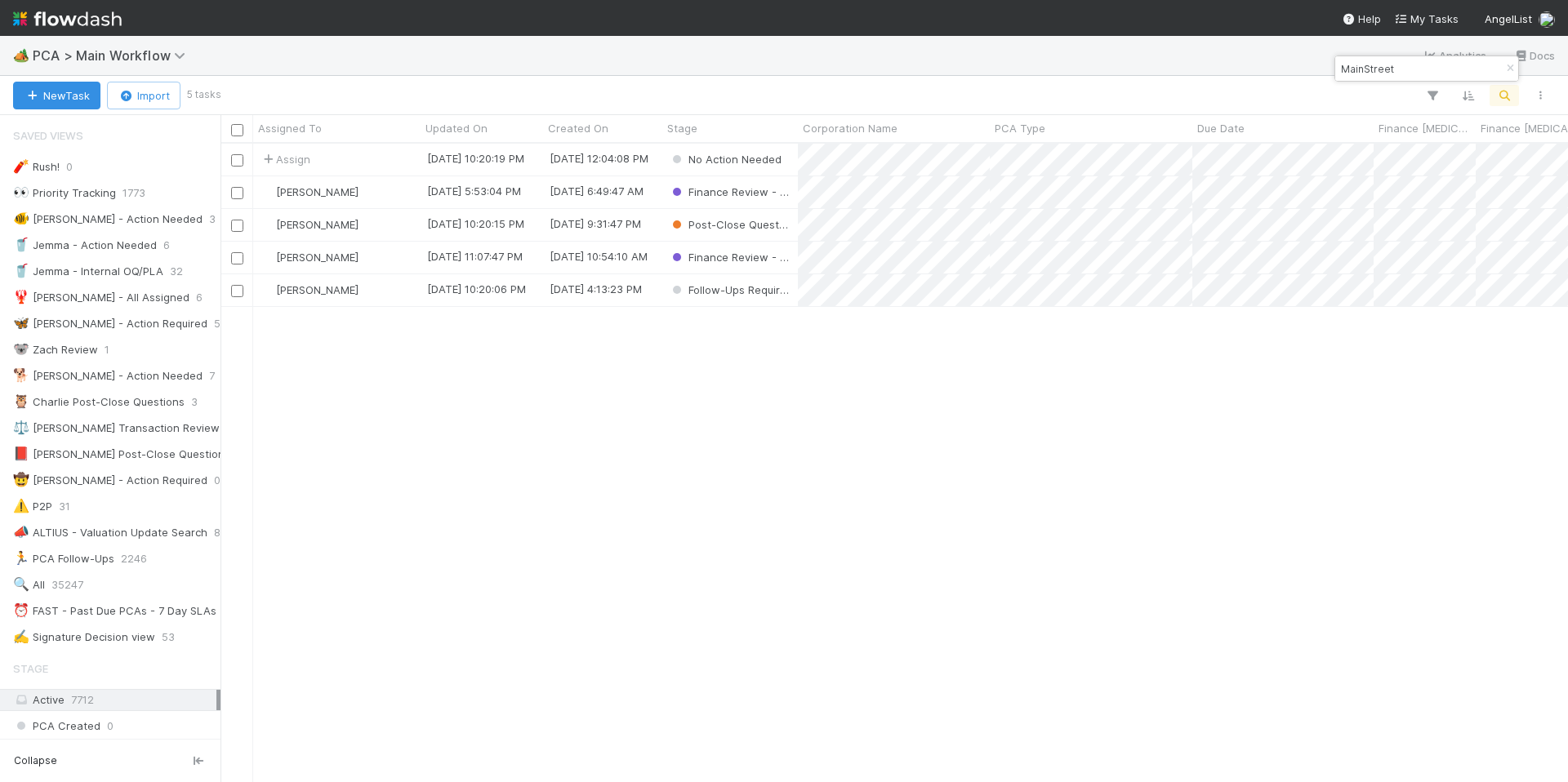
click at [480, 366] on div "Assign 6/23/25, 10:20:19 PM 5/22/25, 12:04:08 PM No Action Needed 0 0 0 Kevin F…" at bounding box center [894, 462] width 1348 height 637
click at [729, 457] on div "Assign 6/23/25, 10:20:19 PM 5/22/25, 12:04:08 PM No Action Needed 0 0 0 Kevin F…" at bounding box center [894, 462] width 1348 height 637
click at [542, 374] on div "Assign 6/23/25, 10:20:19 PM 5/22/25, 12:04:08 PM No Action Needed 0 0 0 Kevin F…" at bounding box center [894, 462] width 1348 height 637
drag, startPoint x: 1404, startPoint y: 71, endPoint x: 1282, endPoint y: 61, distance: 122.4
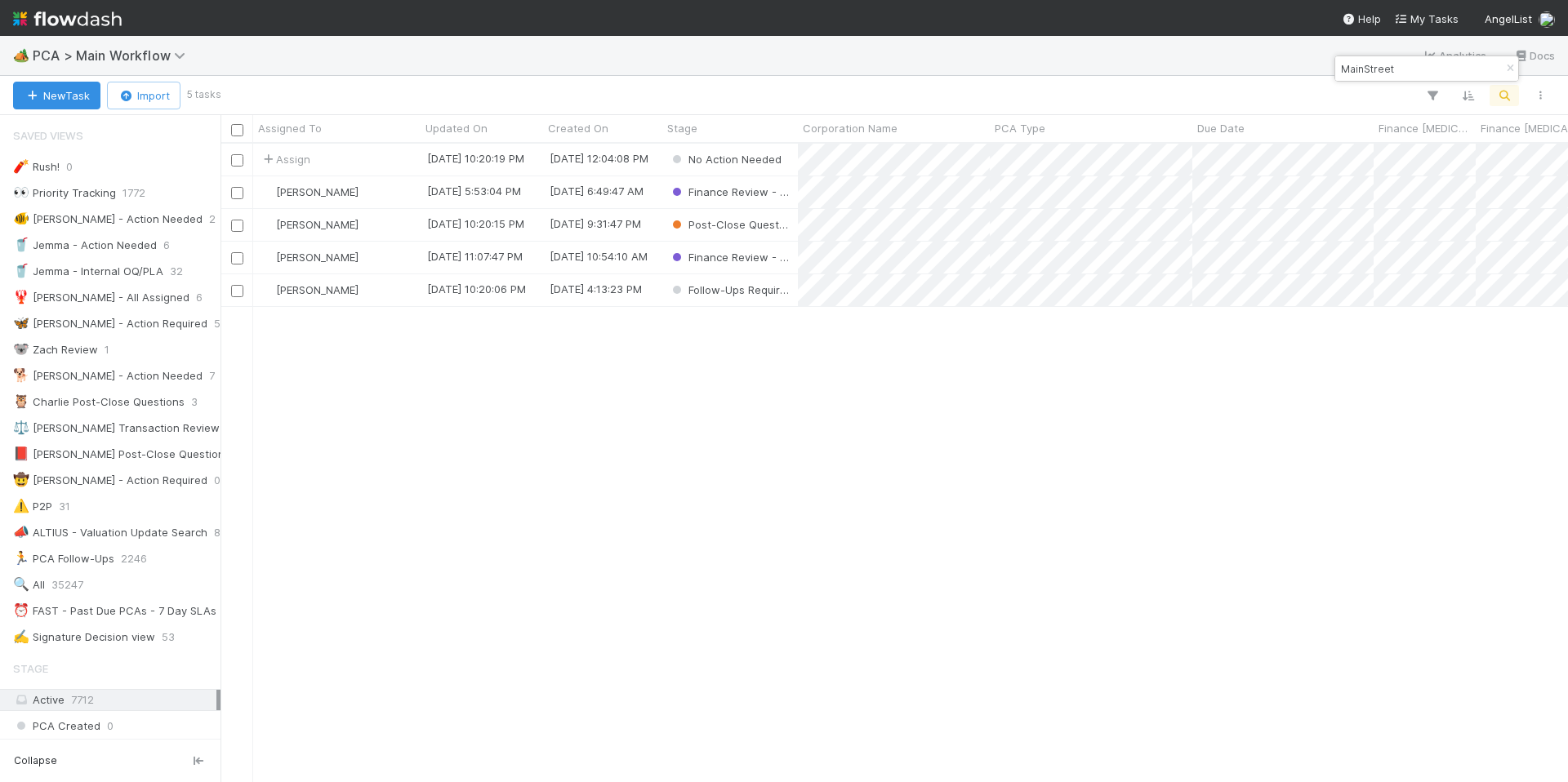
click at [1282, 61] on body "🏕️ PCA > Main Workflow Analytics Docs New Task Import 5 tasks Assigned To Updat…" at bounding box center [784, 391] width 1568 height 782
drag, startPoint x: 1394, startPoint y: 67, endPoint x: 1337, endPoint y: 67, distance: 57.0
click at [1338, 67] on input "MainStreet" at bounding box center [1419, 68] width 164 height 19
paste input "RECRUITER.COM"
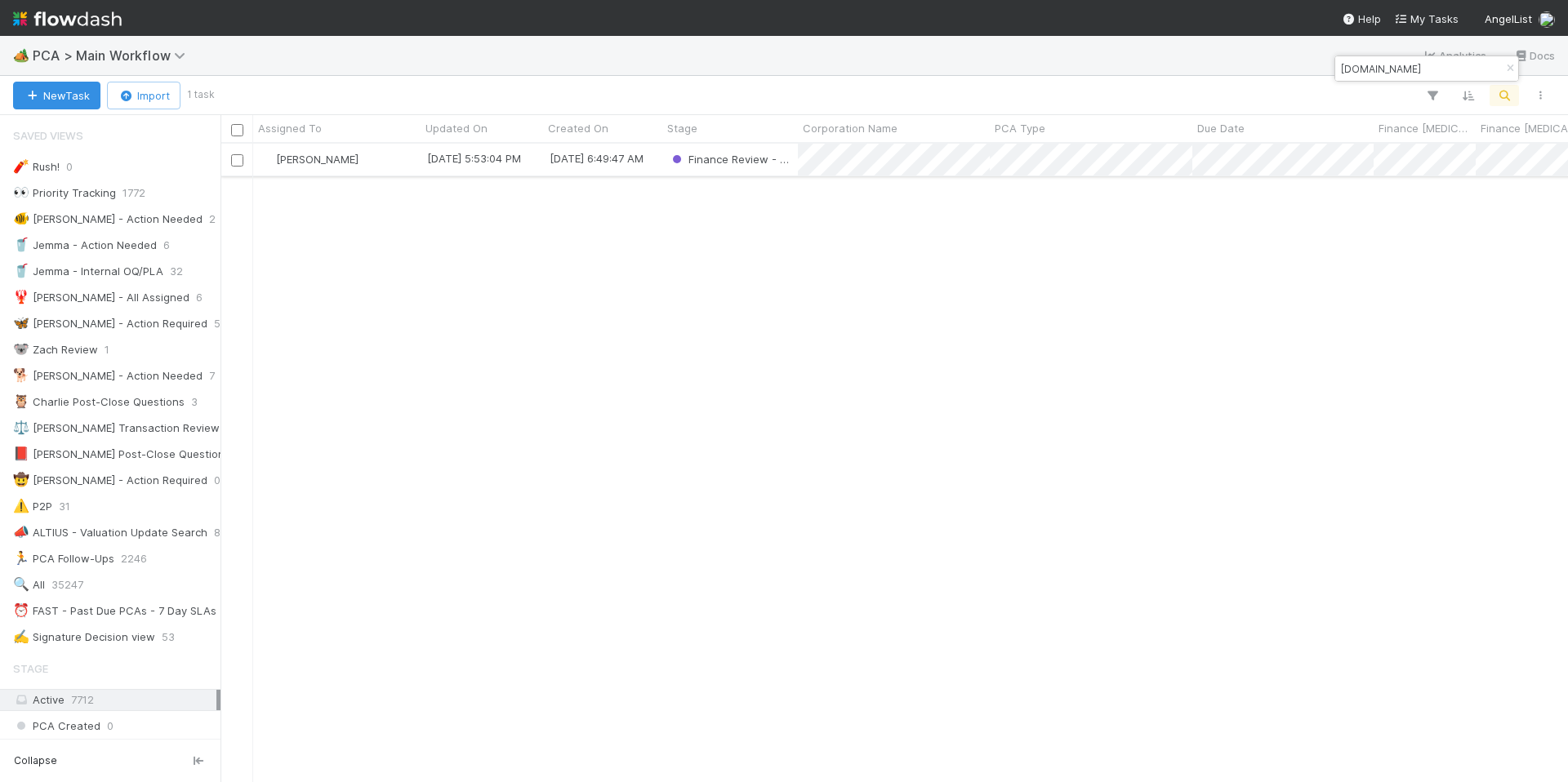
type input "RECRUITER.COM"
click at [389, 174] on div "Kevin Fawcett" at bounding box center [336, 159] width 167 height 31
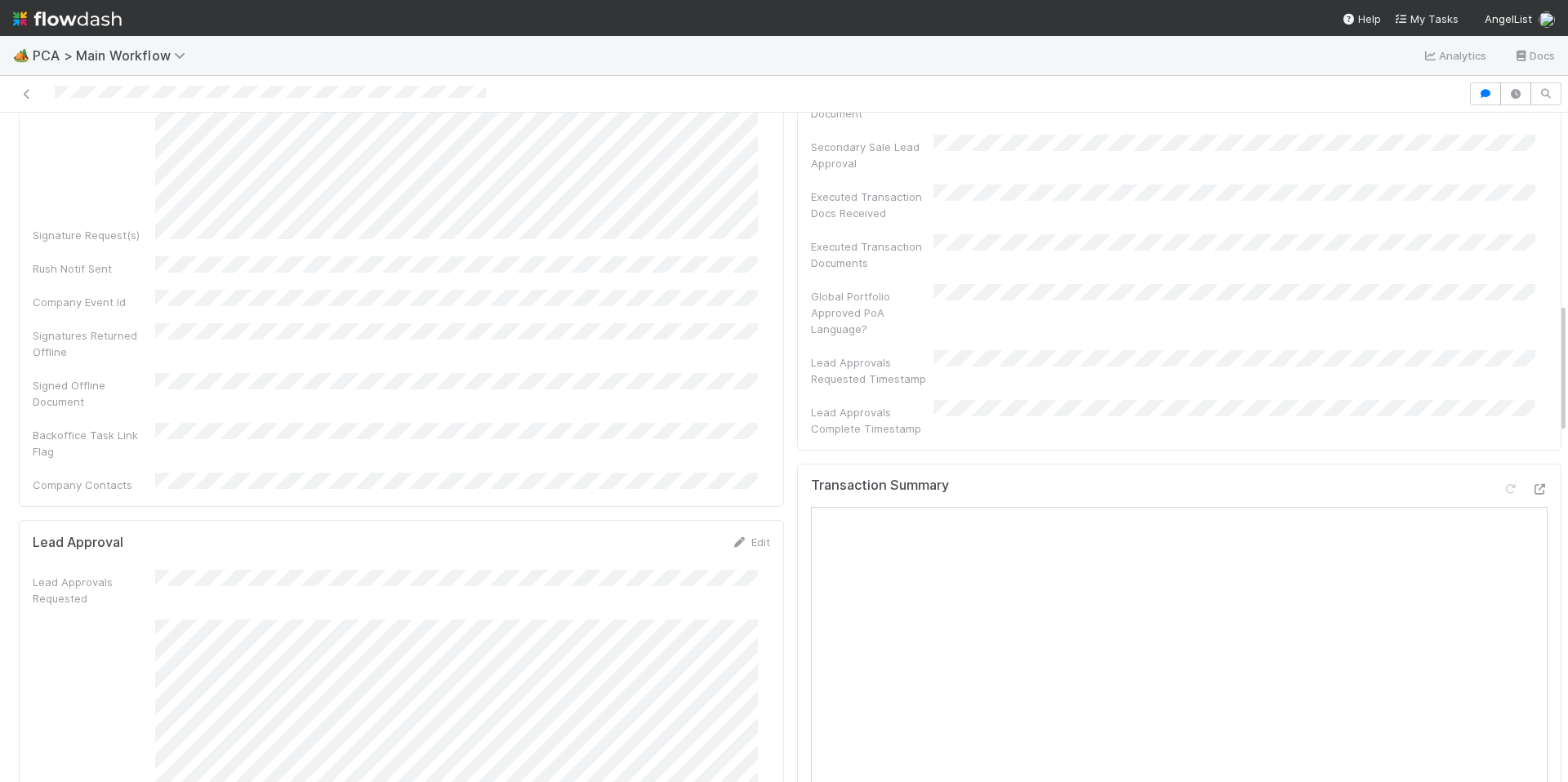
scroll to position [459, 0]
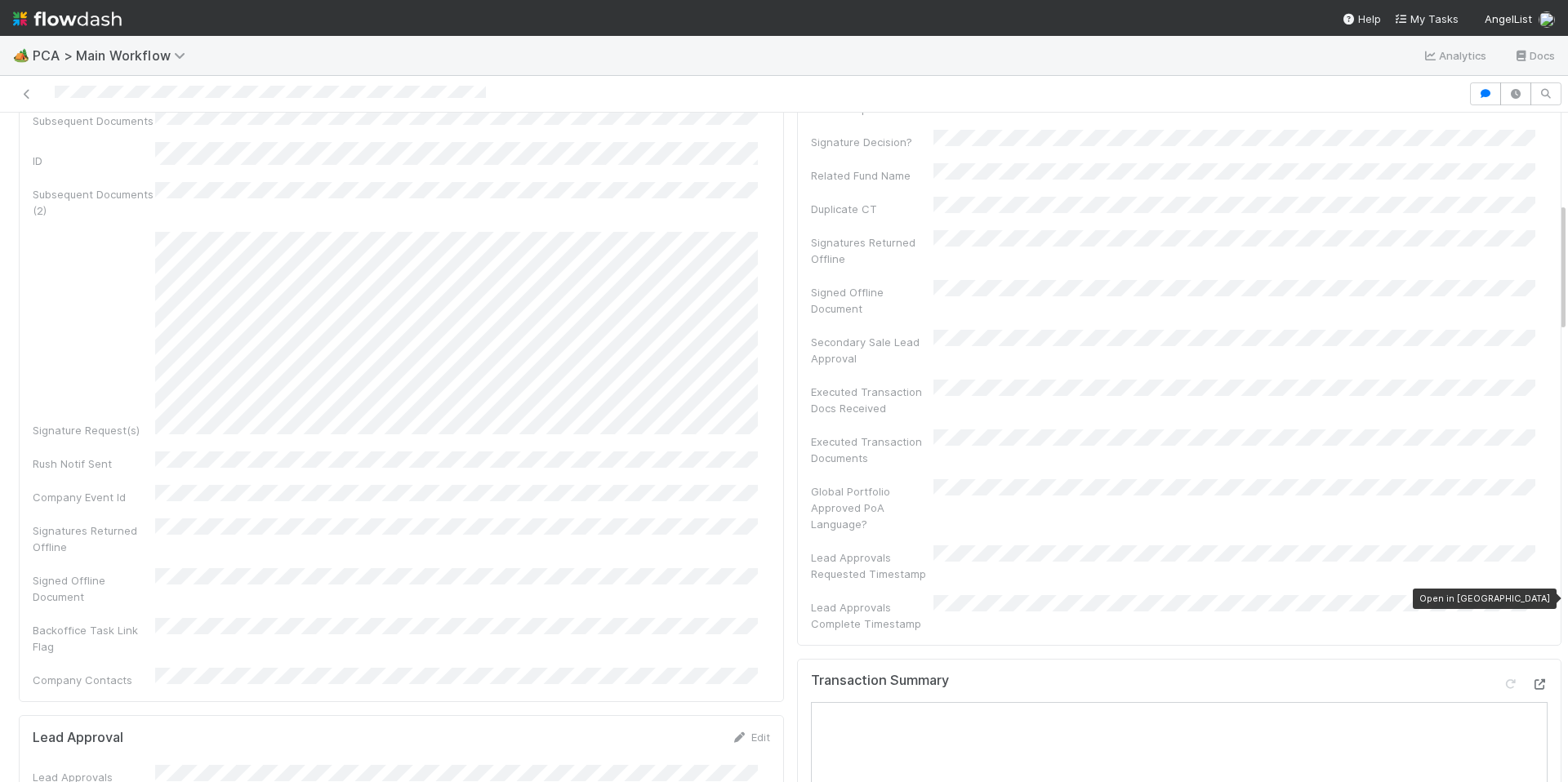
click at [1531, 676] on div at bounding box center [1539, 684] width 17 height 17
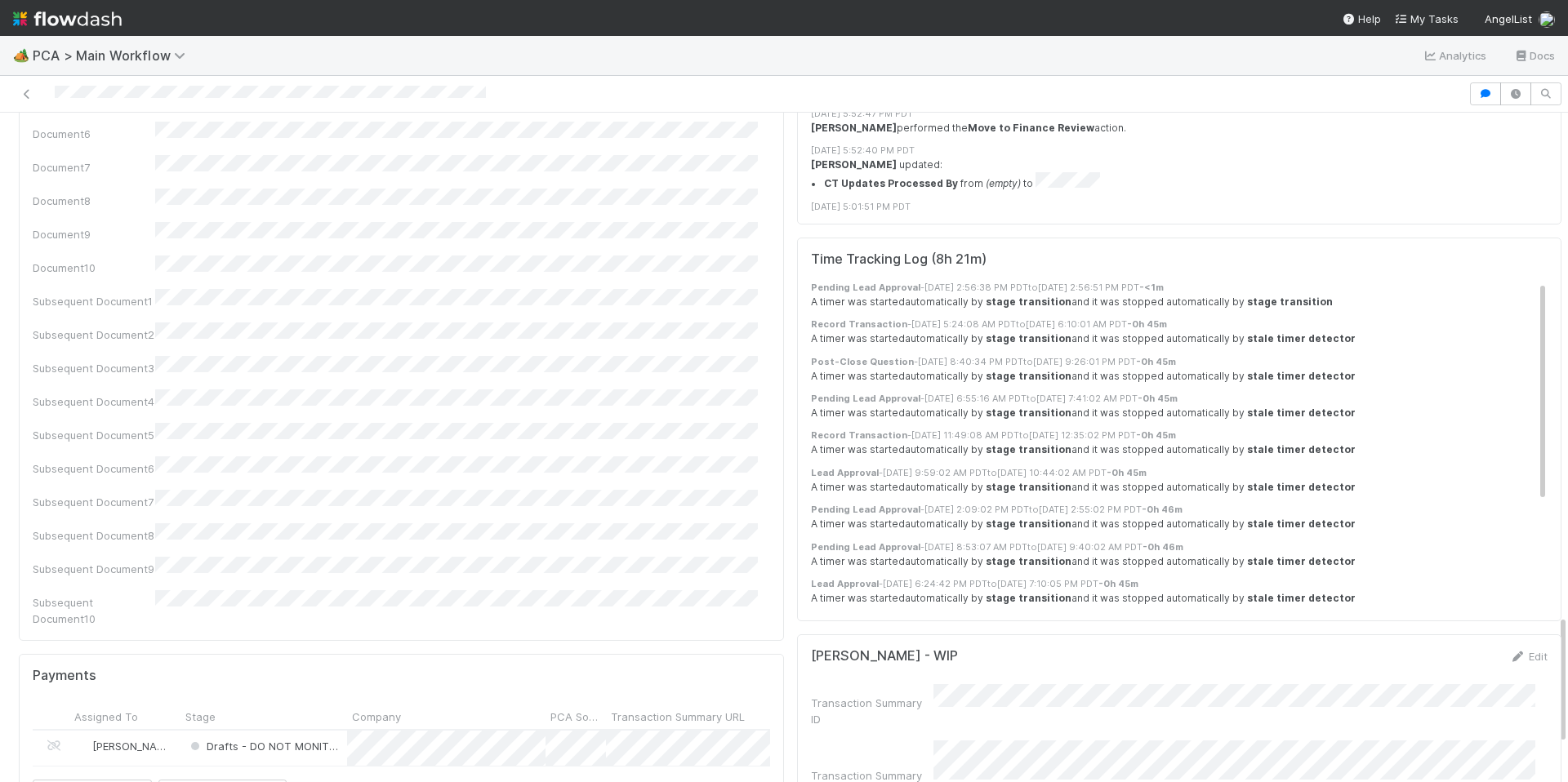
scroll to position [2579, 0]
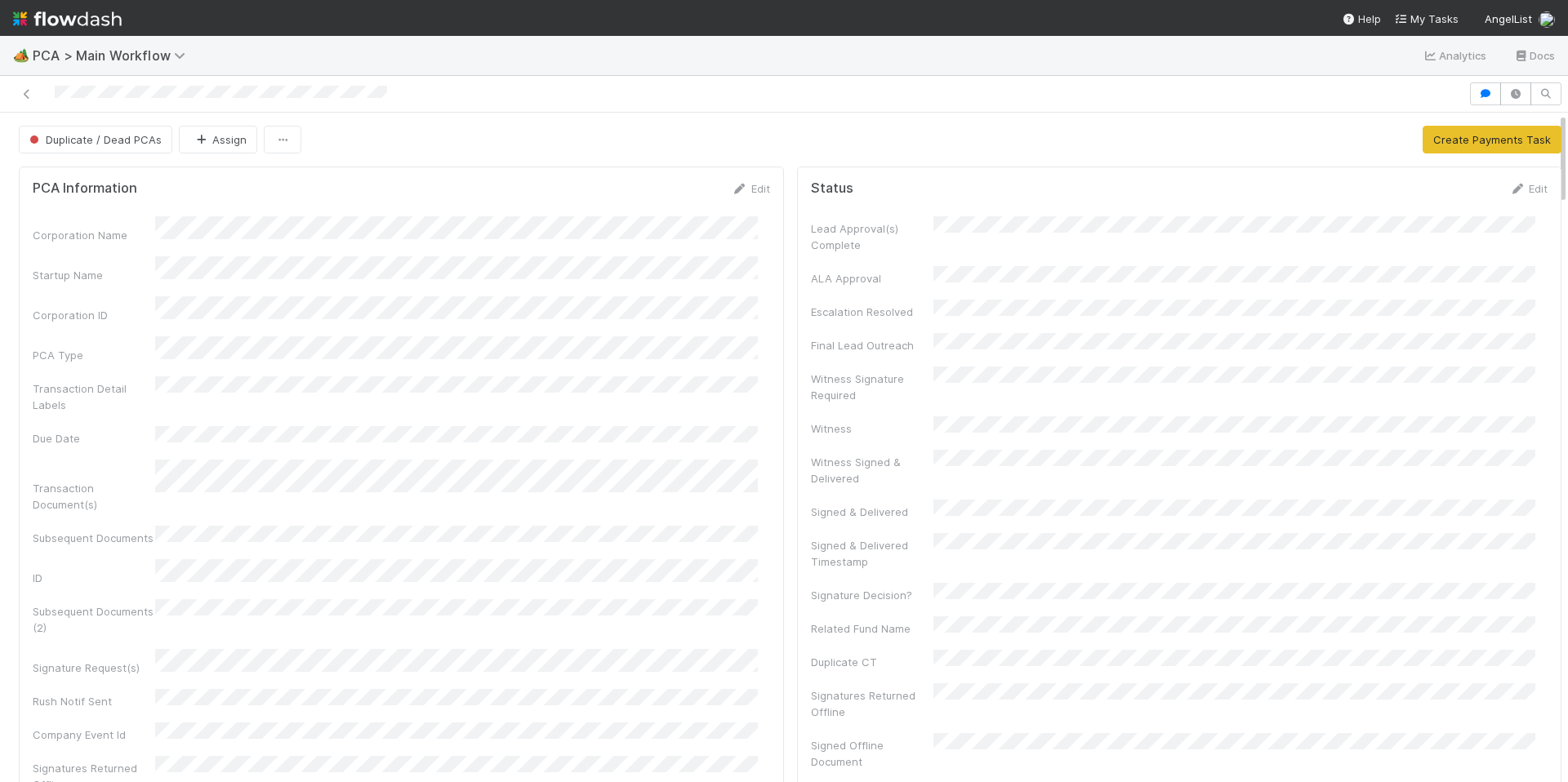
click at [604, 204] on form "PCA Information Edit Corporation Name Startup Name Corporation ID PCA Type Tran…" at bounding box center [401, 553] width 738 height 745
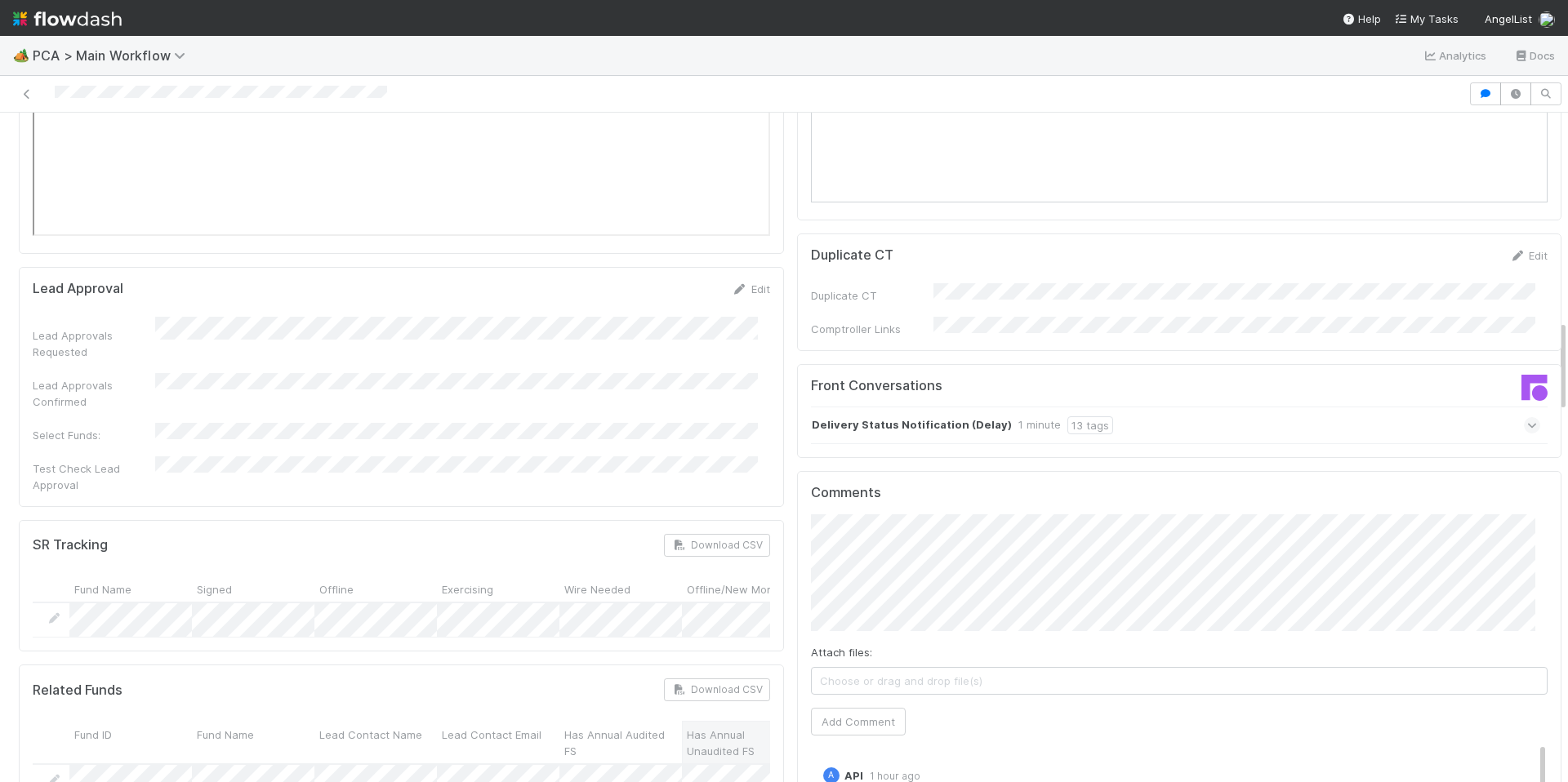
scroll to position [1819, 0]
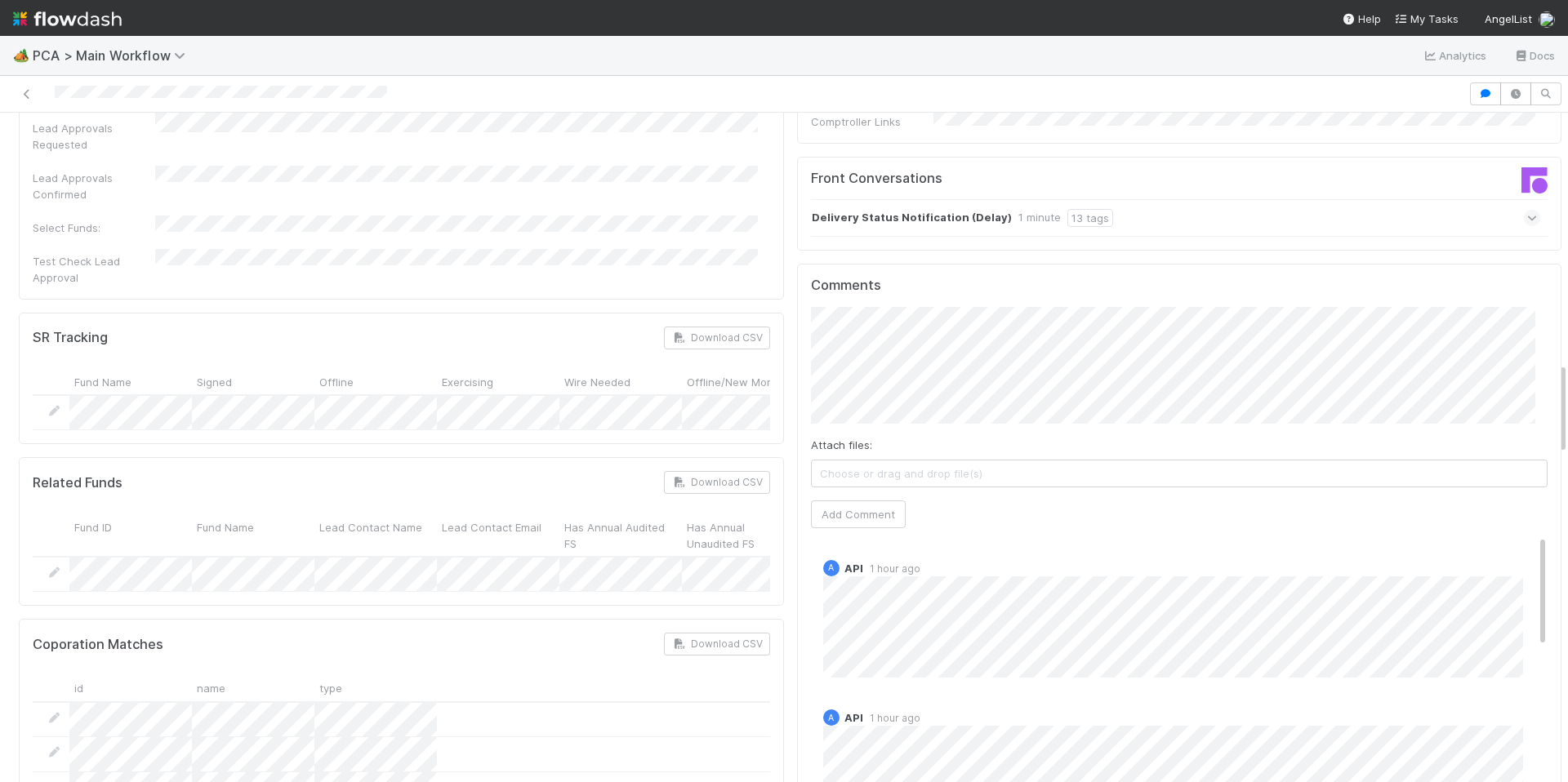
click at [569, 675] on div "id name type" at bounding box center [401, 688] width 738 height 27
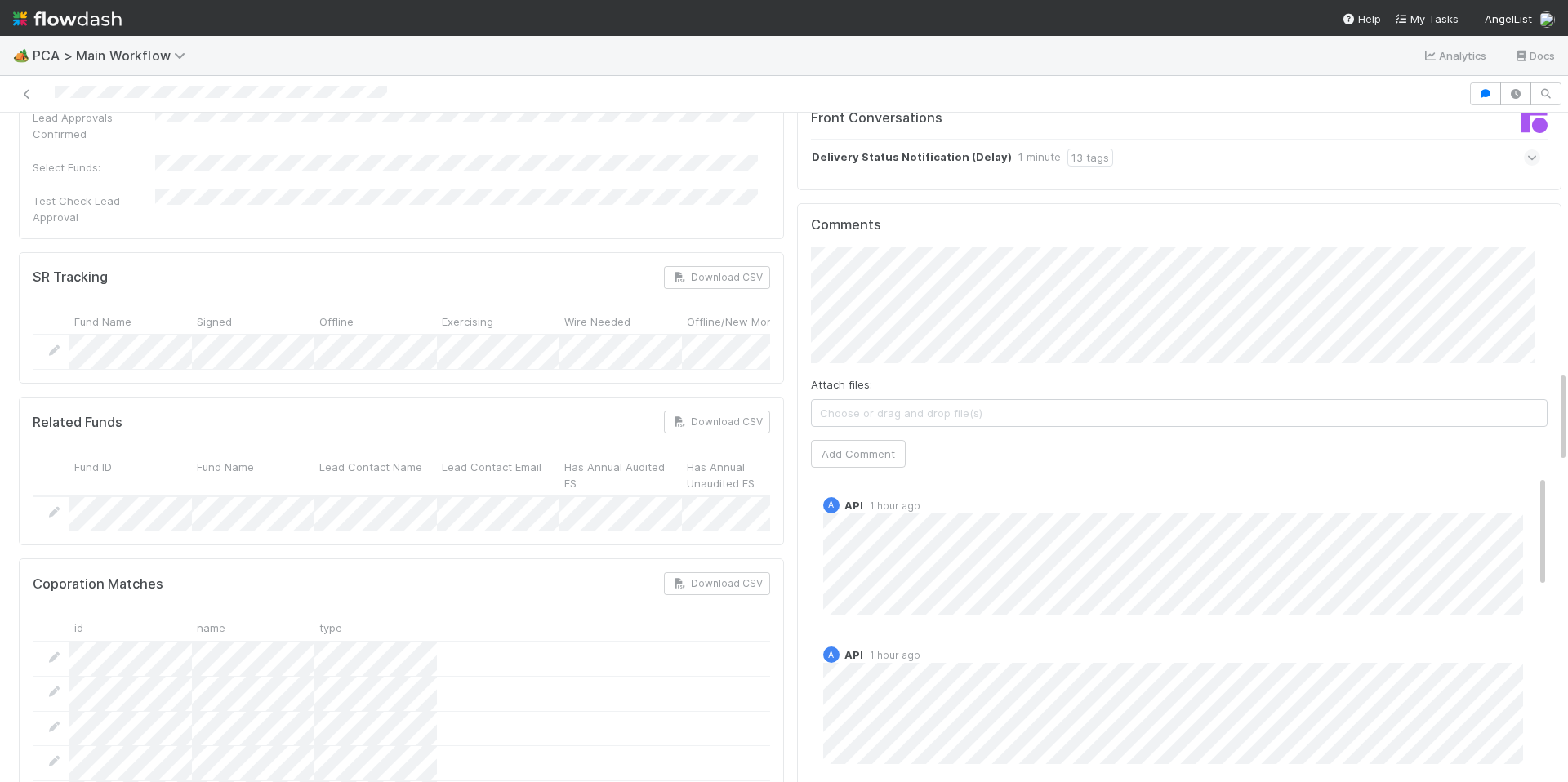
scroll to position [0, 0]
click at [548, 677] on div at bounding box center [401, 695] width 738 height 35
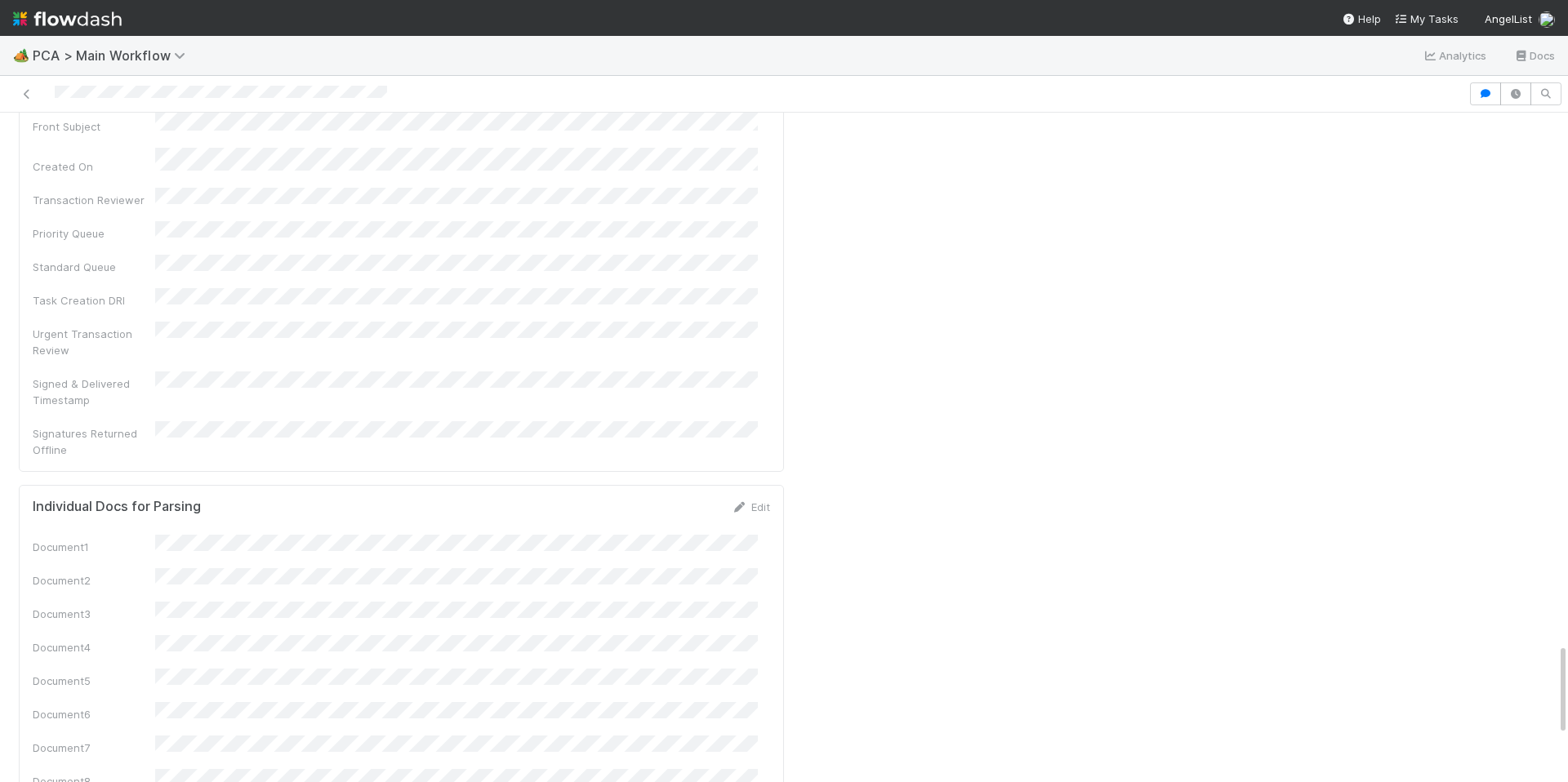
scroll to position [3867, 0]
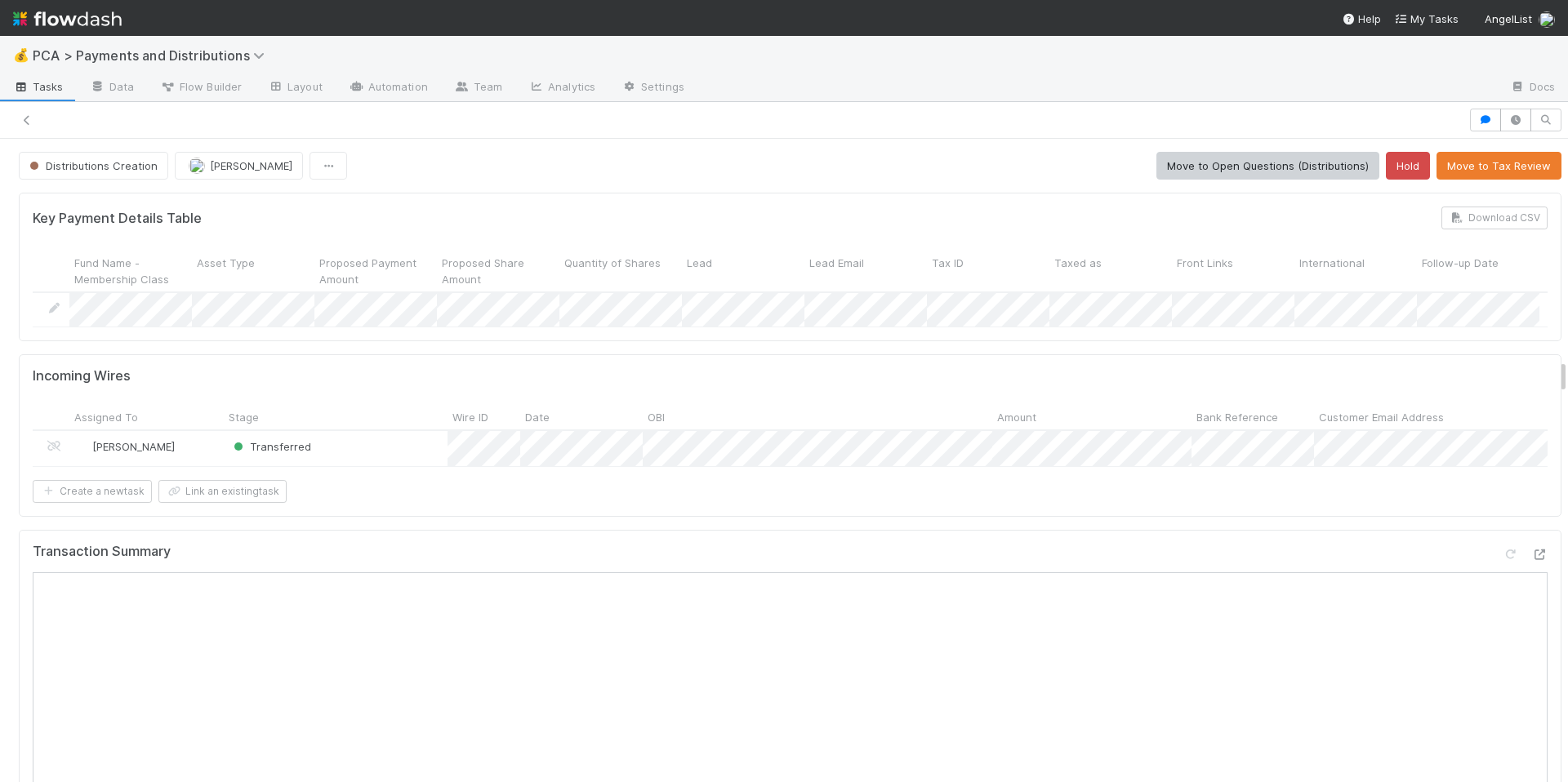
scroll to position [1071, 0]
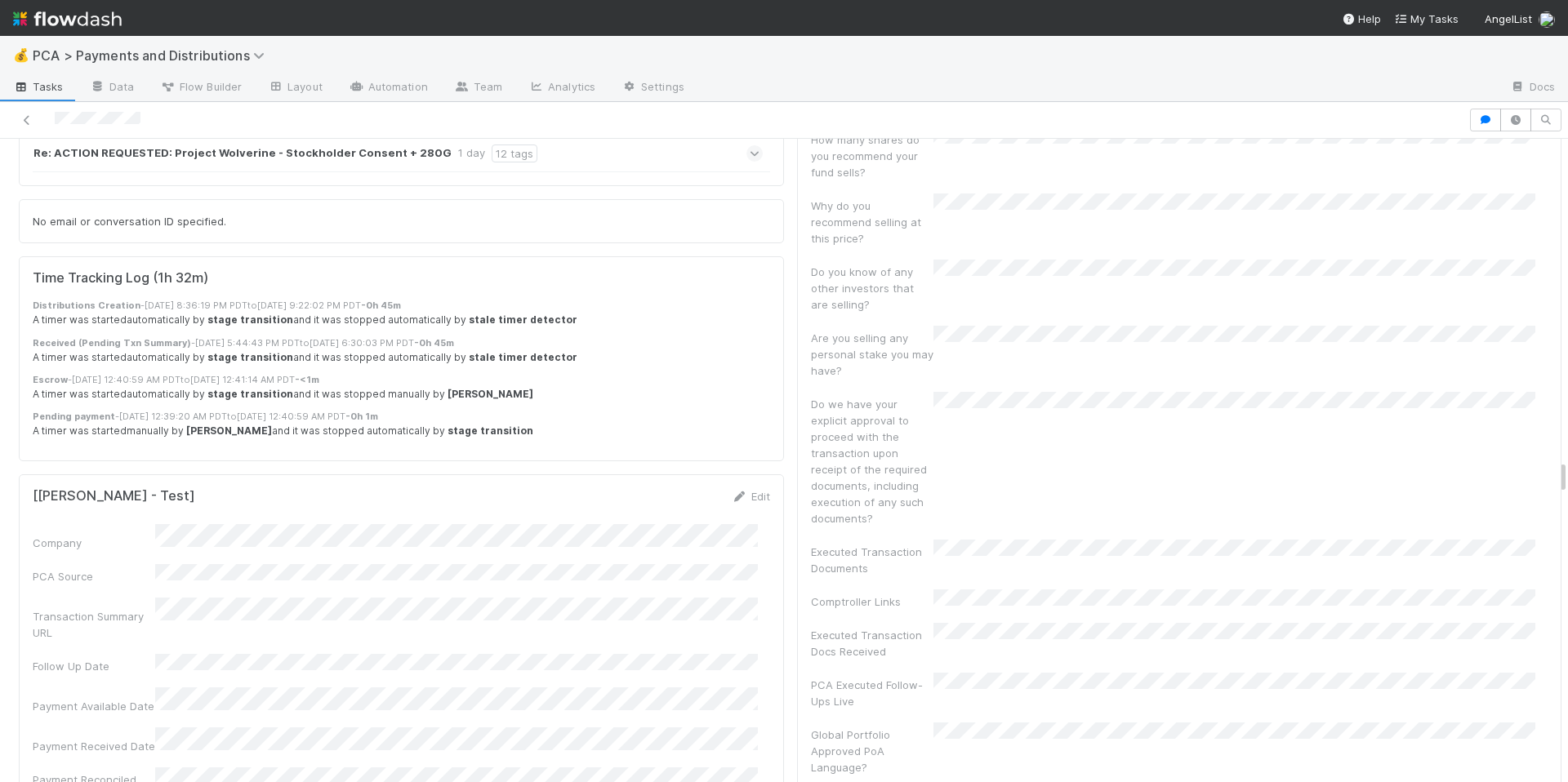
scroll to position [5896, 0]
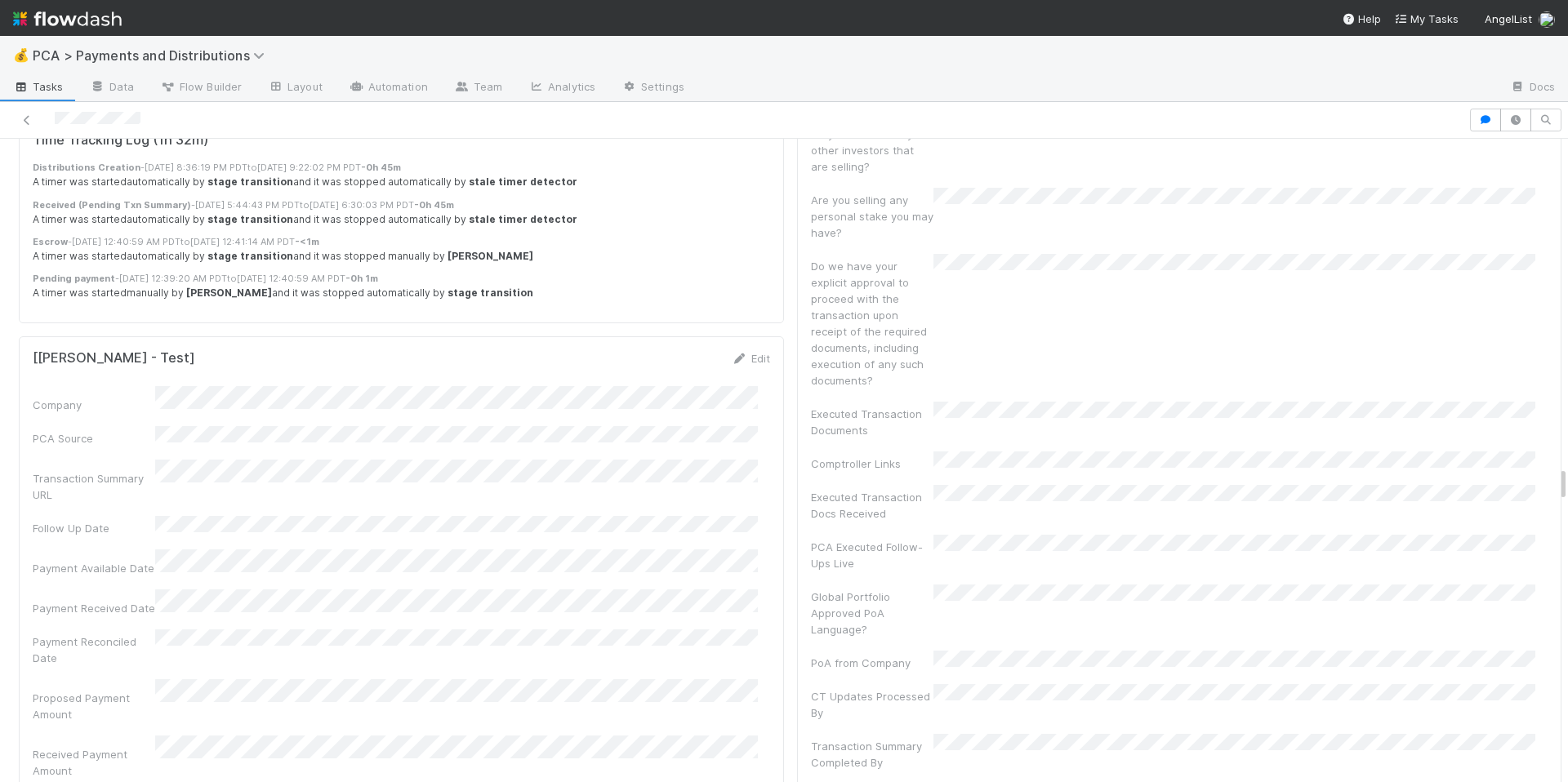
click at [552, 679] on div "Proposed Payment Amount" at bounding box center [401, 700] width 738 height 43
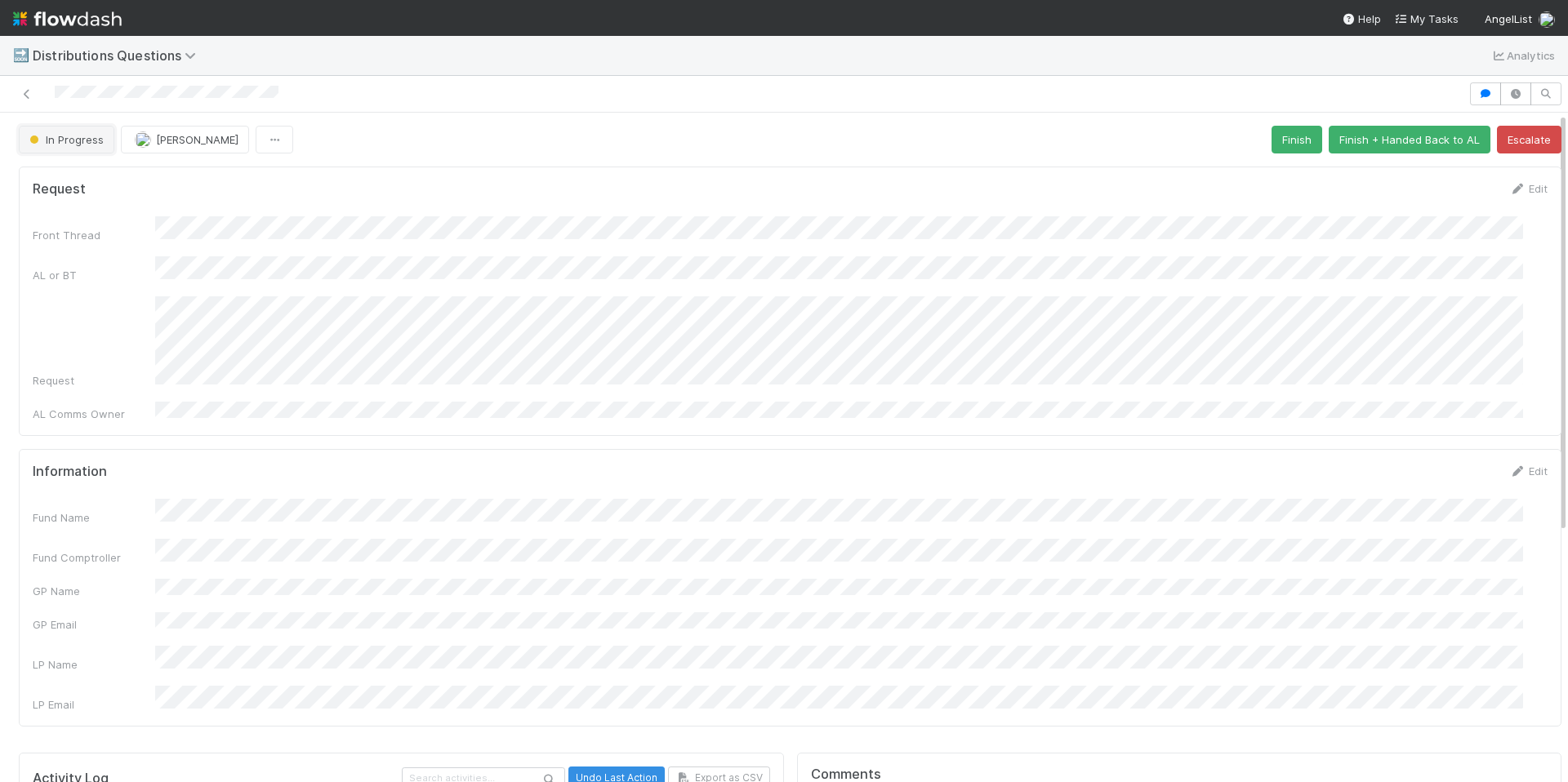
click at [59, 132] on button "In Progress" at bounding box center [66, 140] width 95 height 28
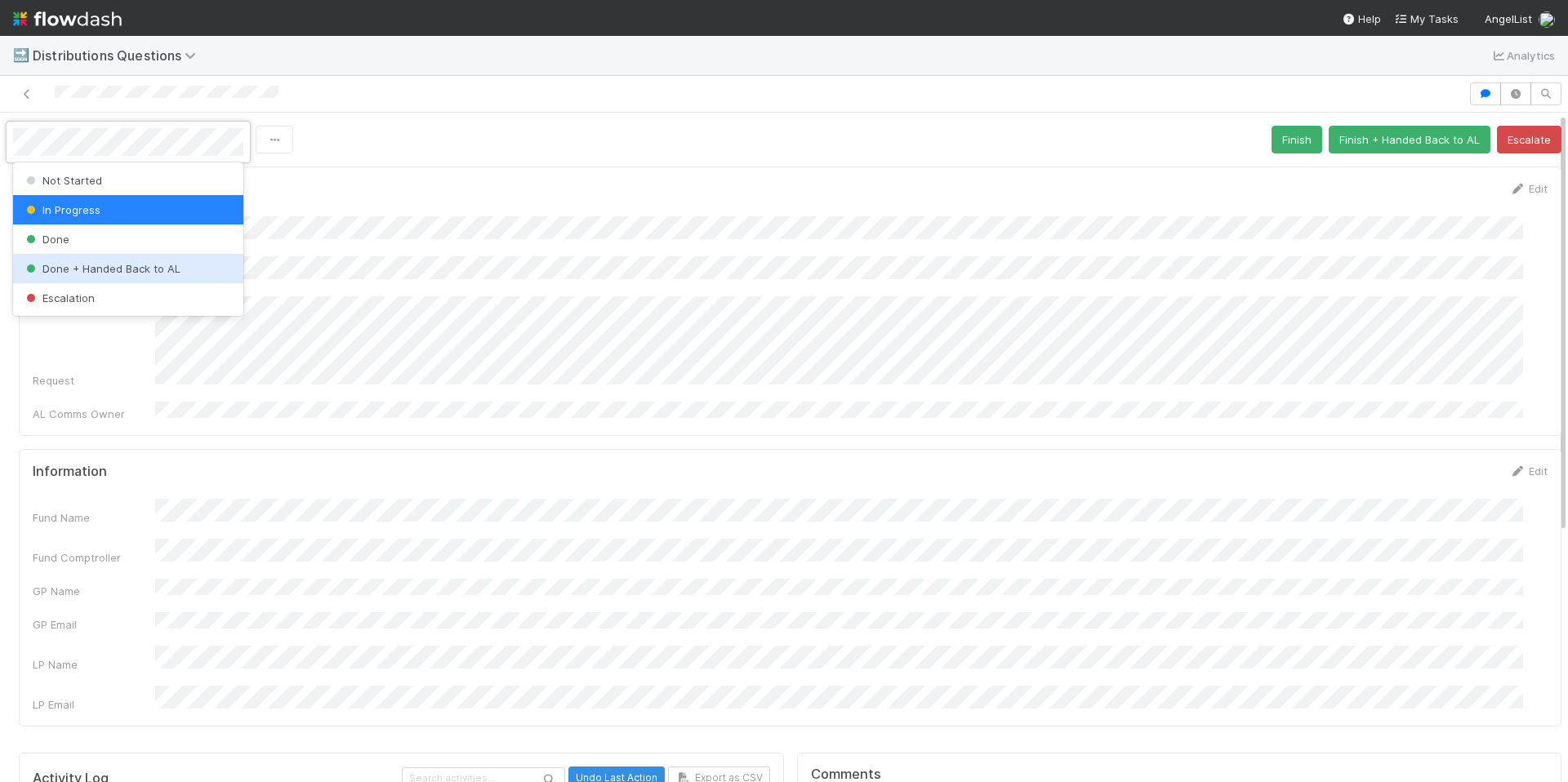
click at [109, 261] on div "Done + Handed Back to AL" at bounding box center [128, 269] width 230 height 30
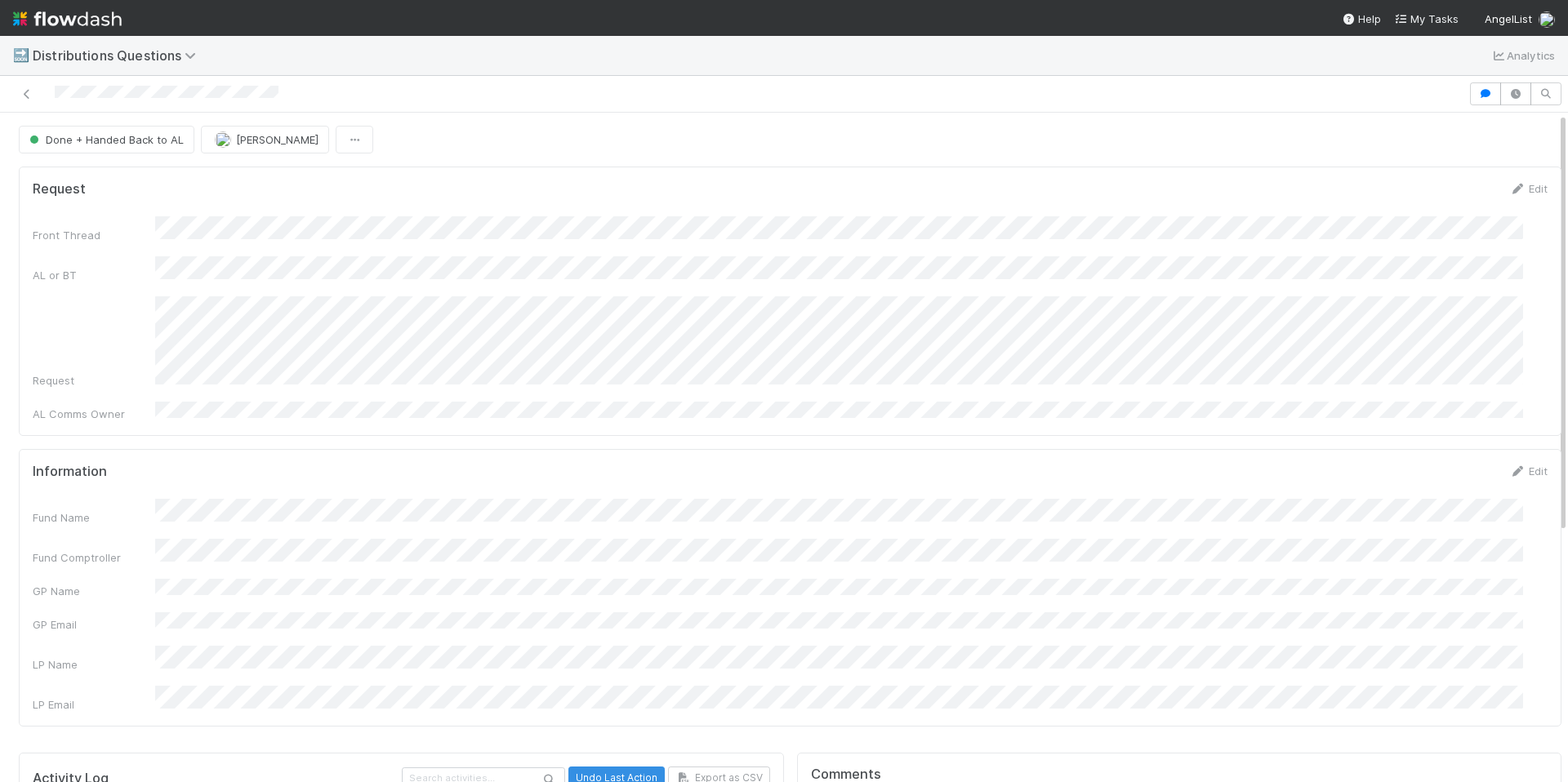
click at [528, 174] on div "Request Edit Front Thread AL or BT Request AL Comms Owner" at bounding box center [789, 301] width 1543 height 269
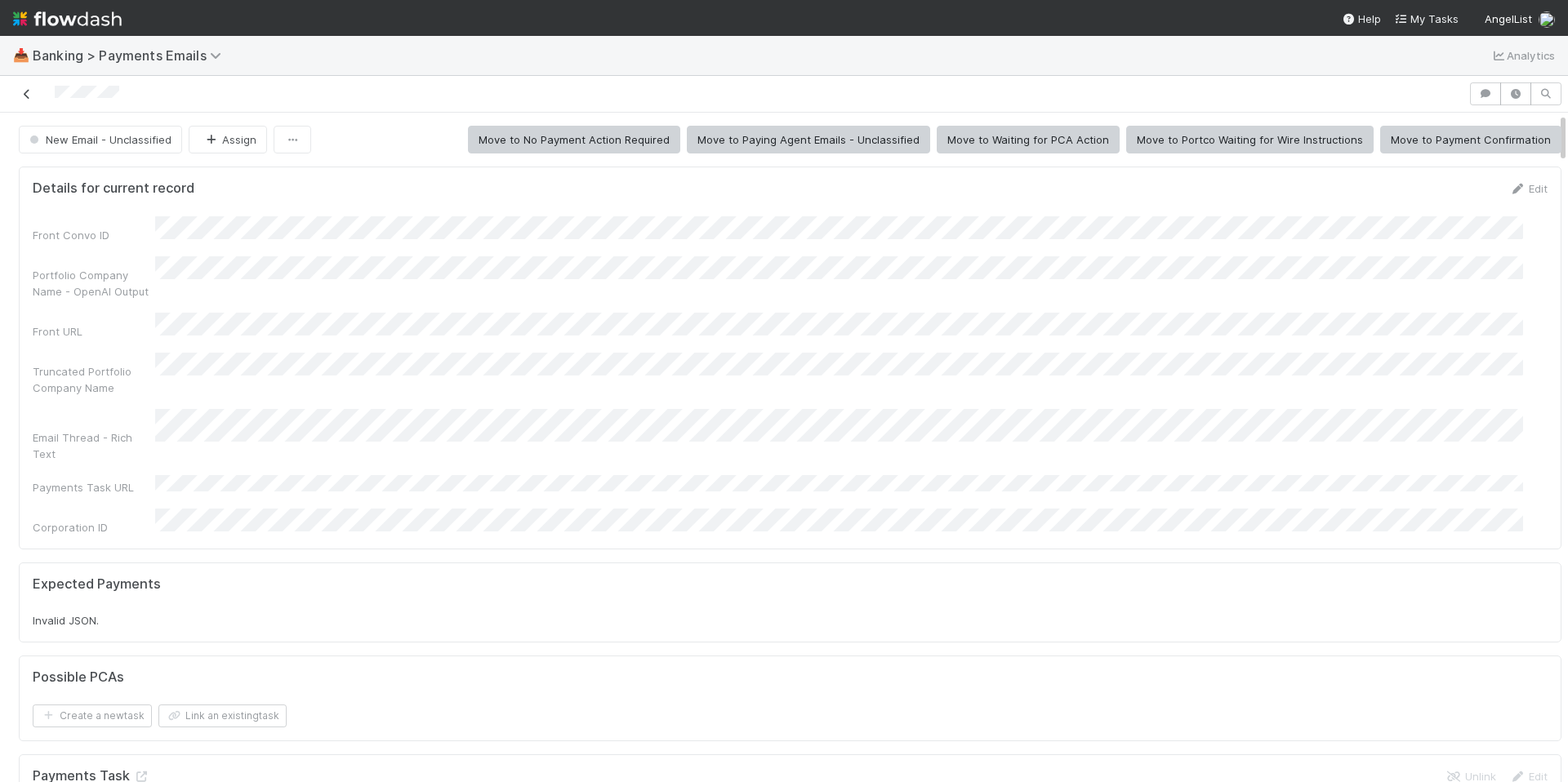
click at [26, 93] on icon at bounding box center [26, 94] width 17 height 10
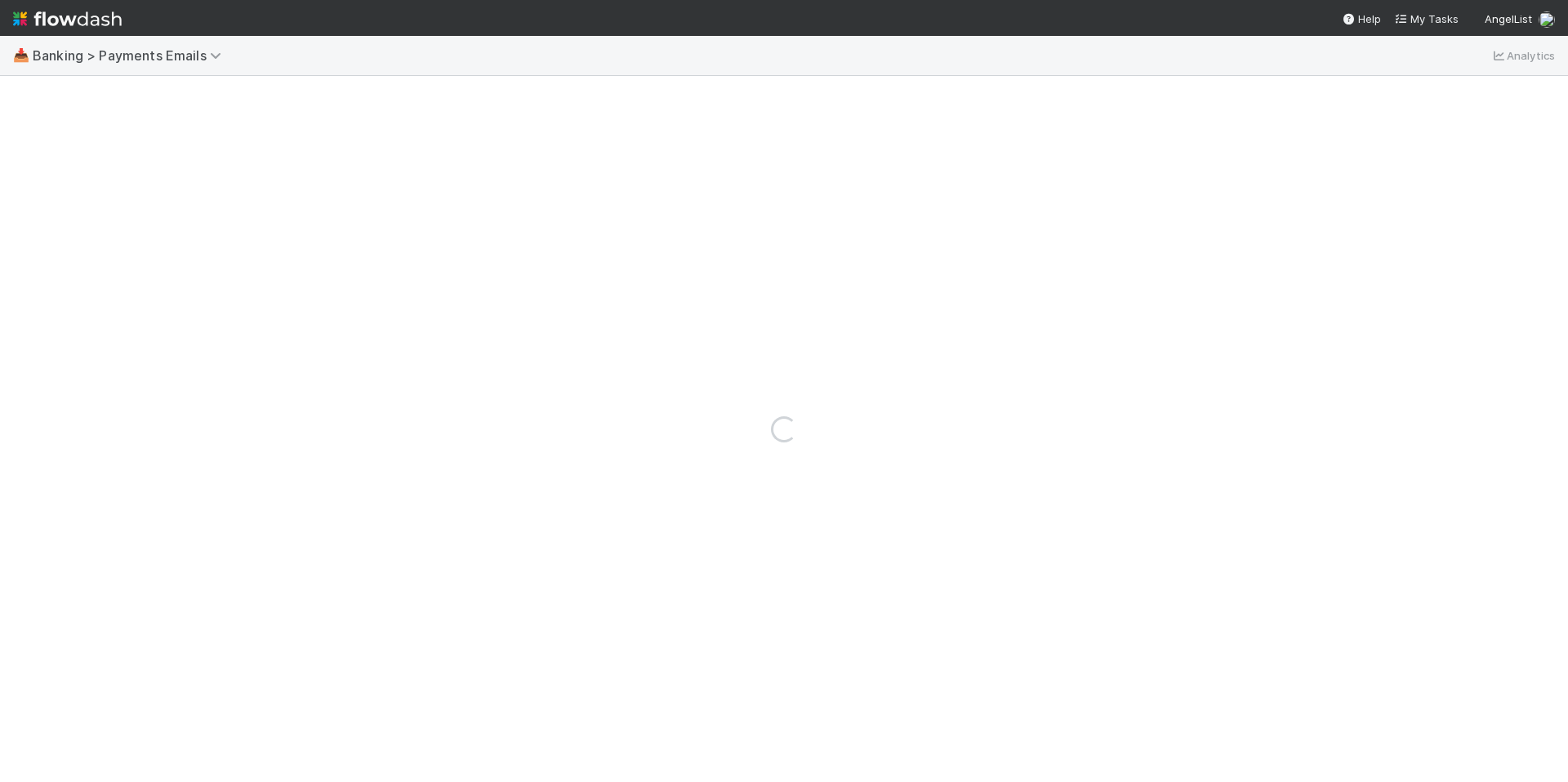
click at [88, 25] on img at bounding box center [67, 19] width 108 height 28
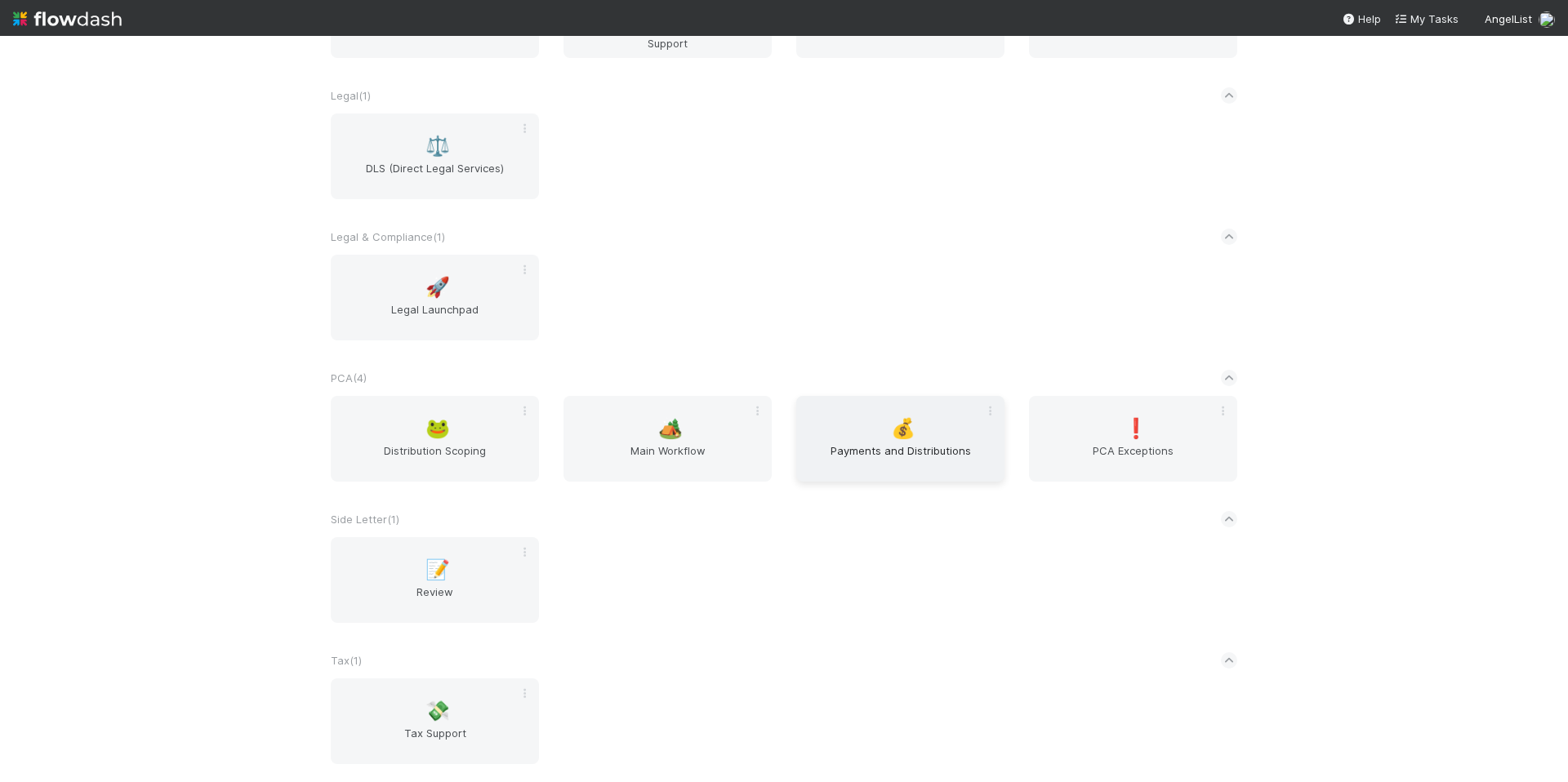
scroll to position [1840, 0]
click at [886, 453] on span "Payments and Distributions" at bounding box center [900, 457] width 195 height 32
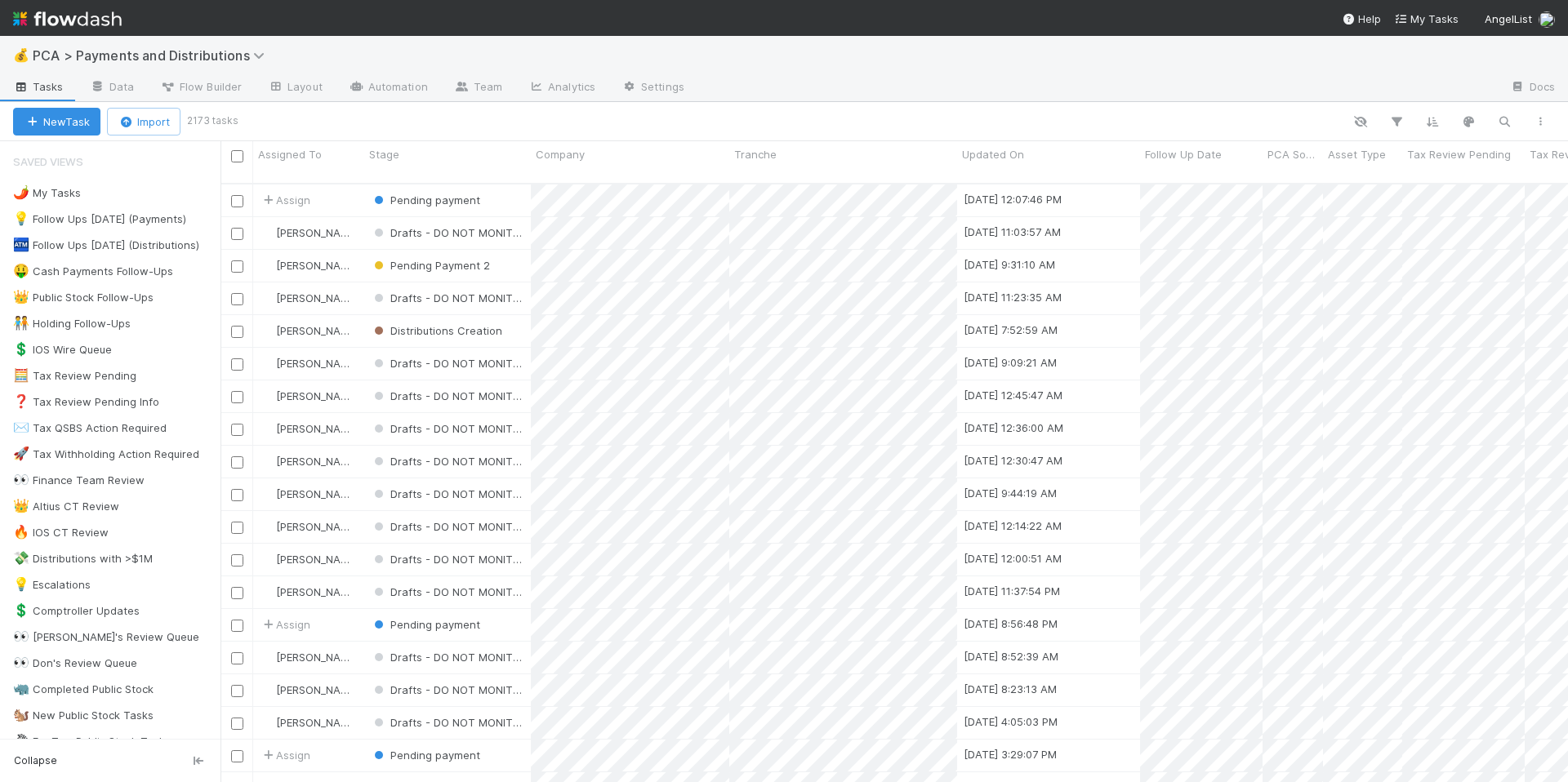
scroll to position [599, 1335]
click at [1497, 122] on icon "button" at bounding box center [1504, 122] width 17 height 15
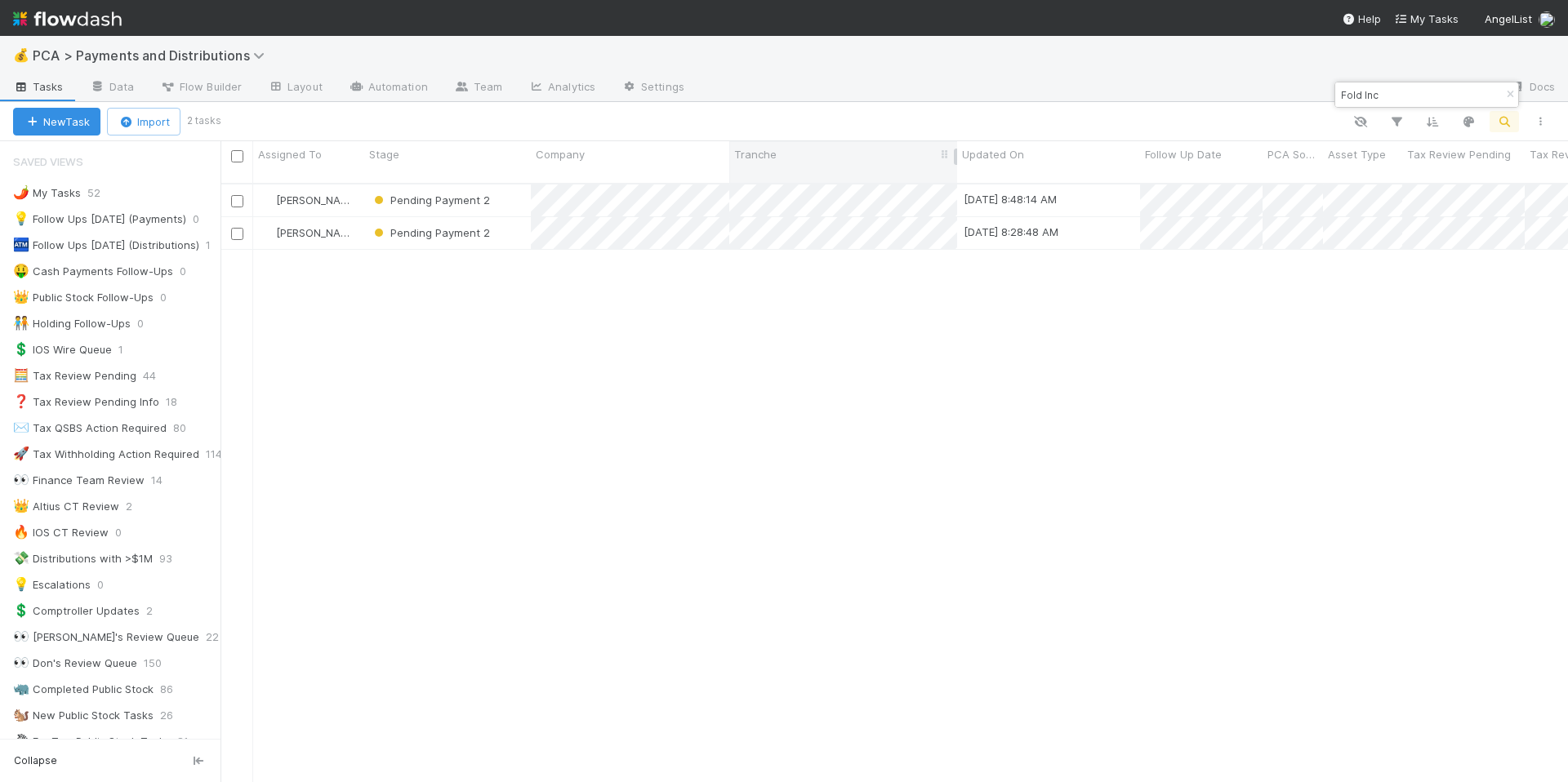
type input "Fold Inc"
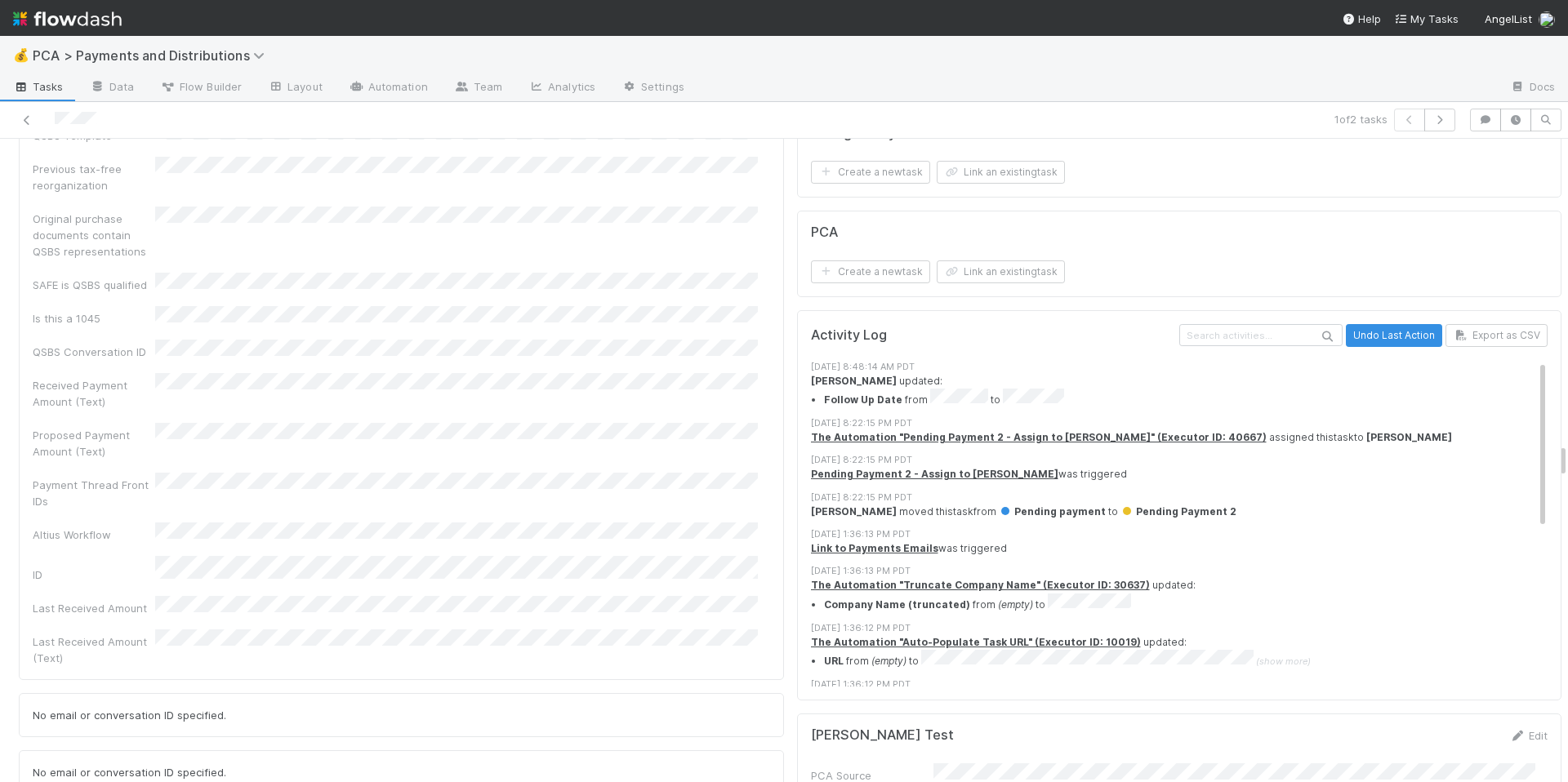
scroll to position [5562, 0]
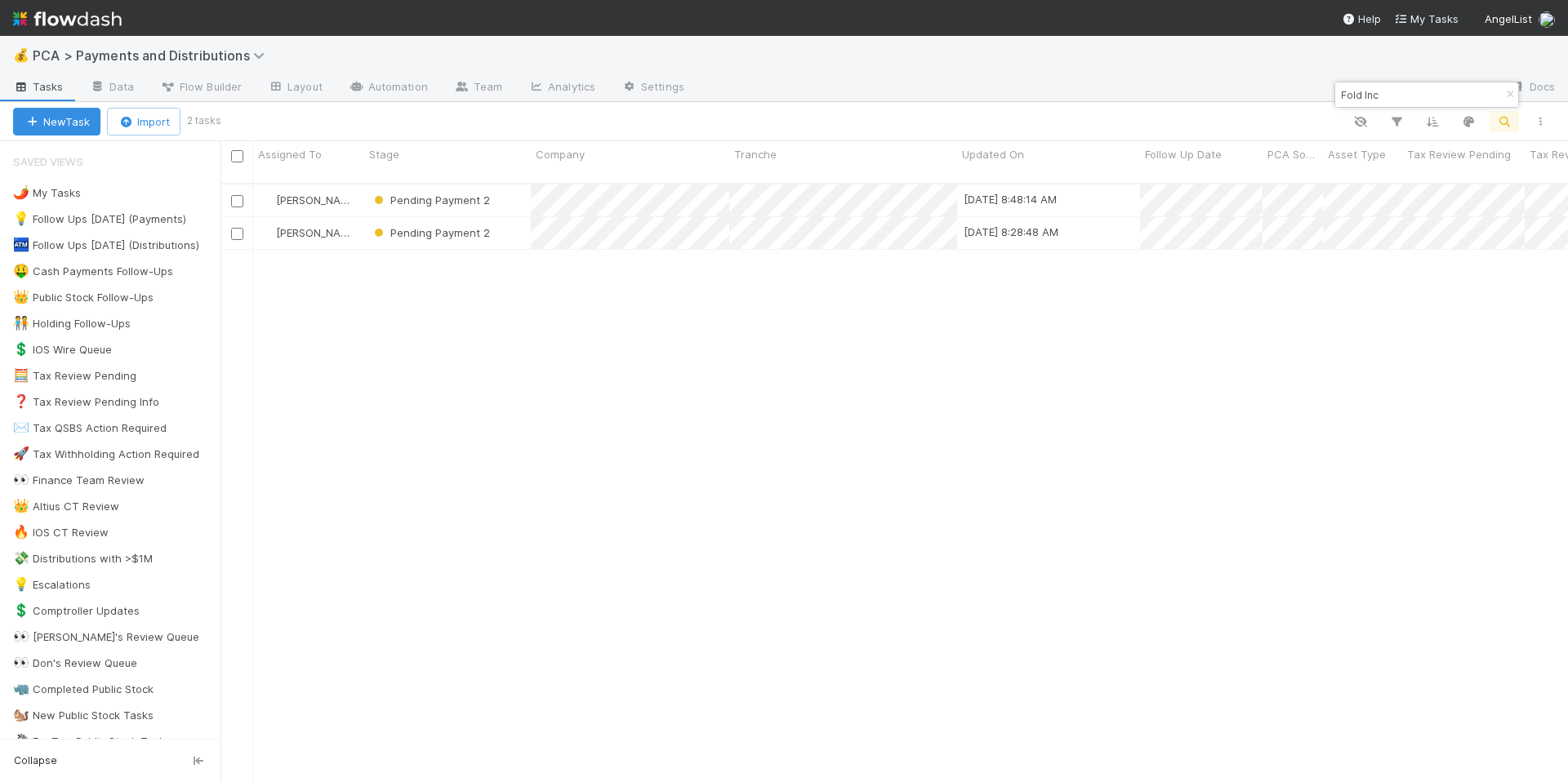
scroll to position [599, 1335]
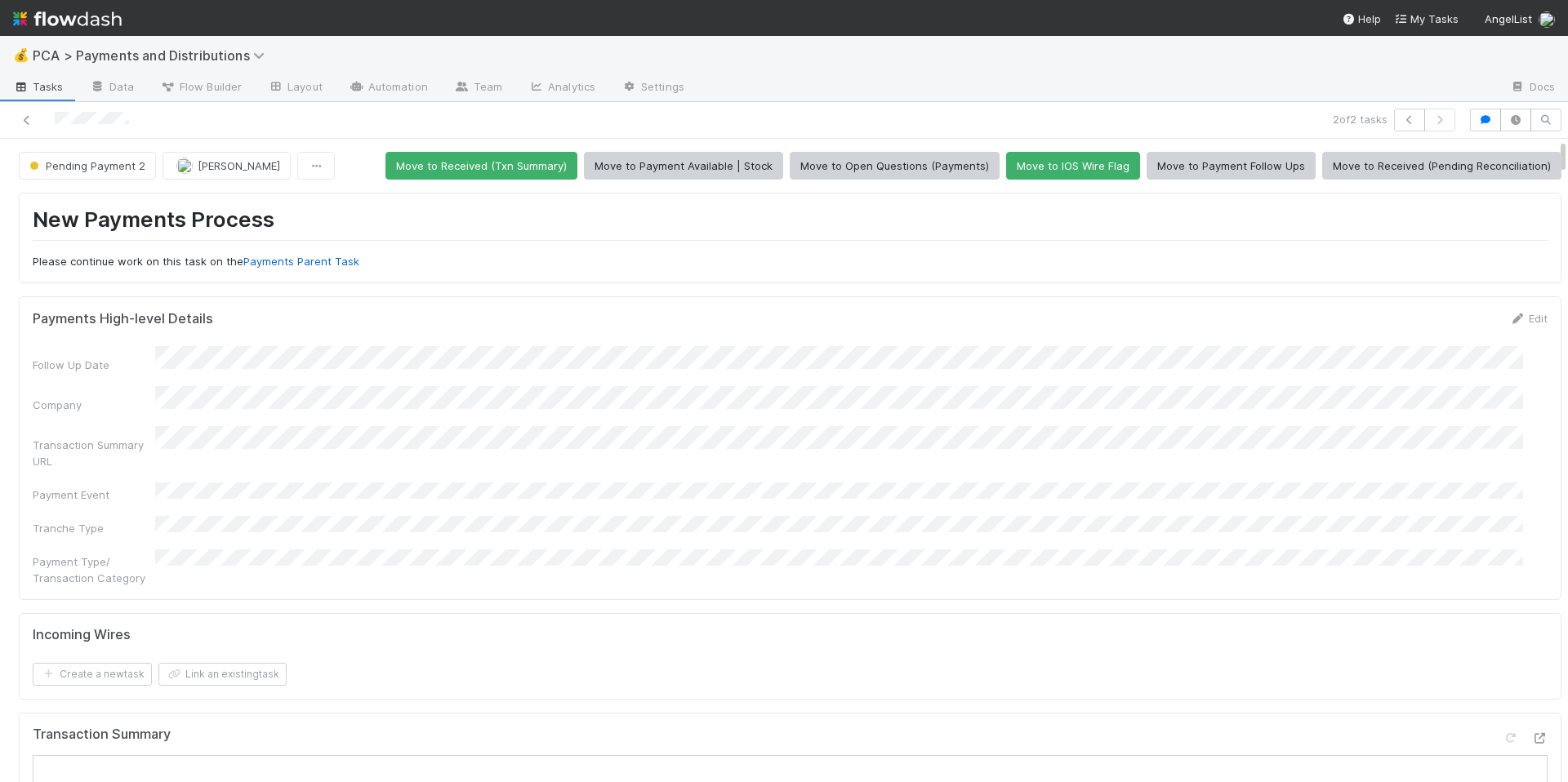
click at [922, 520] on div "Follow Up Date Company Transaction Summary URL Payment Event Tranche Type Payme…" at bounding box center [789, 466] width 1515 height 240
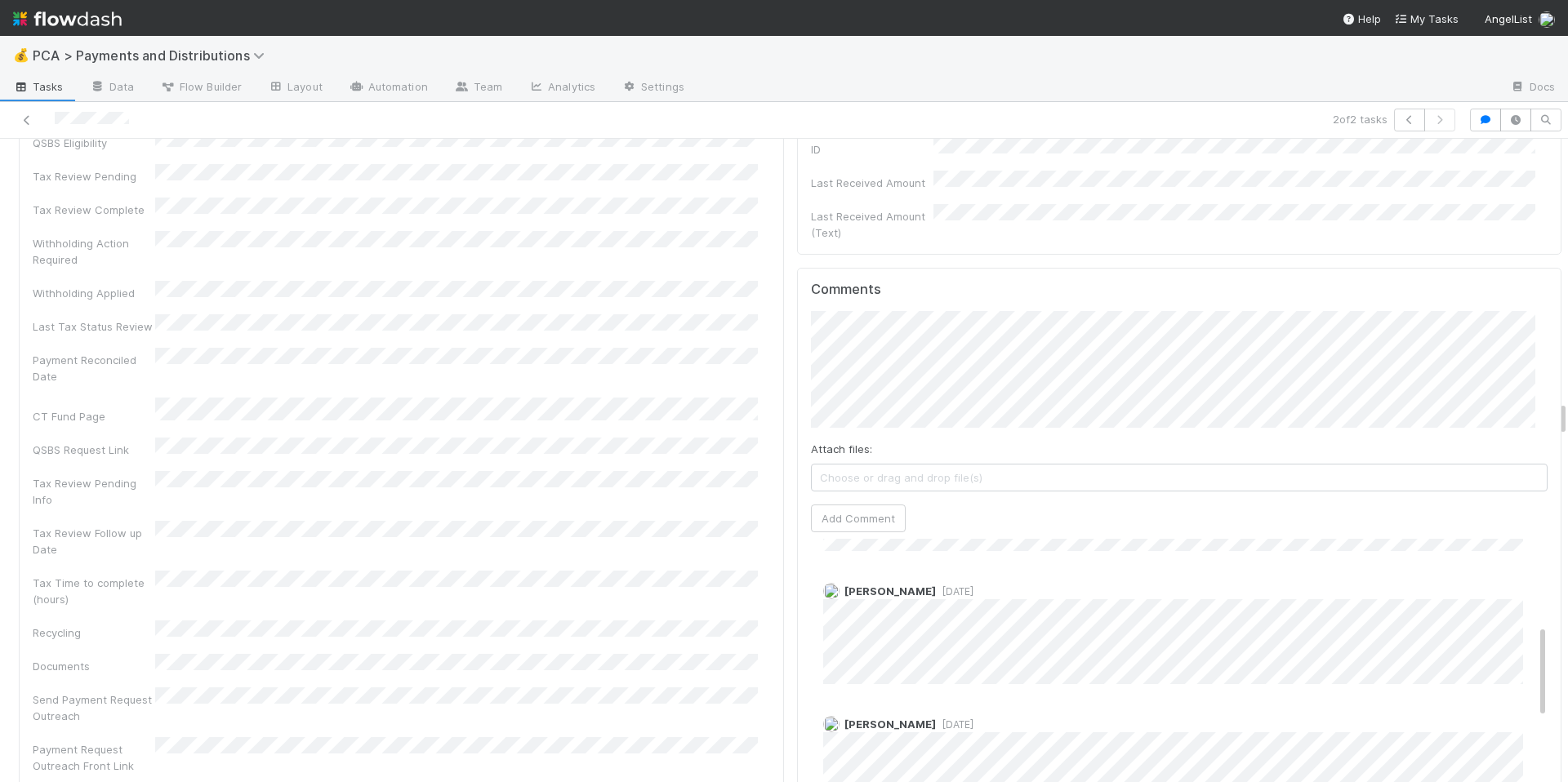
scroll to position [436, 0]
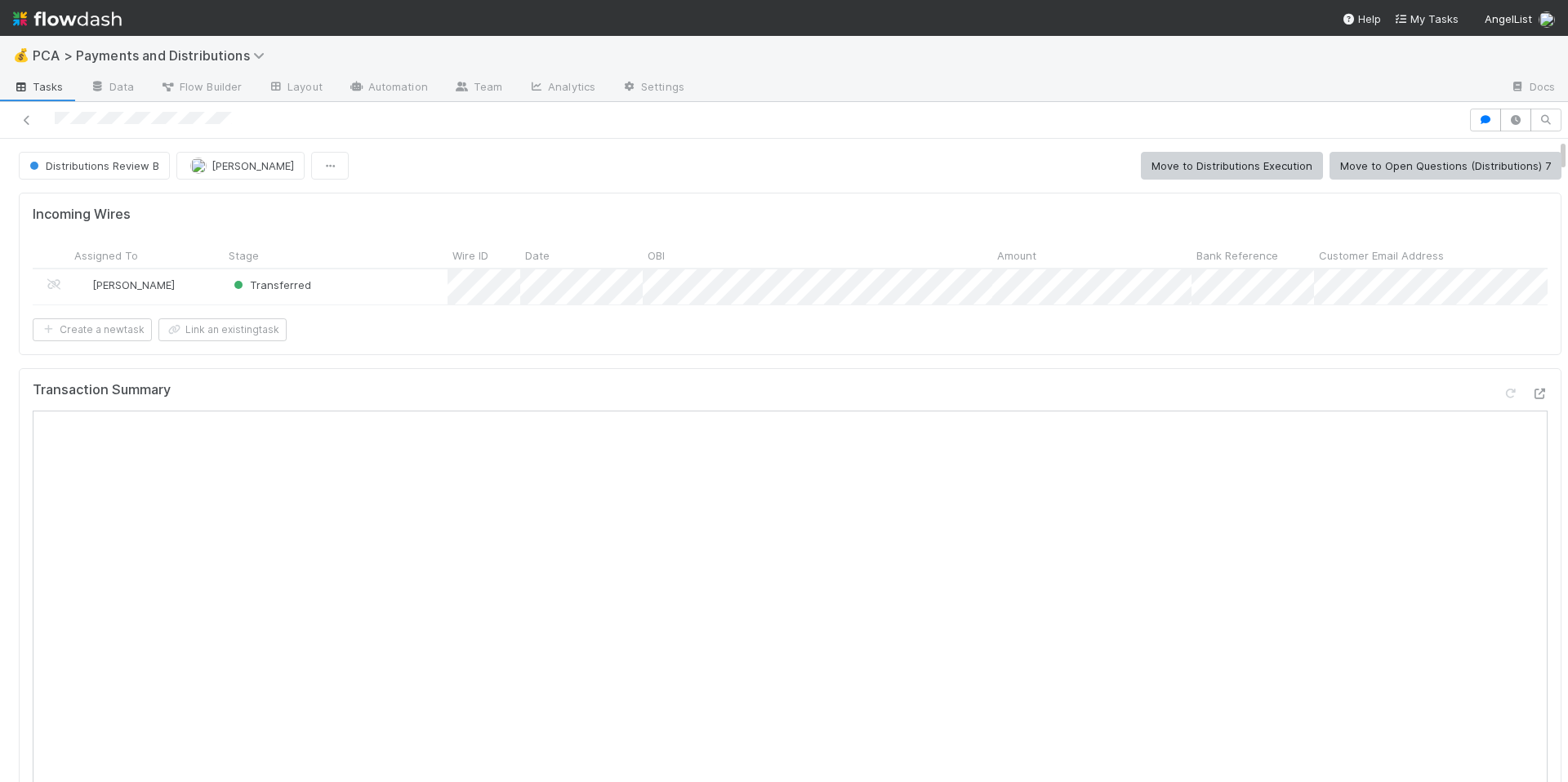
click at [758, 195] on div "Incoming Wires Assigned To Stage Wire ID Date OBI Amount Bank Reference Custome…" at bounding box center [789, 273] width 1543 height 162
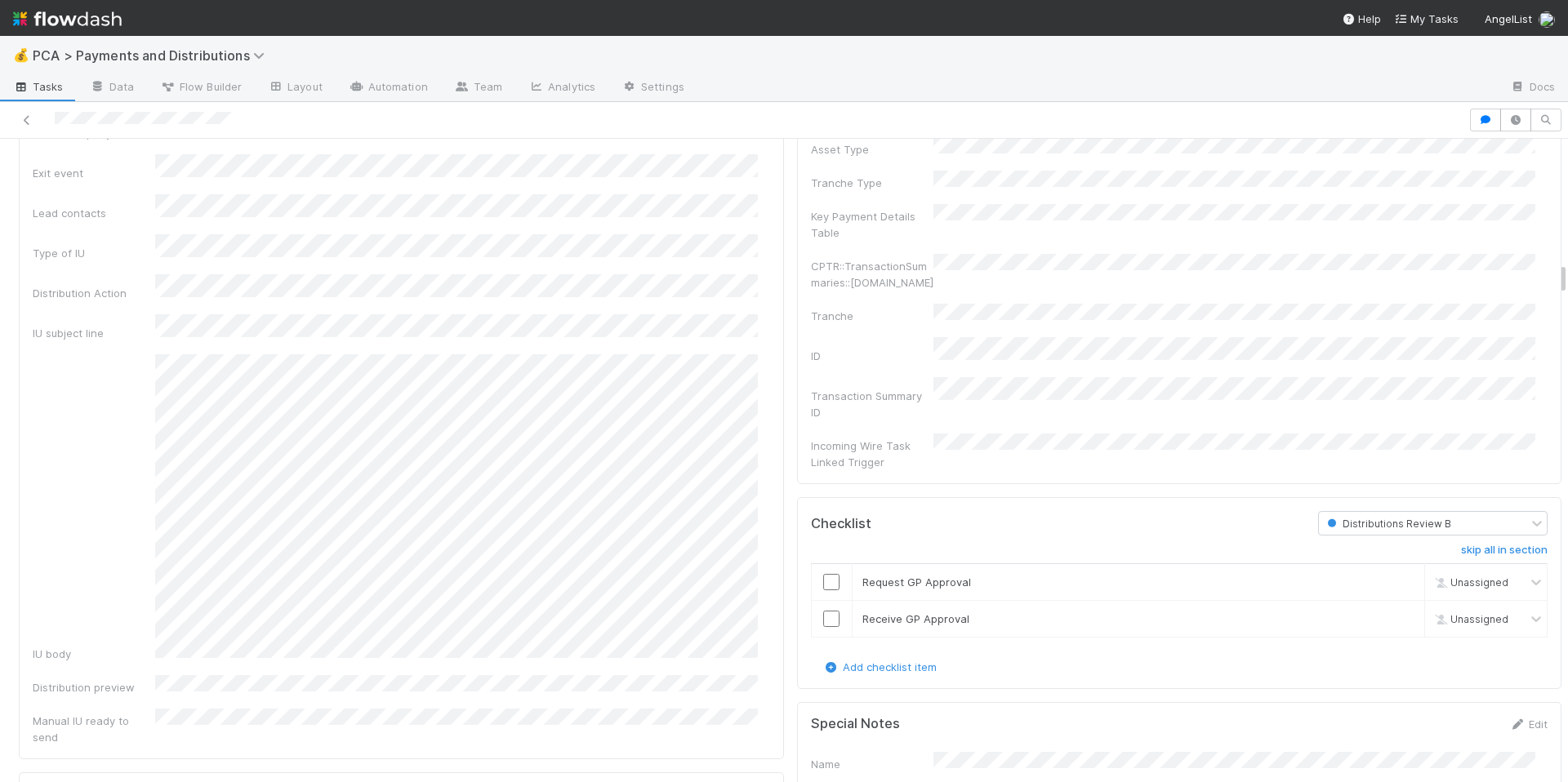
scroll to position [2365, 0]
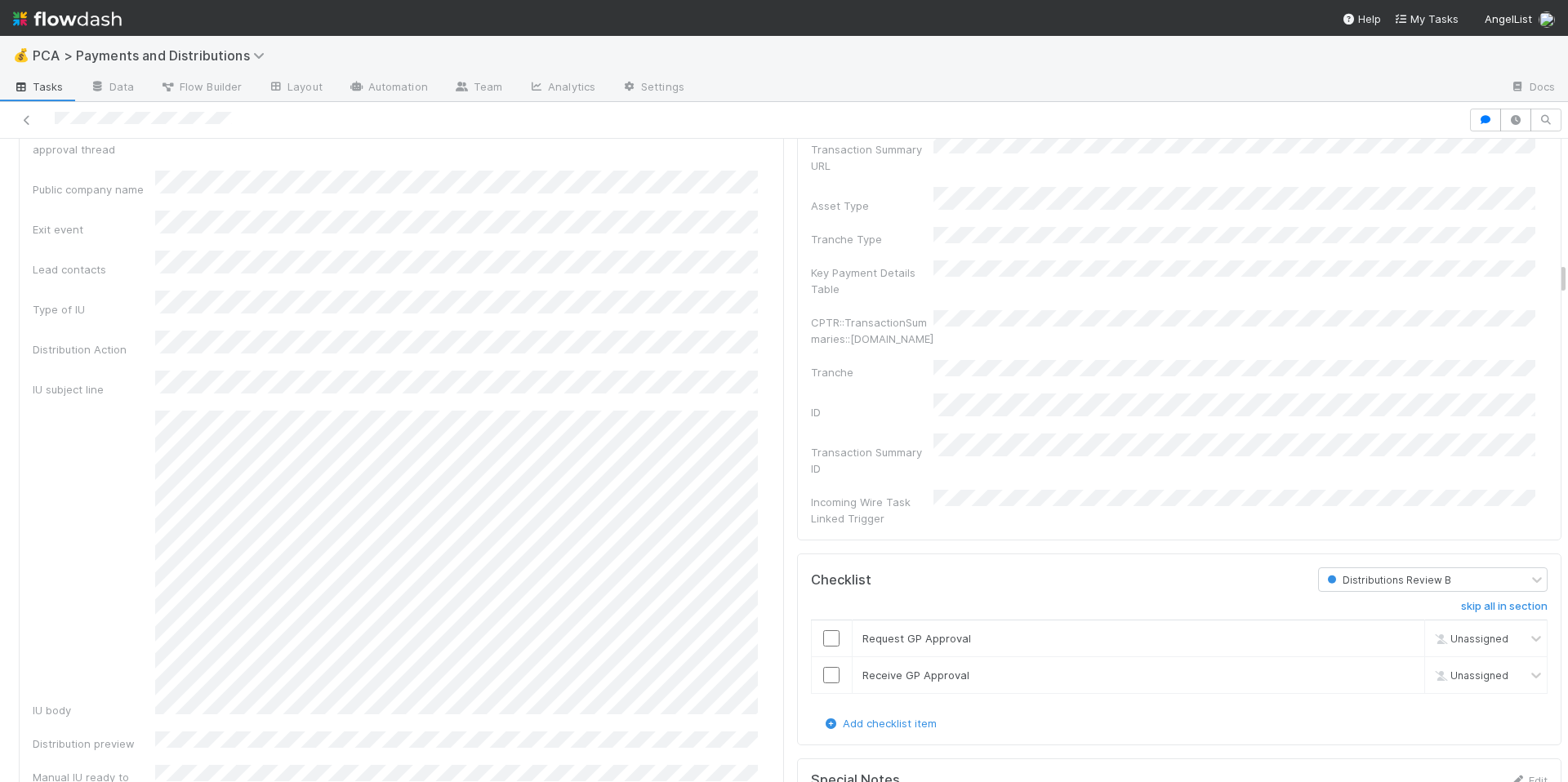
click at [469, 383] on div "Fund name Distribution lead approval thread Public company name Exit event Lead…" at bounding box center [401, 437] width 738 height 727
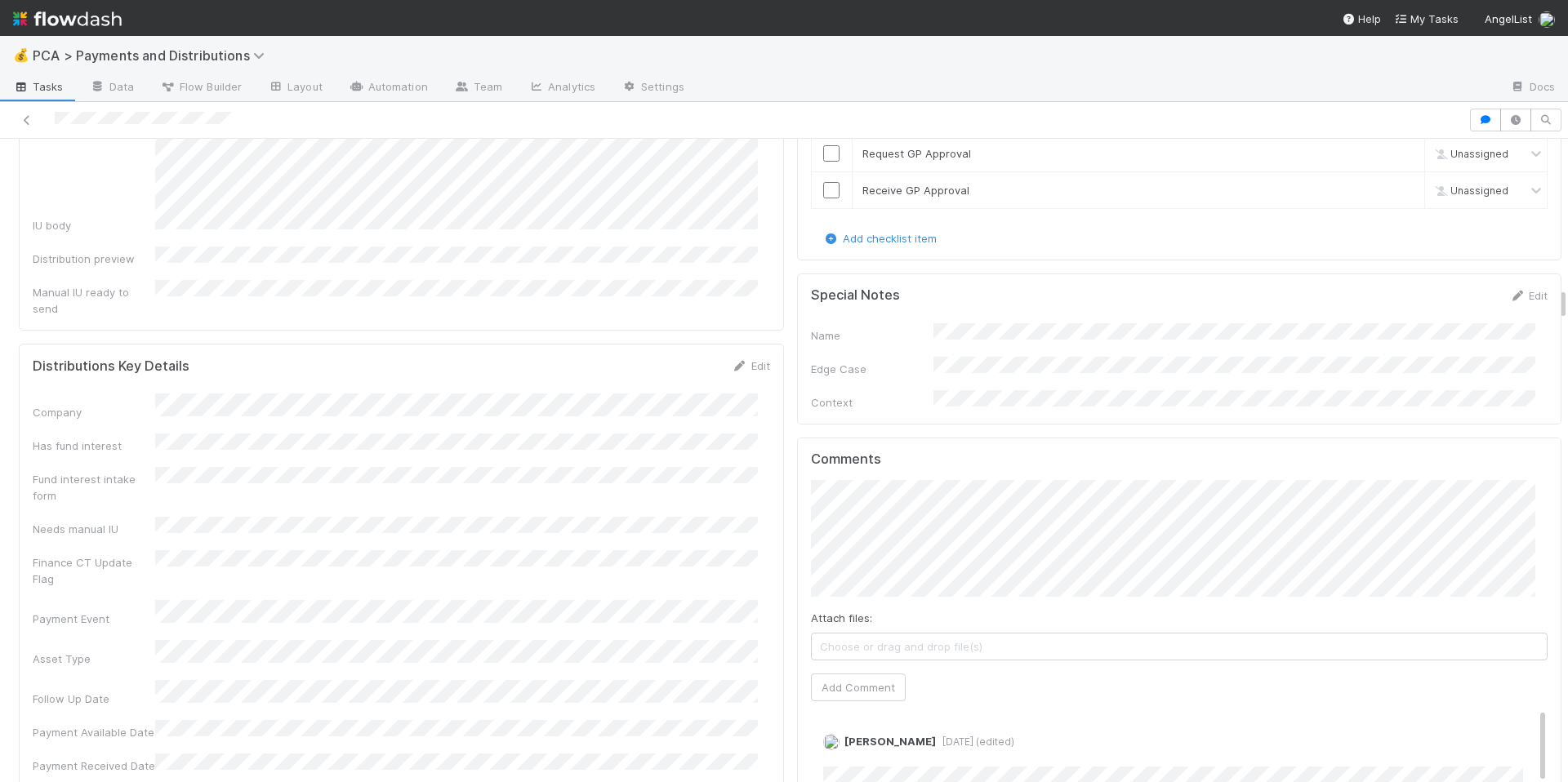
scroll to position [3151, 0]
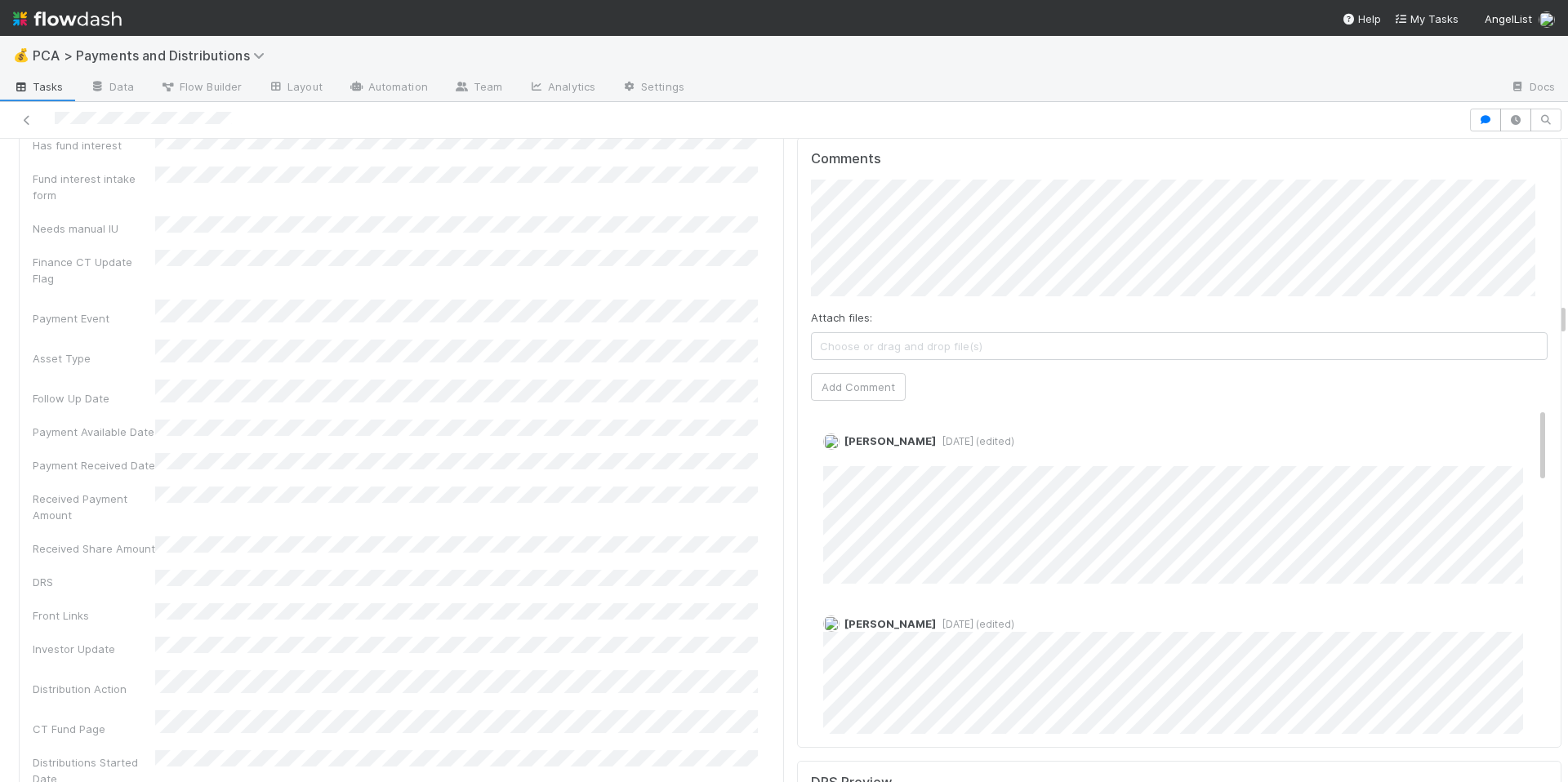
click at [861, 373] on button "Add Comment" at bounding box center [858, 387] width 94 height 28
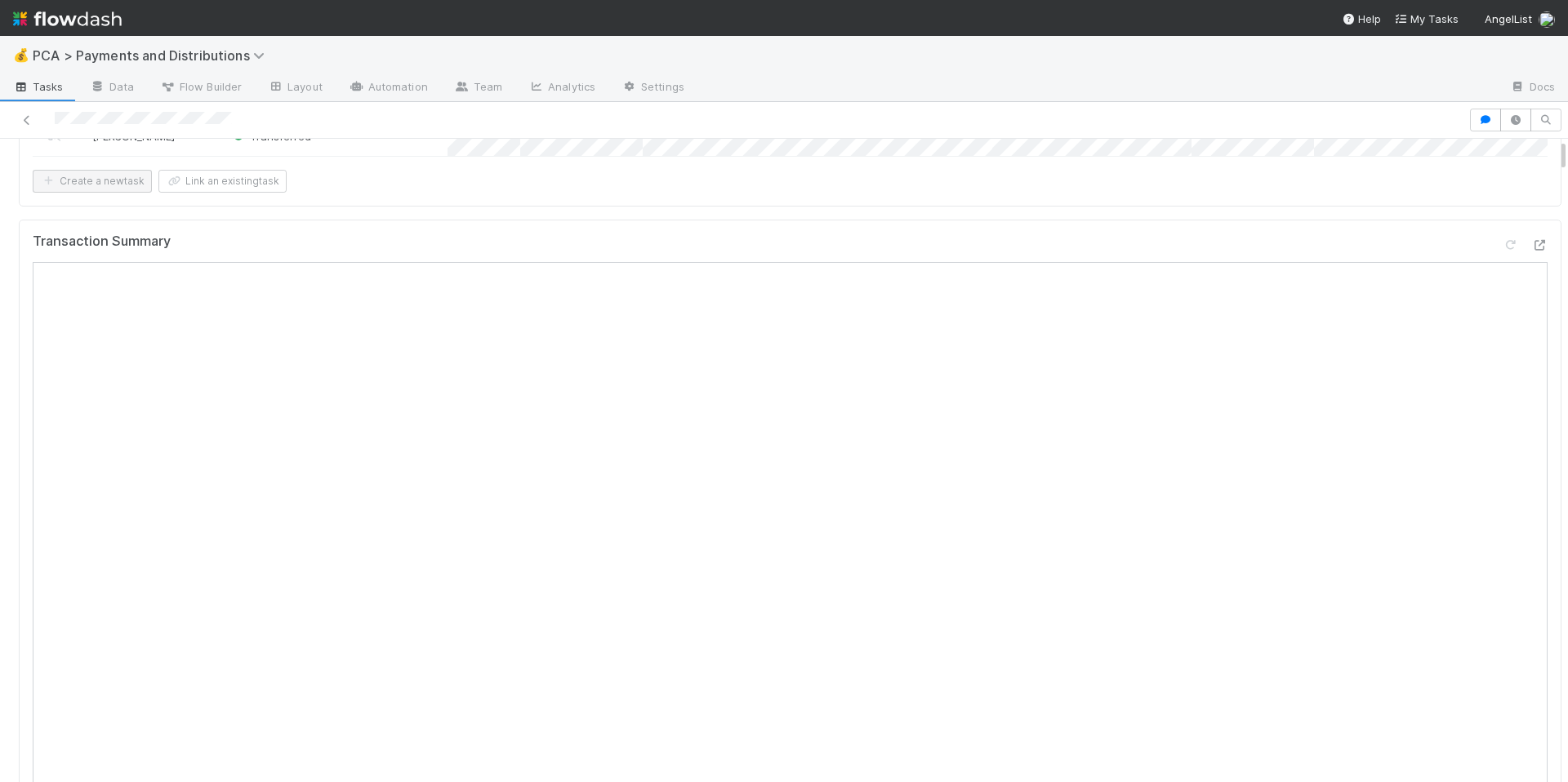
scroll to position [0, 0]
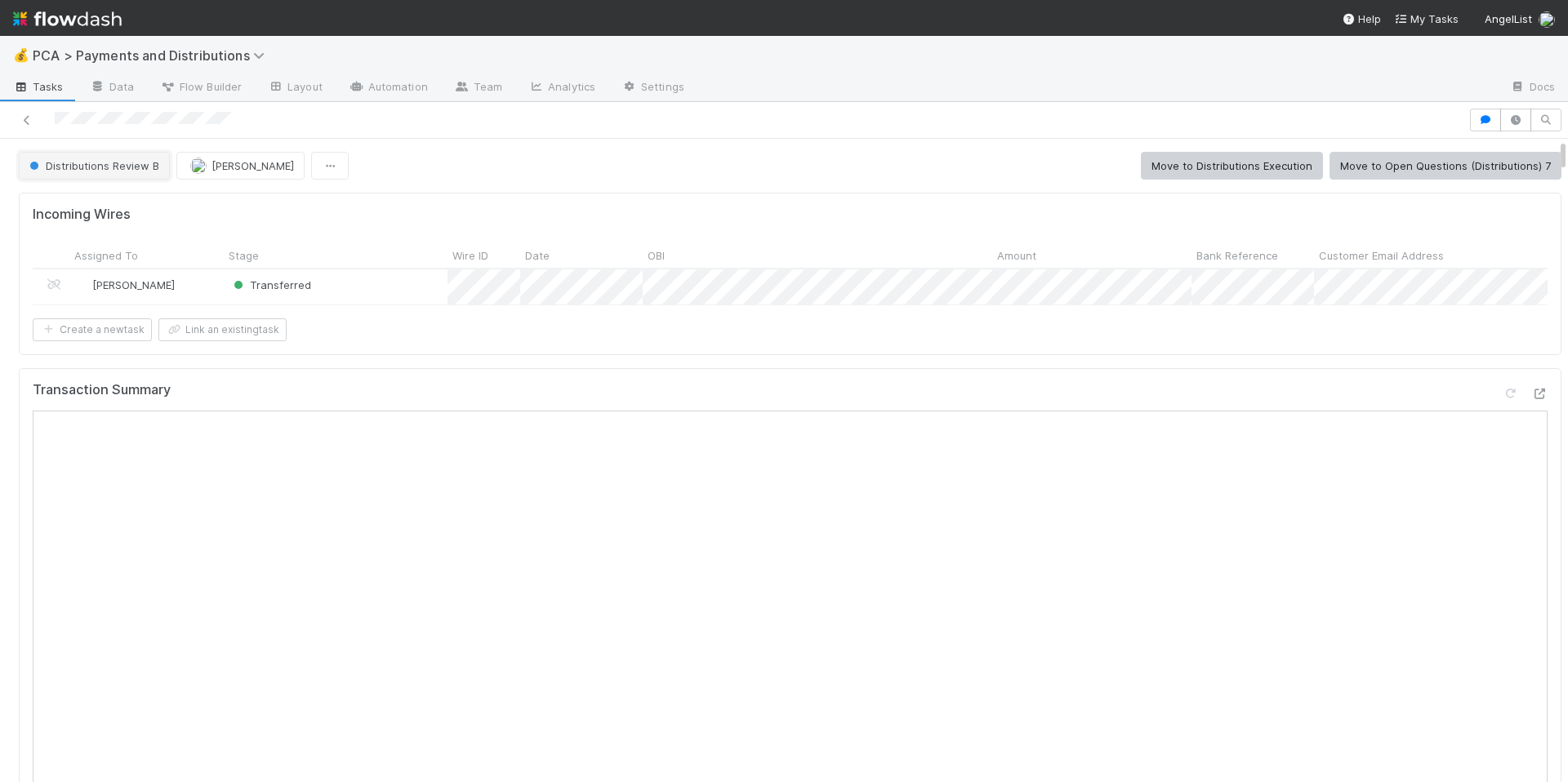
click at [108, 166] on span "Distributions Review B" at bounding box center [93, 165] width 133 height 13
click at [122, 206] on span "Distributions Execution" at bounding box center [90, 206] width 136 height 13
click at [92, 117] on div at bounding box center [733, 120] width 1455 height 23
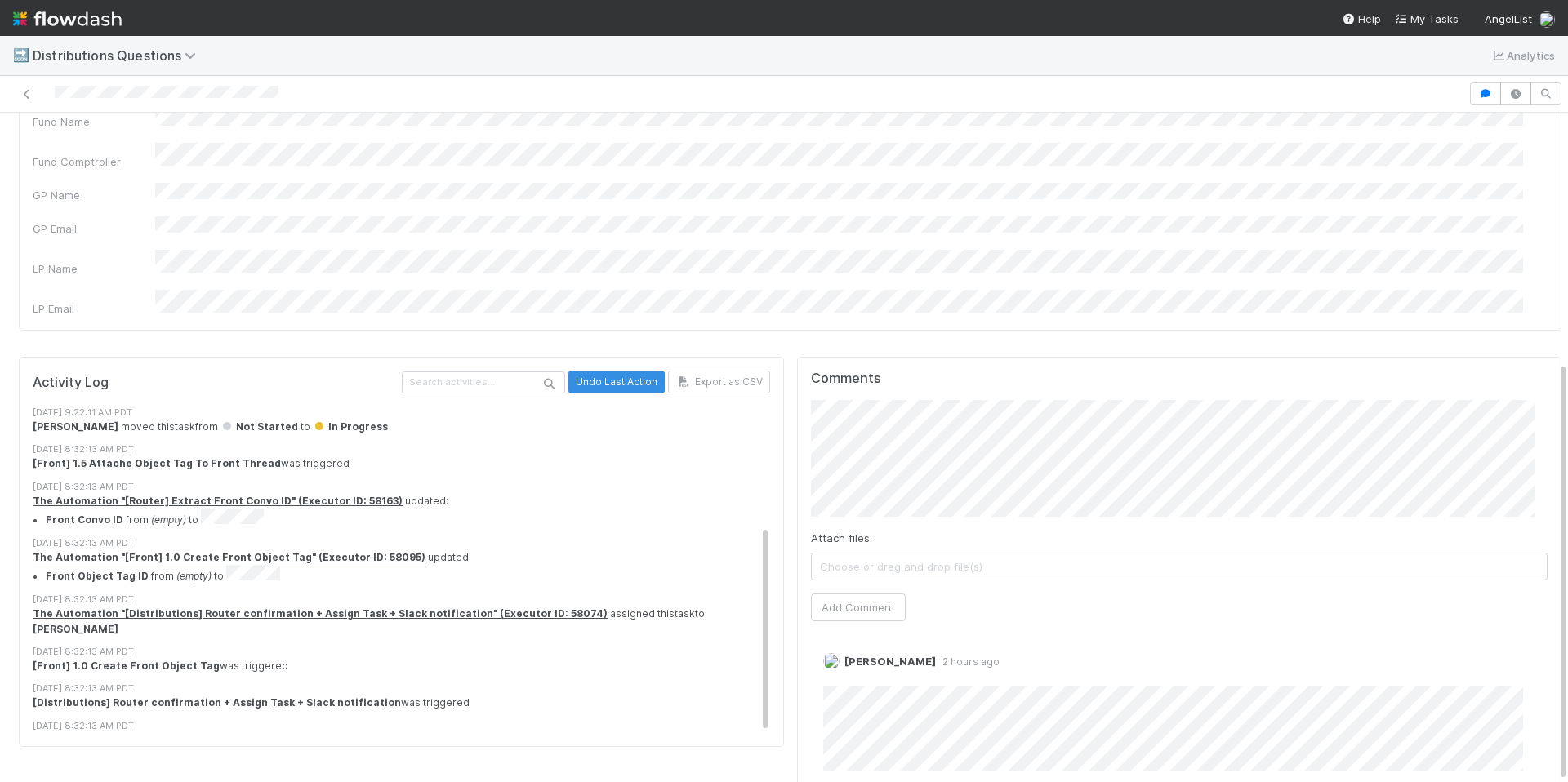
scroll to position [185, 0]
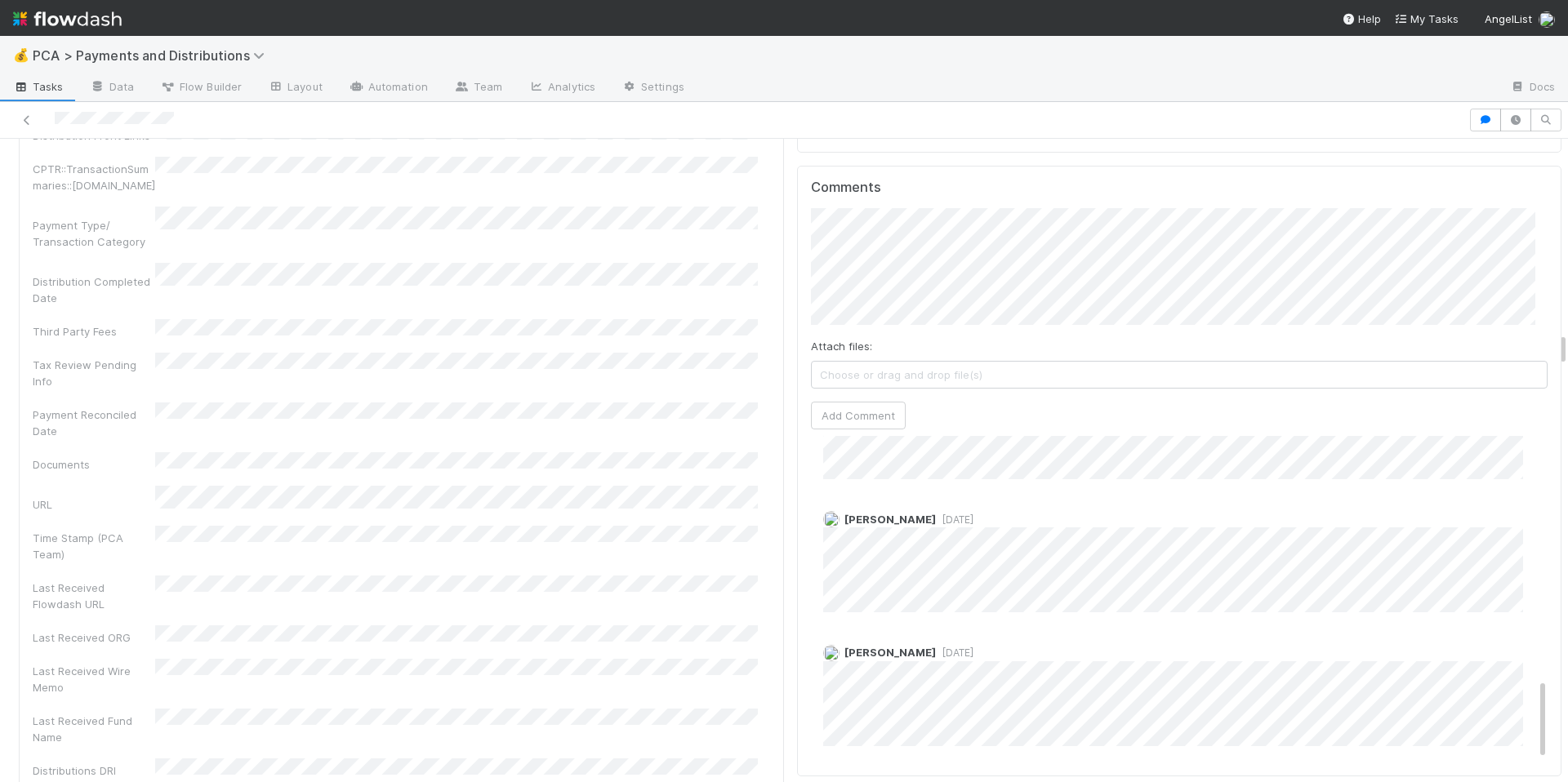
scroll to position [861, 0]
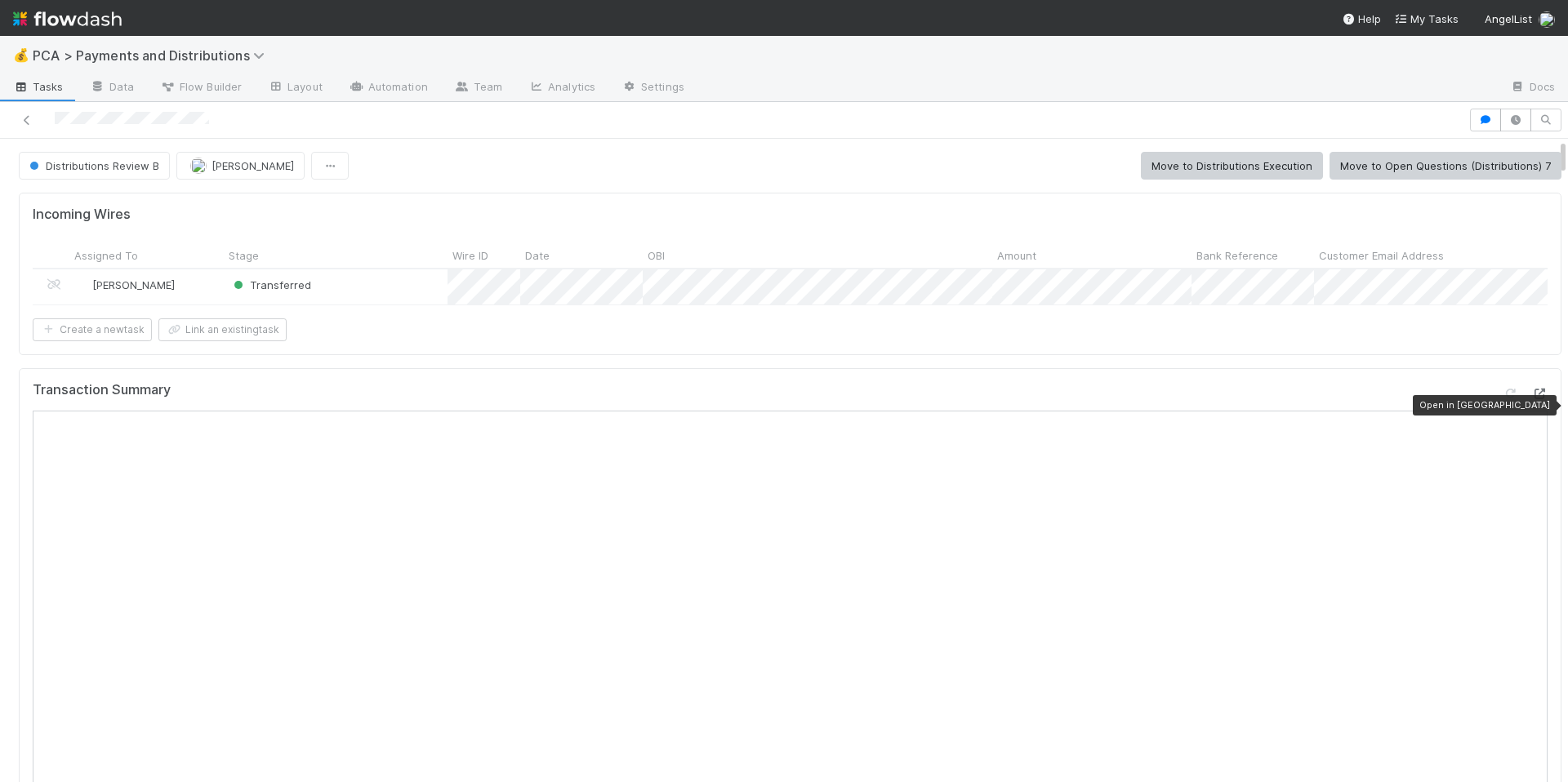
click at [1531, 399] on icon at bounding box center [1539, 394] width 17 height 10
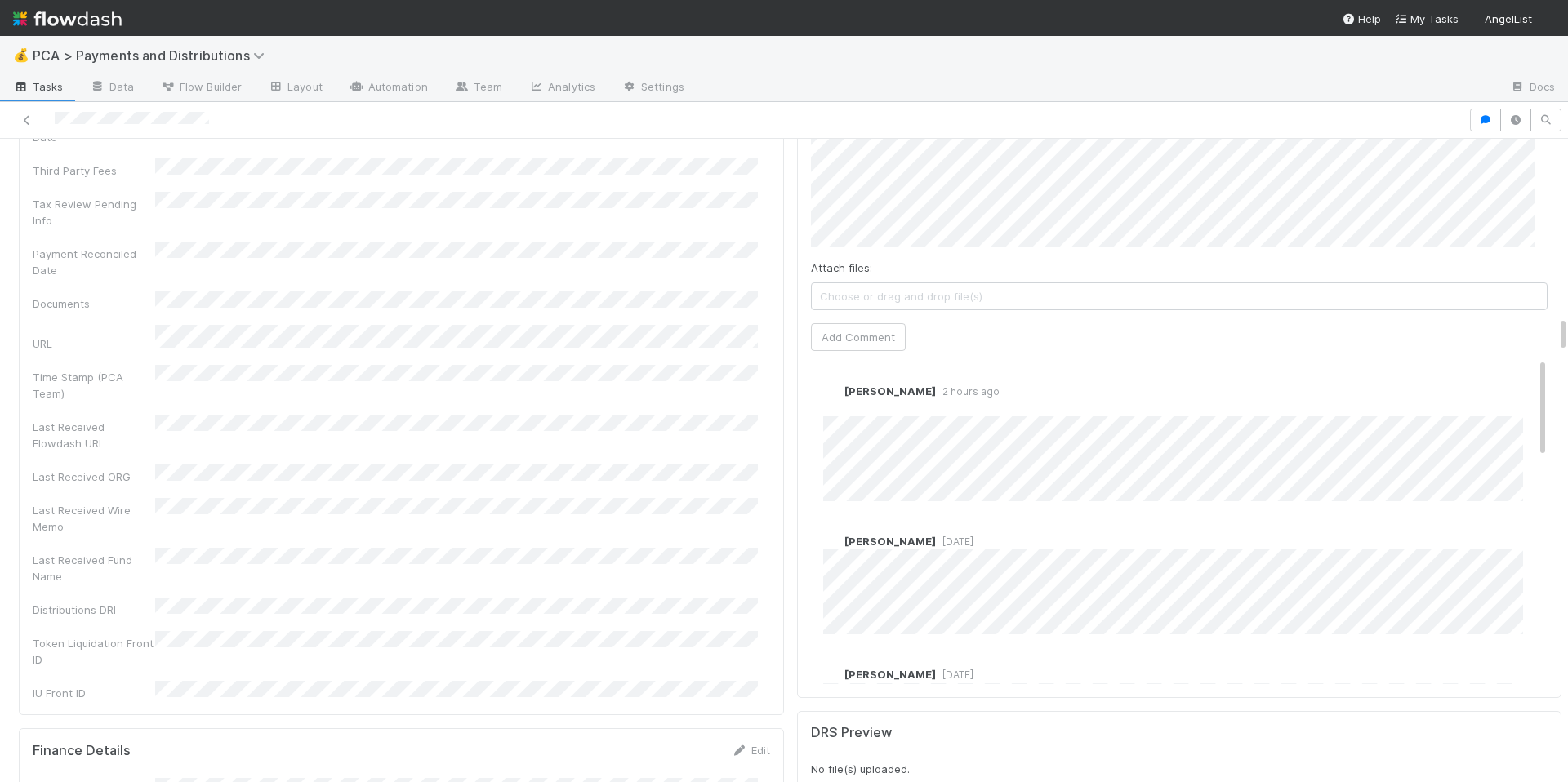
scroll to position [3132, 0]
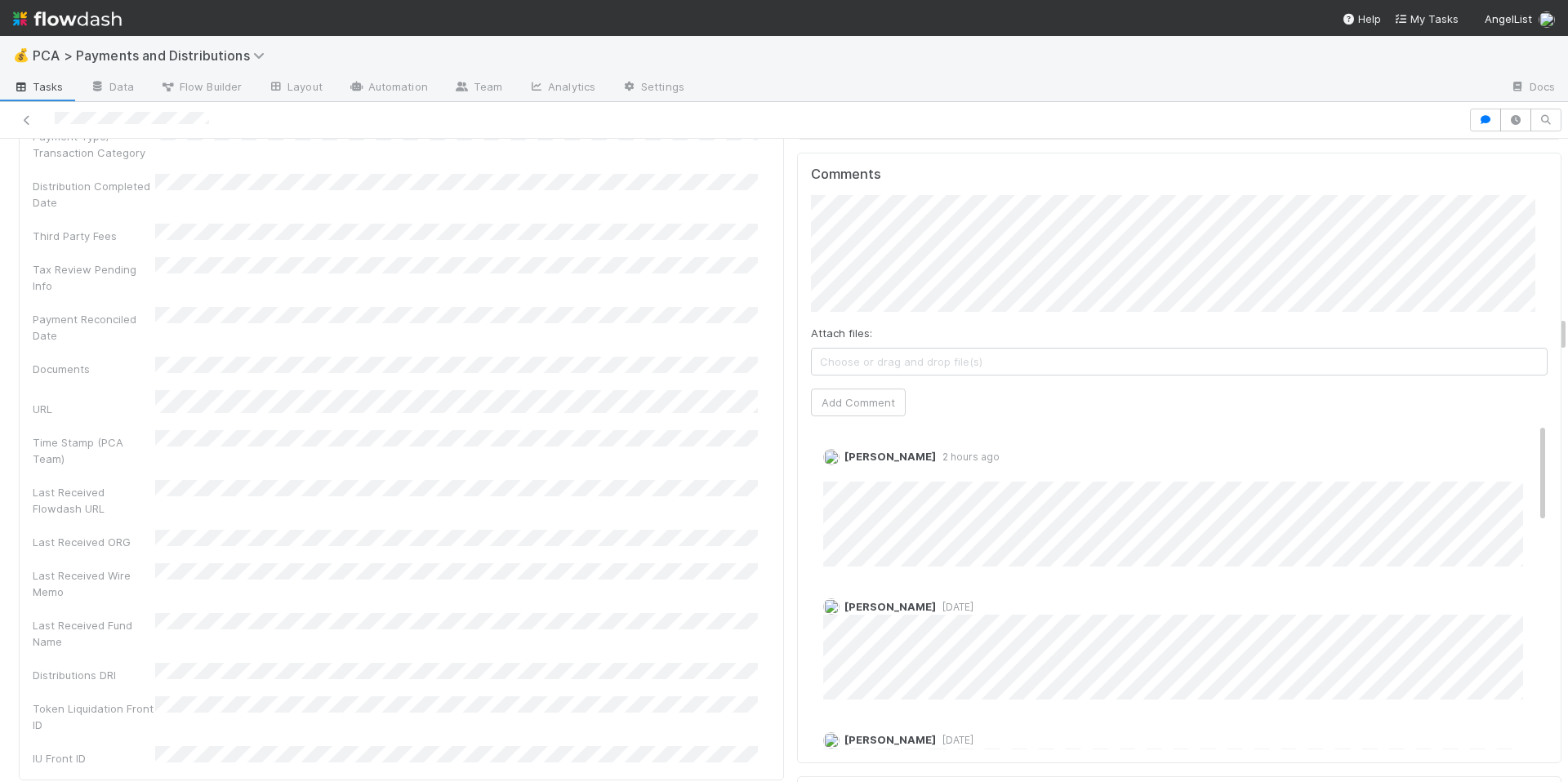
click at [672, 513] on div "Company Has fund interest Fund interest intake form Needs manual IU Finance CT …" at bounding box center [401, 38] width 738 height 1459
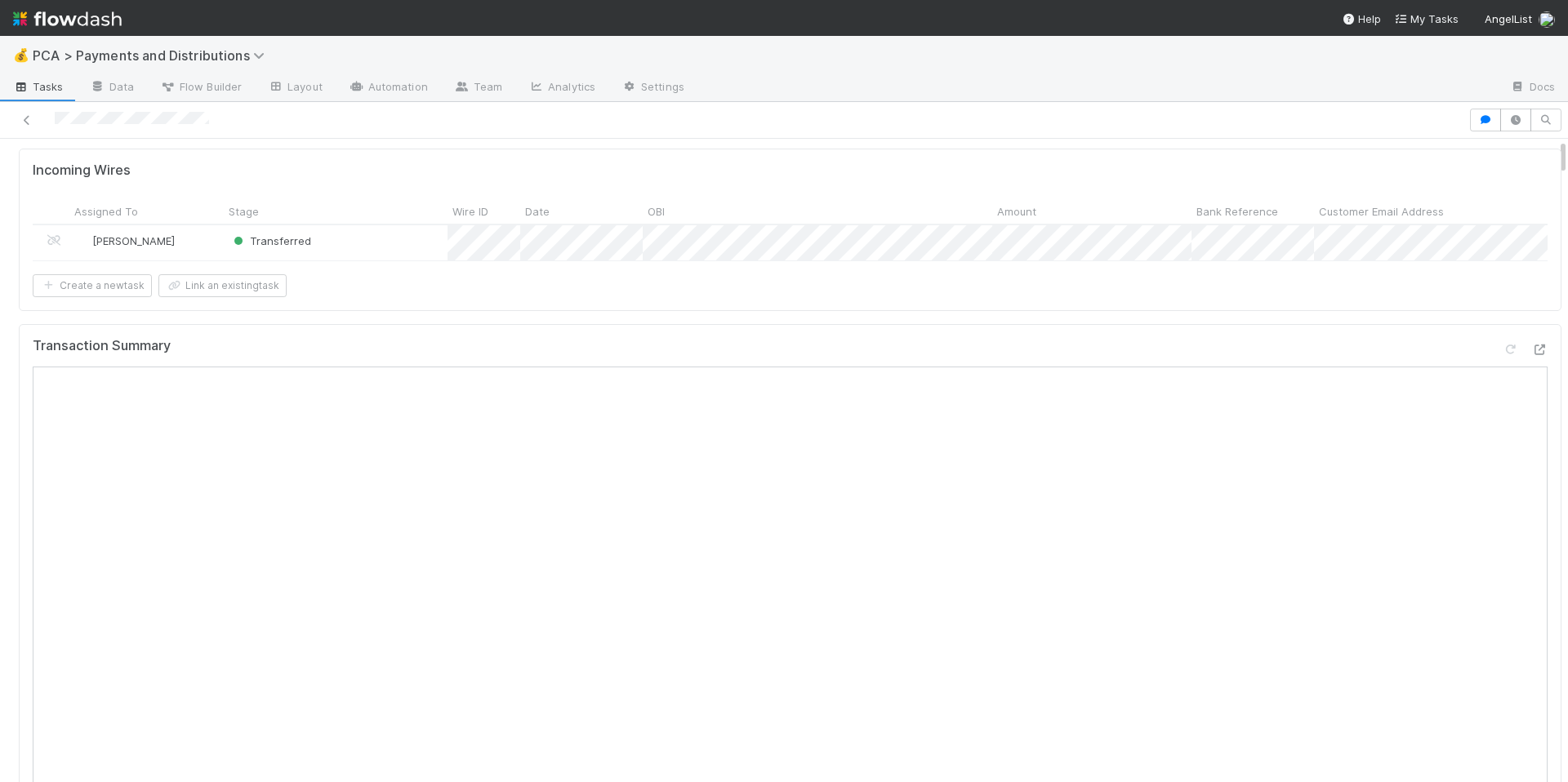
scroll to position [0, 0]
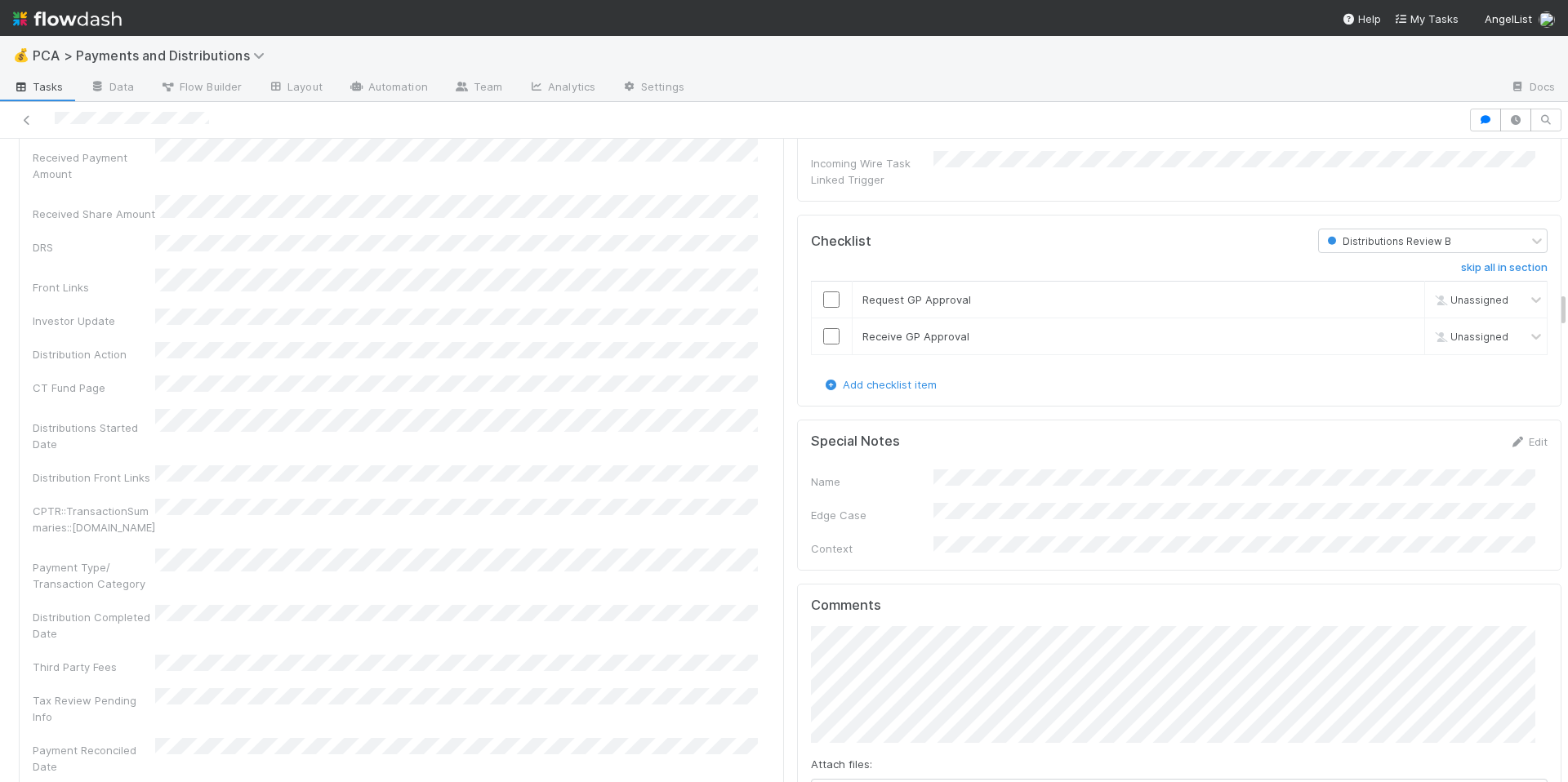
scroll to position [3018, 0]
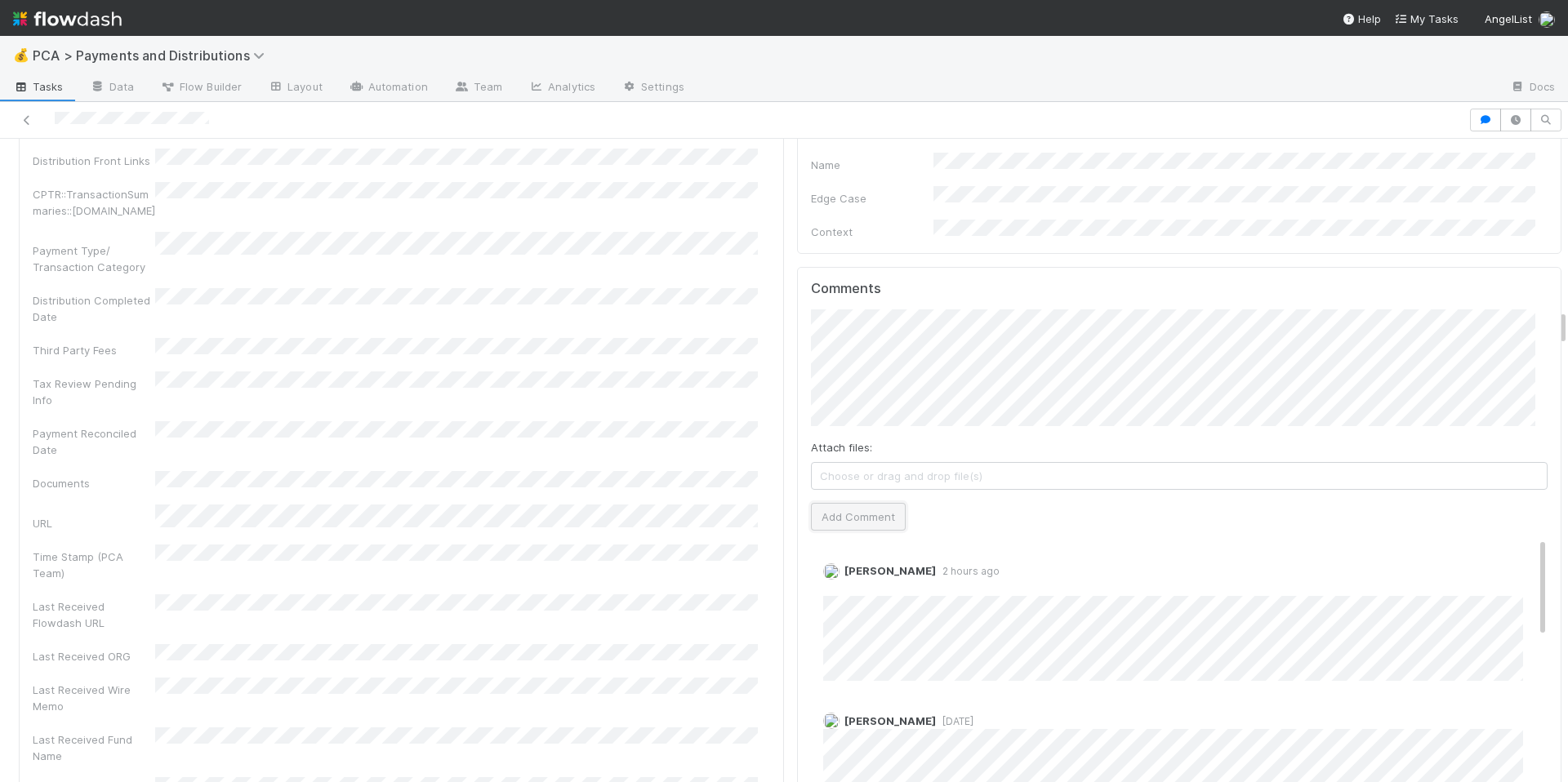
click at [864, 503] on button "Add Comment" at bounding box center [858, 517] width 94 height 28
click at [836, 581] on link "Edit" at bounding box center [845, 587] width 18 height 13
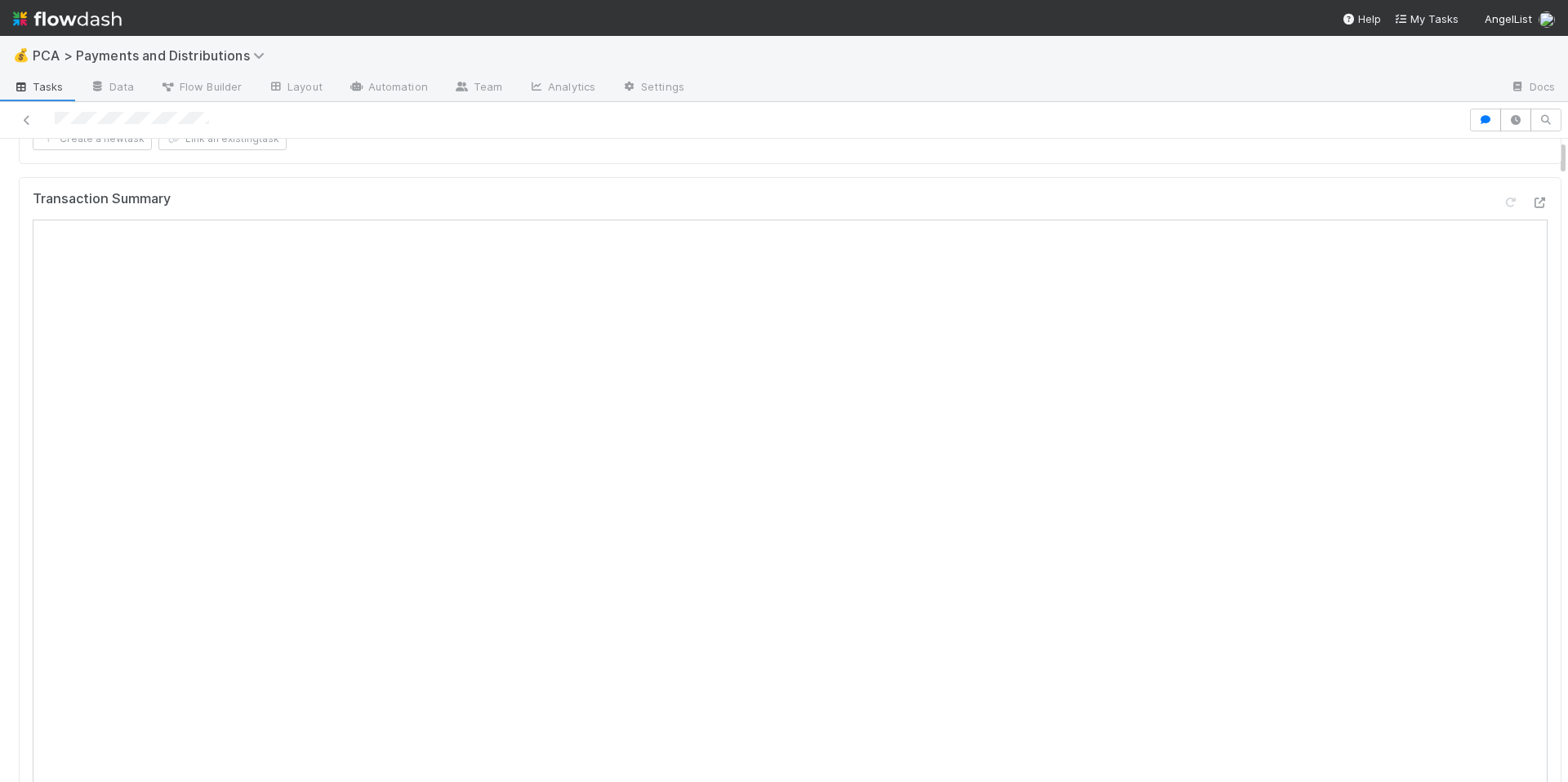
scroll to position [0, 0]
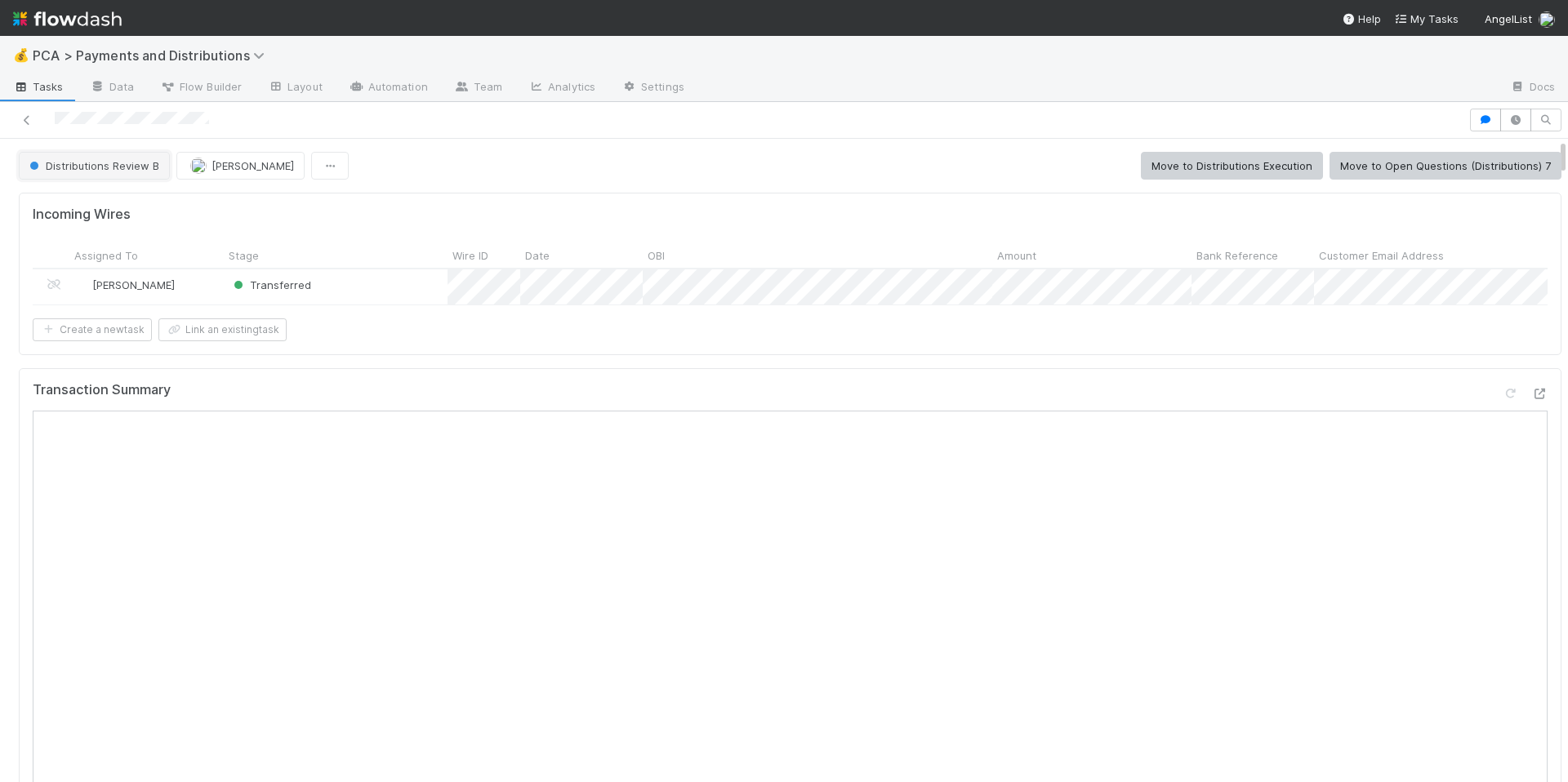
click at [114, 170] on span "Distributions Review B" at bounding box center [93, 165] width 133 height 13
click at [134, 204] on div "Completed" at bounding box center [128, 206] width 230 height 30
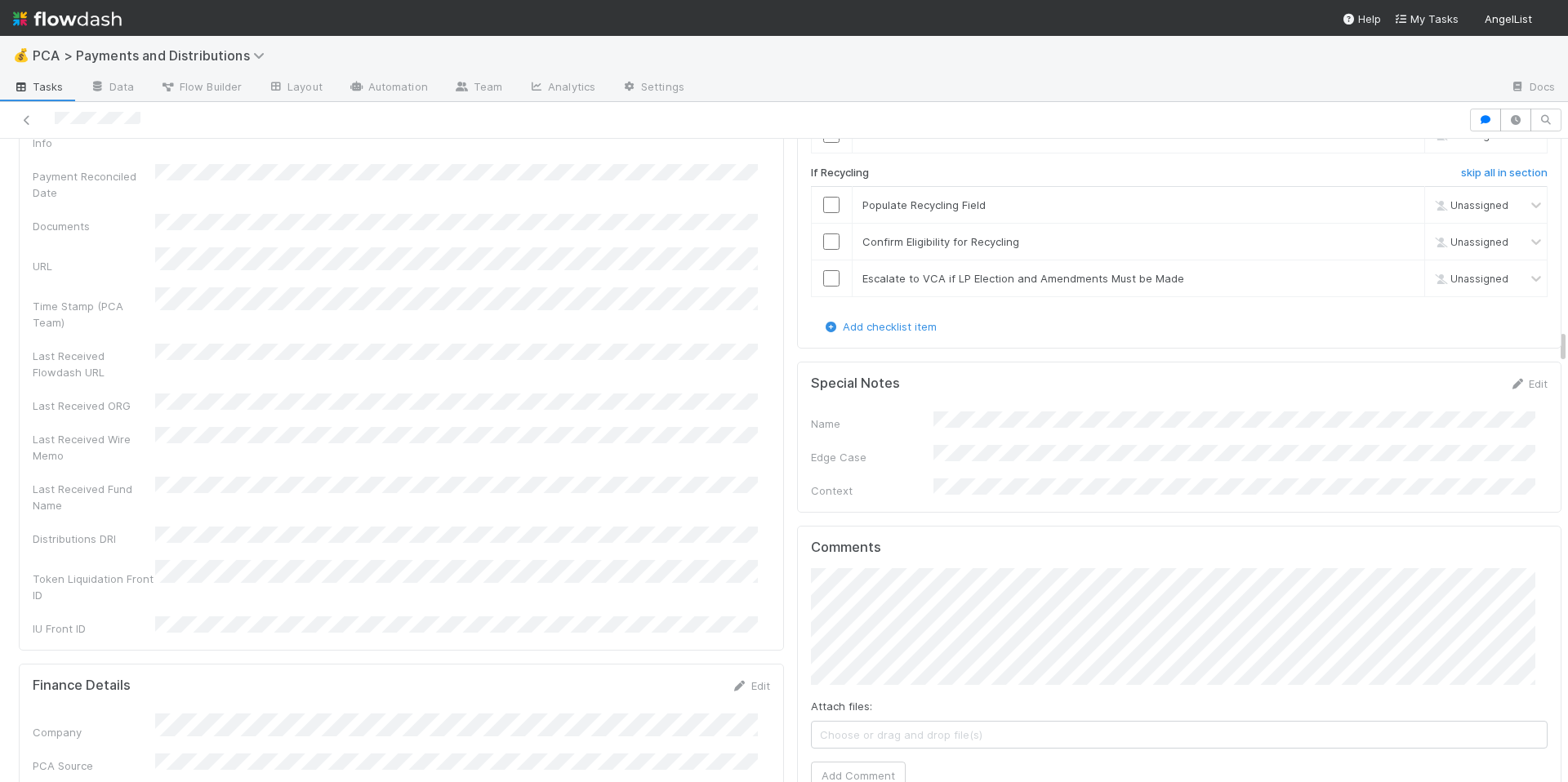
scroll to position [3523, 0]
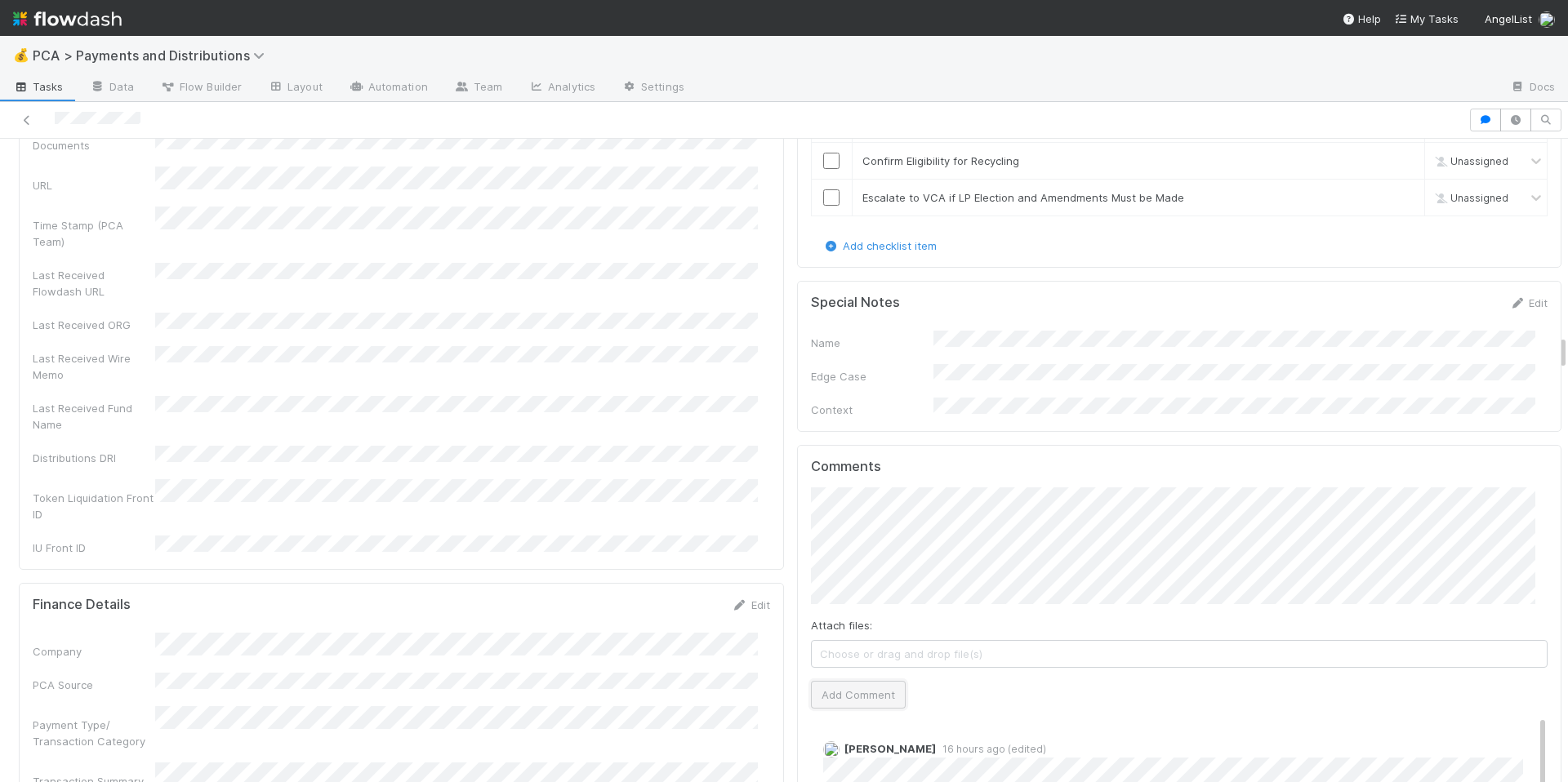
click at [829, 681] on button "Add Comment" at bounding box center [858, 695] width 94 height 28
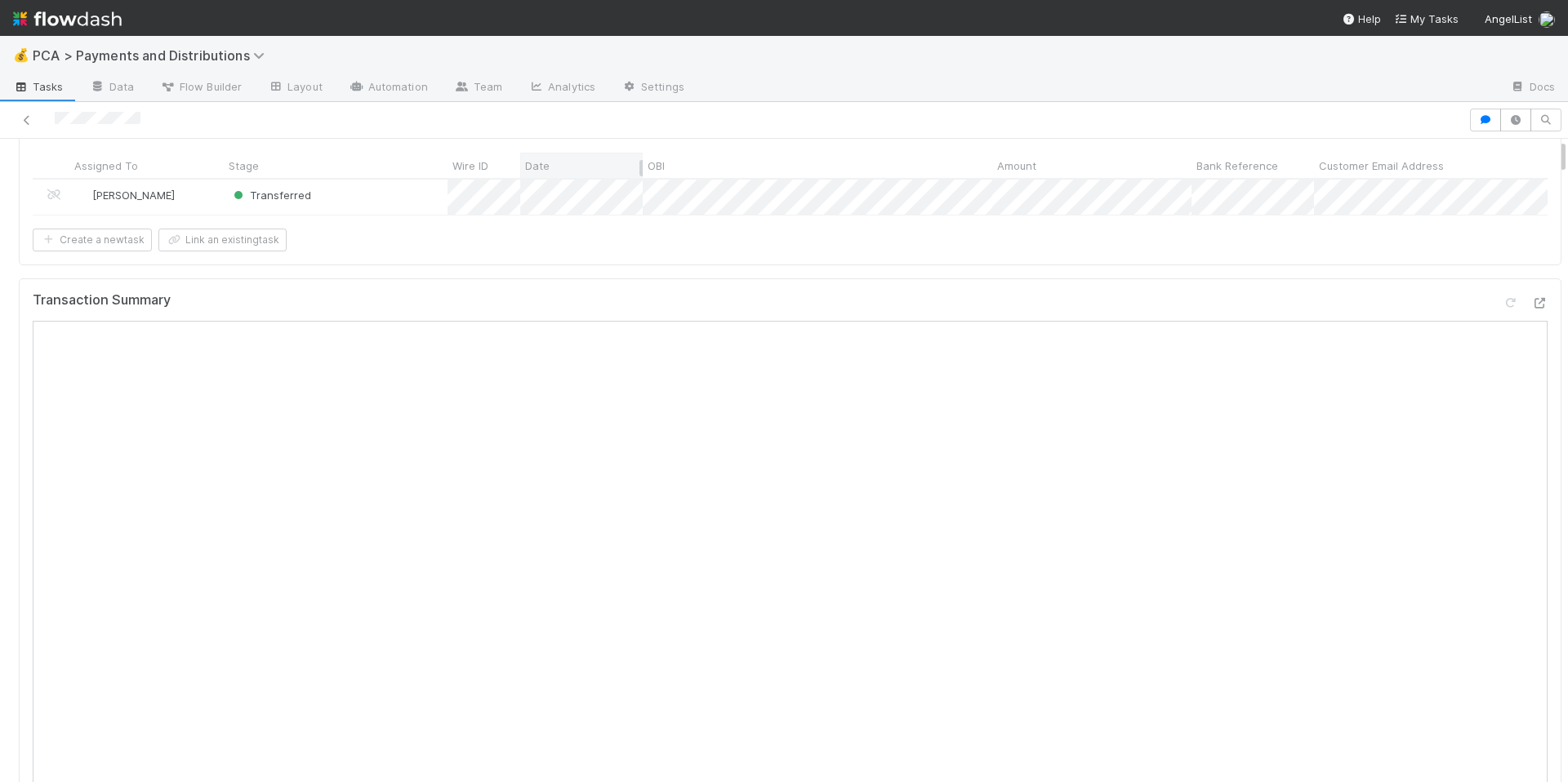
scroll to position [0, 0]
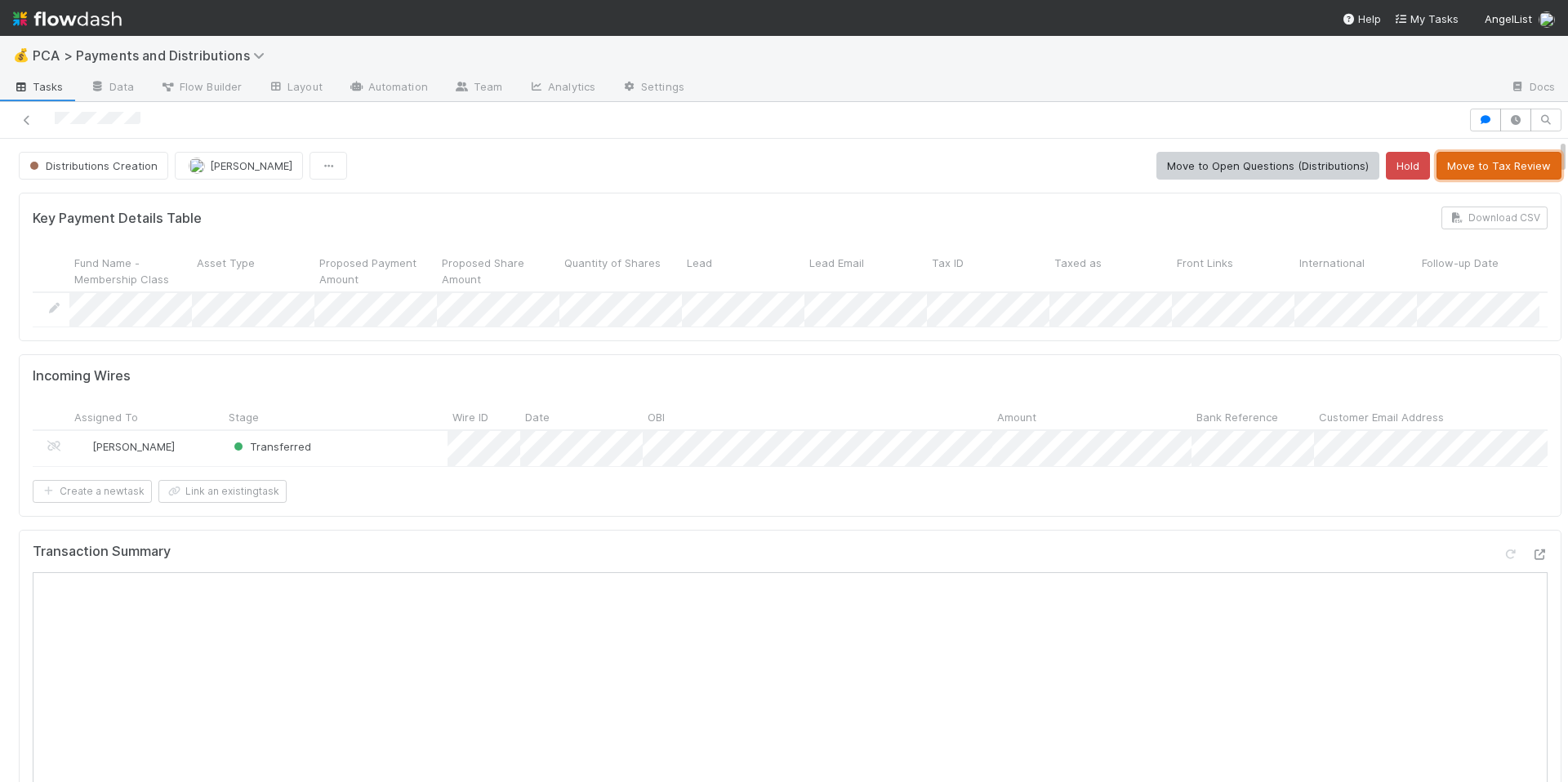
click at [1436, 173] on button "Move to Tax Review" at bounding box center [1498, 166] width 125 height 28
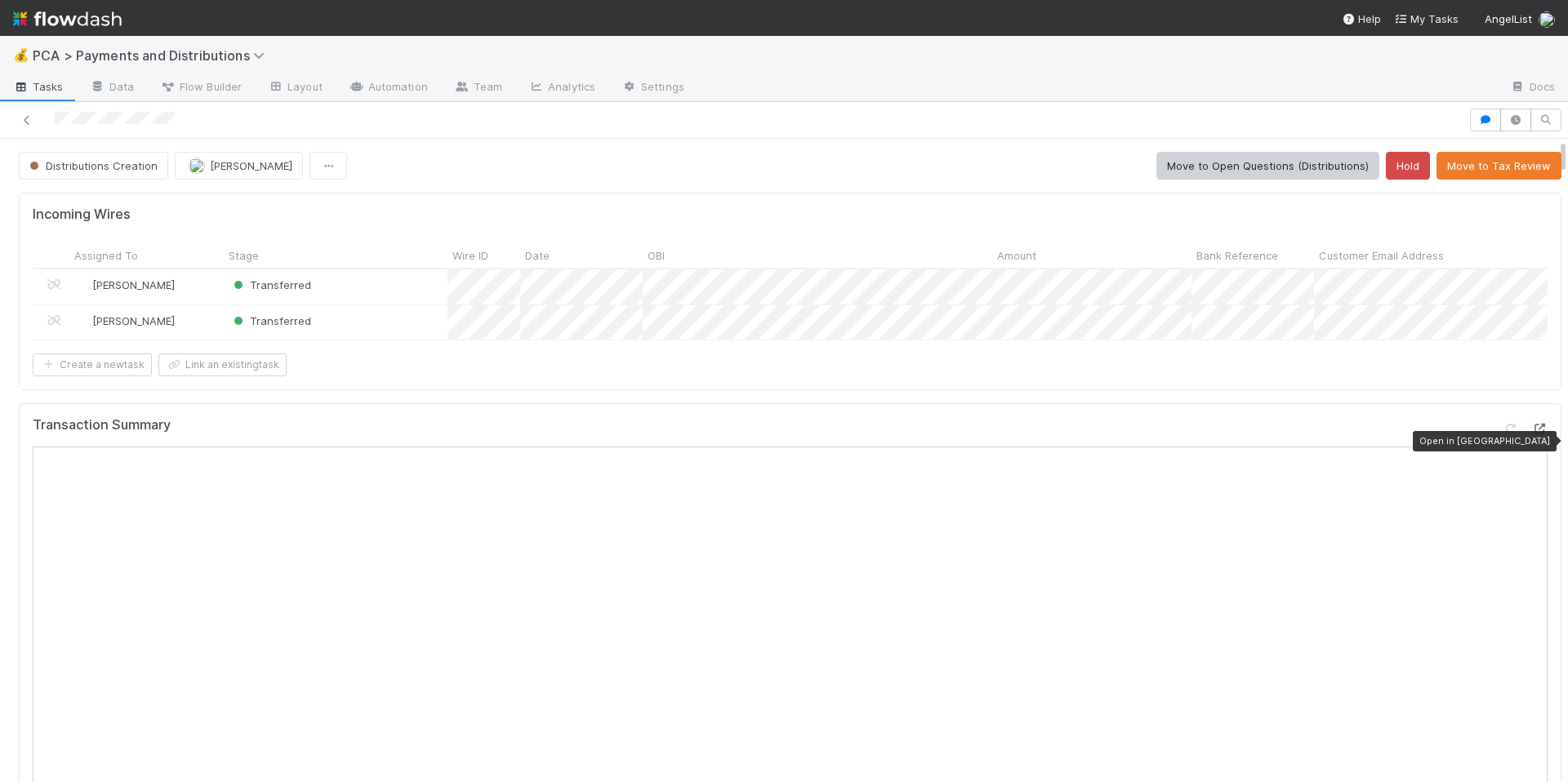
click at [1531, 434] on icon at bounding box center [1539, 429] width 17 height 10
